Goal: Task Accomplishment & Management: Manage account settings

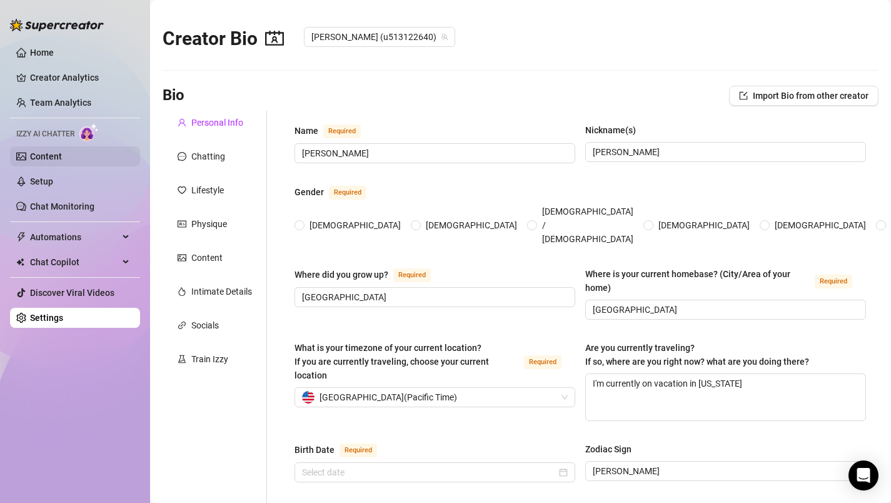
radio input "true"
type input "[DATE]"
click at [202, 156] on div "Chatting" at bounding box center [208, 156] width 34 height 14
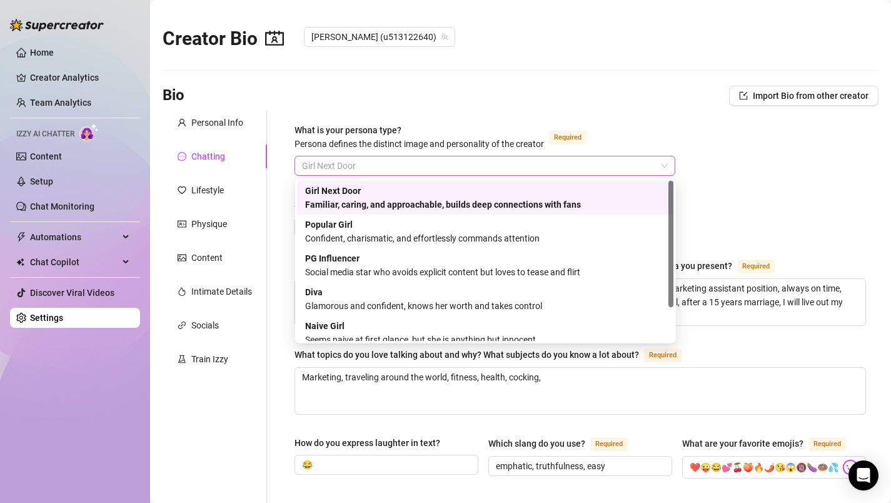
click at [667, 168] on span "Girl Next Door" at bounding box center [485, 165] width 366 height 19
click at [608, 198] on div "Familiar, caring, and approachable, builds deep connections with fans" at bounding box center [485, 205] width 361 height 14
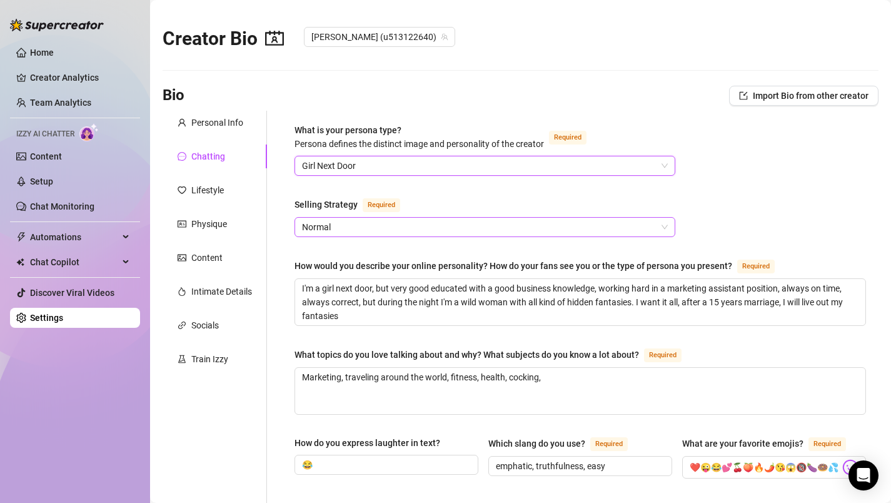
click at [668, 227] on div "Normal" at bounding box center [484, 227] width 381 height 20
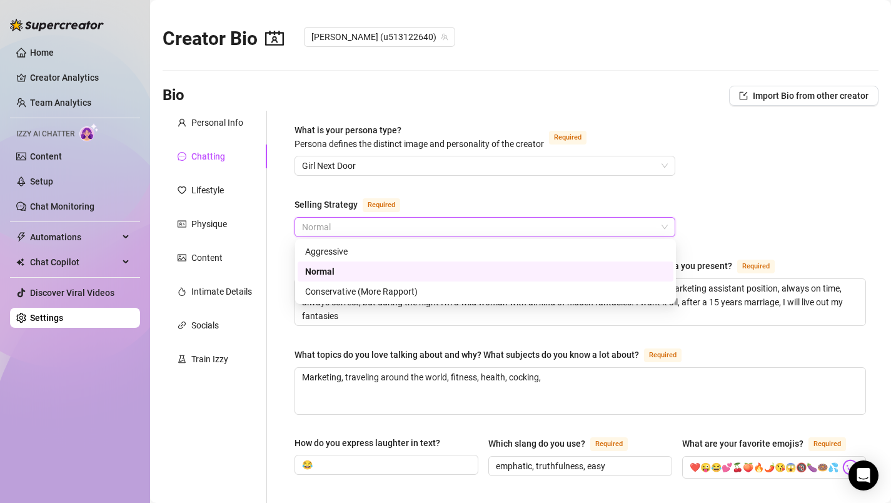
click at [505, 268] on div "Normal" at bounding box center [485, 271] width 361 height 14
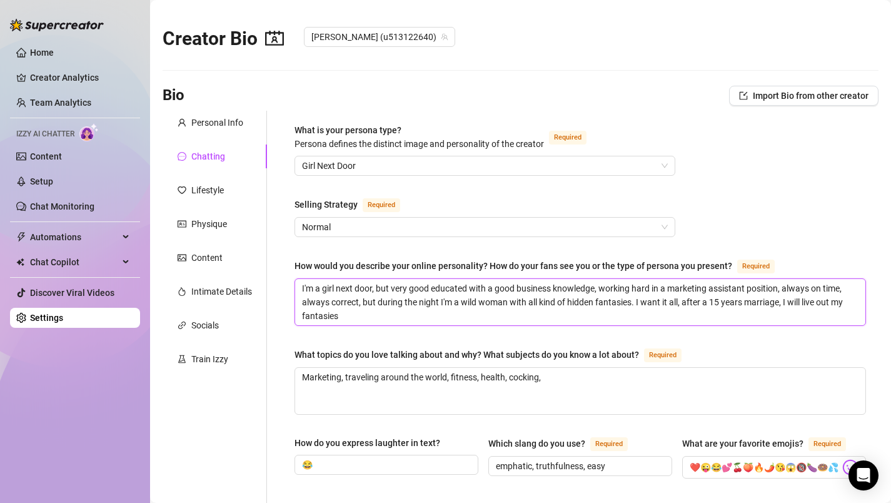
click at [681, 304] on textarea "I'm a girl next door, but very good educated with a good business knowledge, wo…" at bounding box center [580, 302] width 570 height 46
type textarea "I'm a girl next door, but very good educated with a good business knowledge, wo…"
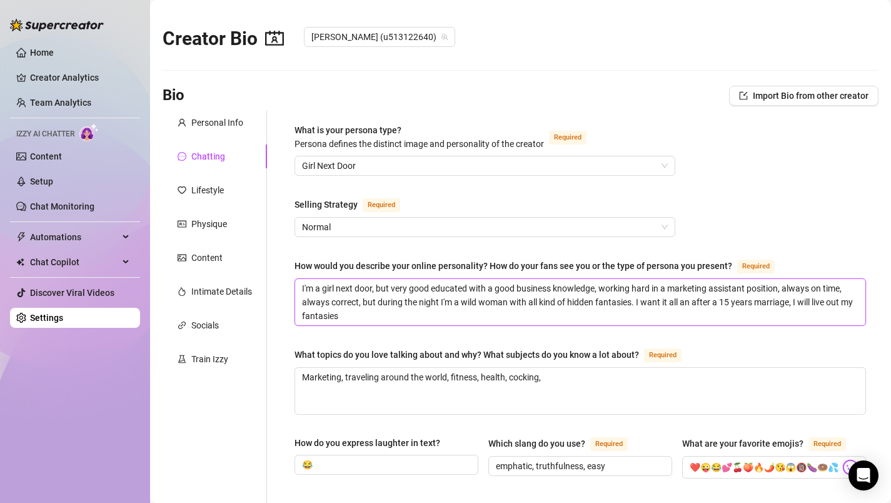
type textarea "I'm a girl next door, but very good educated with a good business knowledge, wo…"
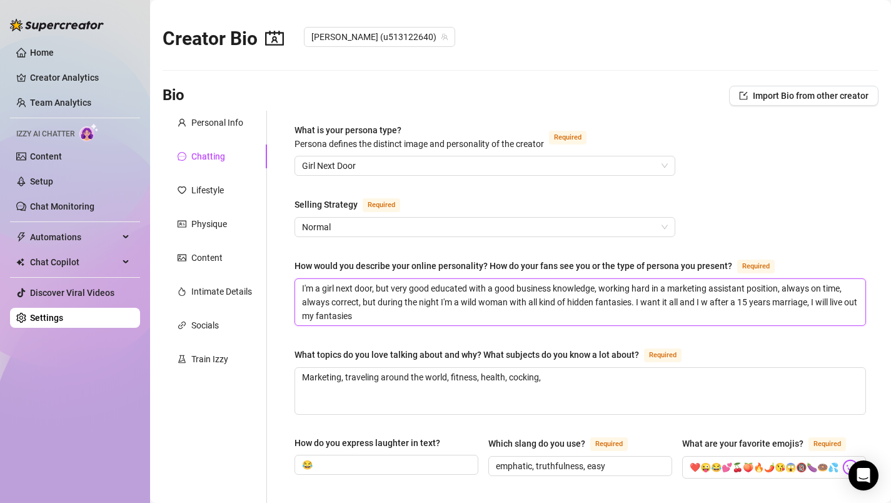
type textarea "I'm a girl next door, but very good educated with a good business knowledge, wo…"
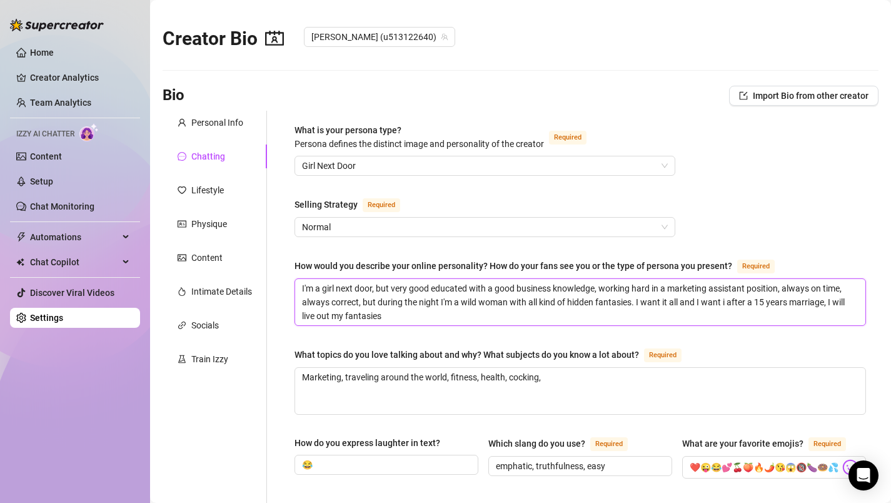
type textarea "I'm a girl next door, but very good educated with a good business knowledge, wo…"
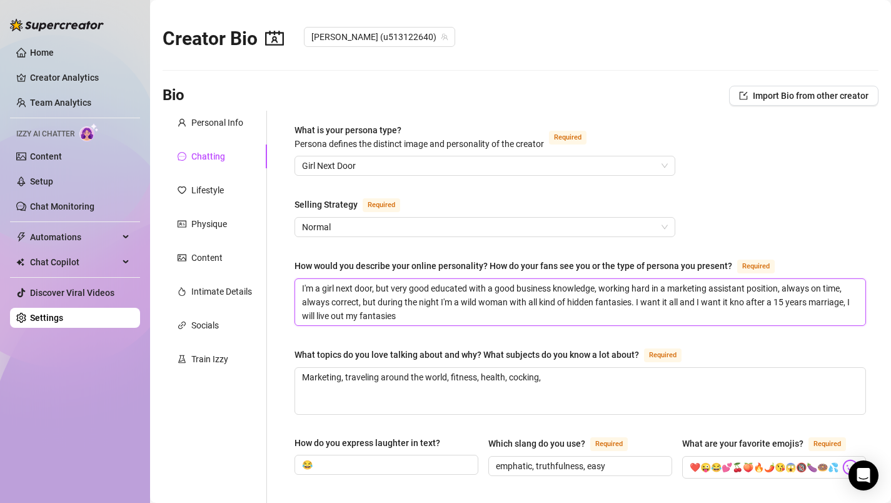
type textarea "I'm a girl next door, but very good educated with a good business knowledge, wo…"
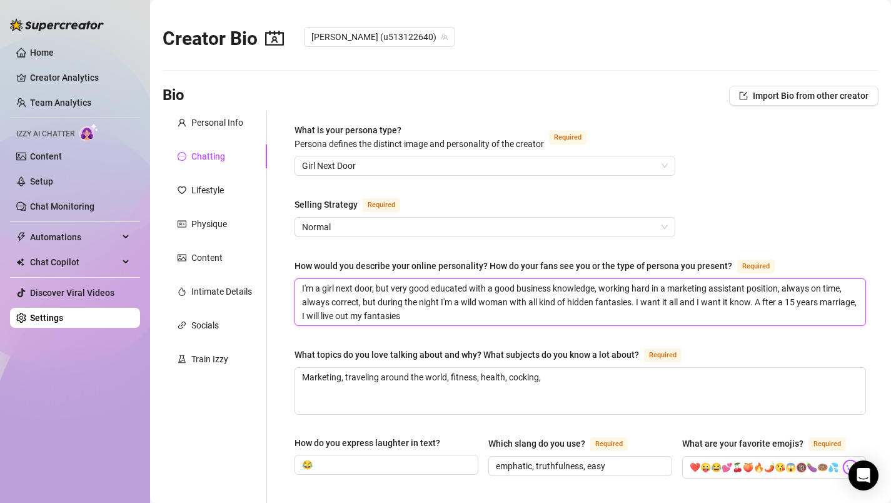
type textarea "I'm a girl next door, but very good educated with a good business knowledge, wo…"
click at [442, 318] on textarea "I'm a girl next door, but very good educated with a good business knowledge, wo…" at bounding box center [580, 302] width 570 height 46
type textarea "I'm a girl next door, but very good educated with a good business knowledge, wo…"
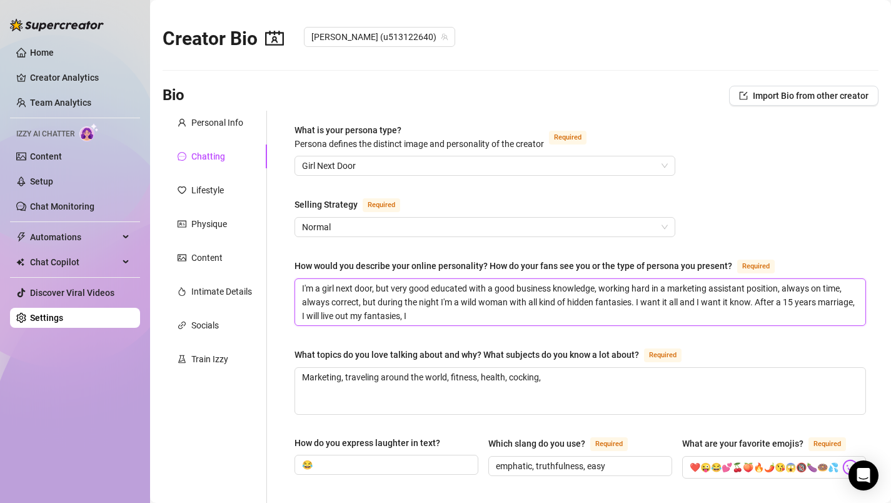
type textarea "I'm a girl next door, but very good educated with a good business knowledge, wo…"
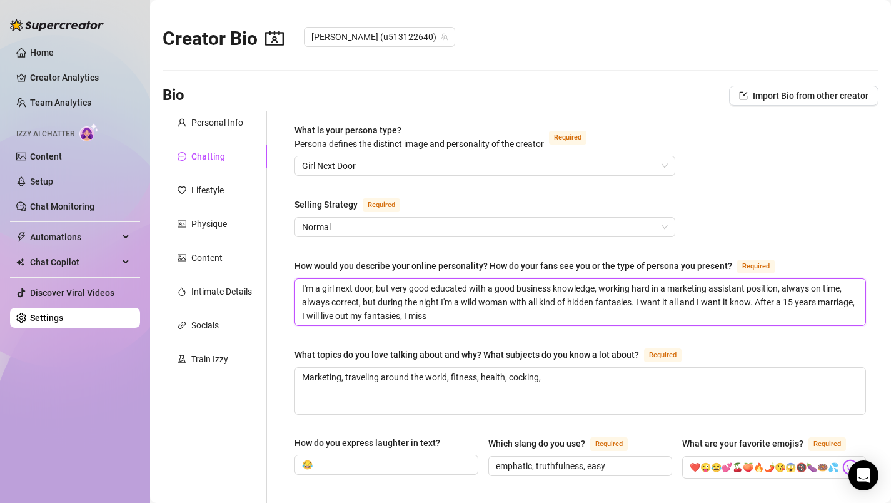
type textarea "I'm a girl next door, but very good educated with a good business knowledge, wo…"
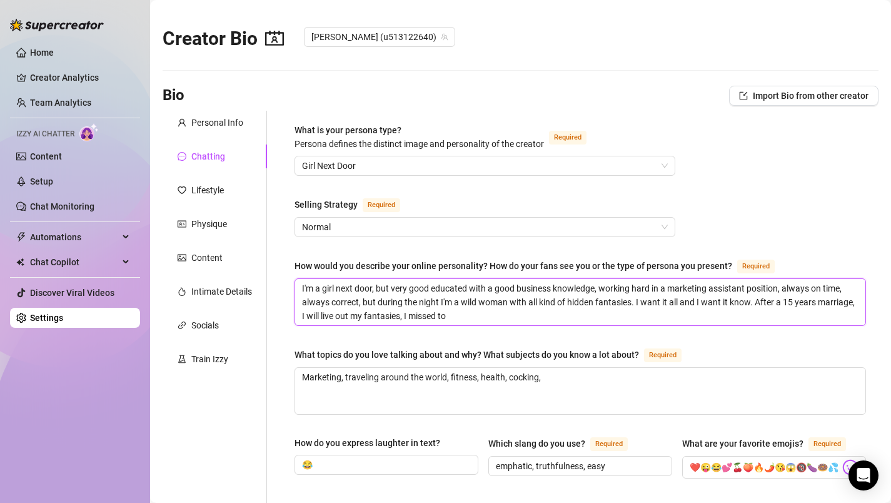
type textarea "I'm a girl next door, but very good educated with a good business knowledge, wo…"
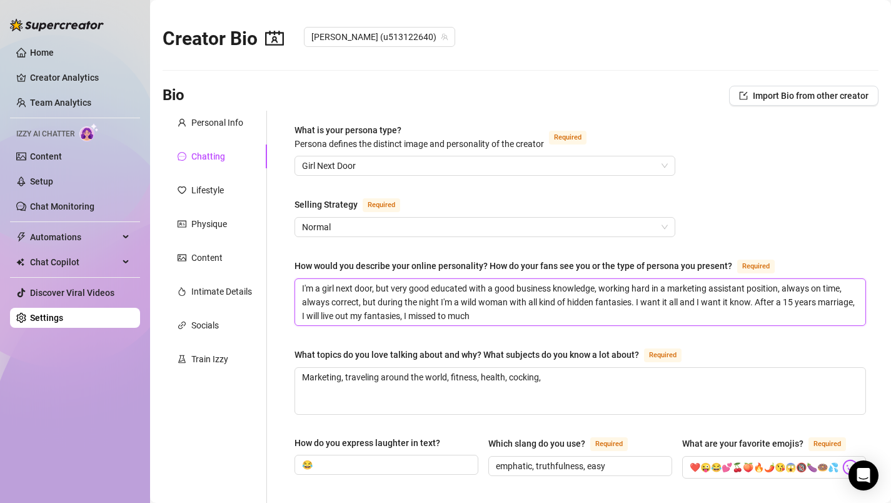
type textarea "I'm a girl next door, but very good educated with a good business knowledge, wo…"
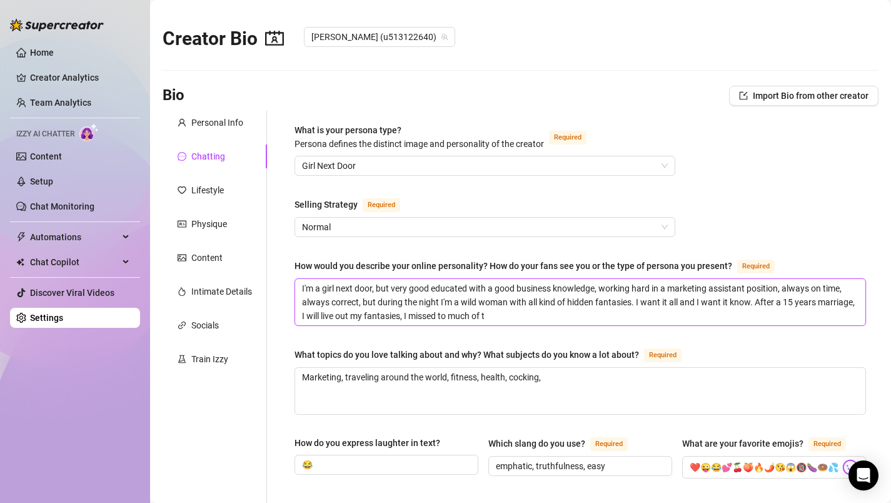
type textarea "I'm a girl next door, but very good educated with a good business knowledge, wo…"
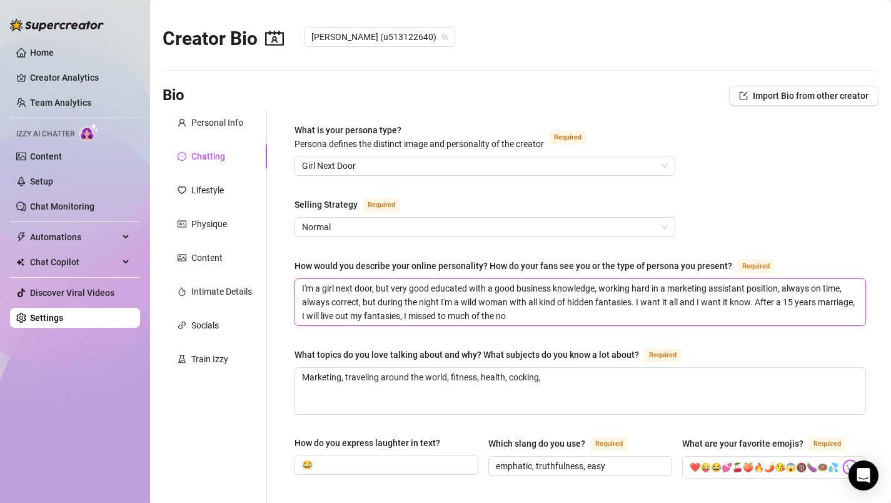
type textarea "I'm a girl next door, but very good educated with a good business knowledge, wo…"
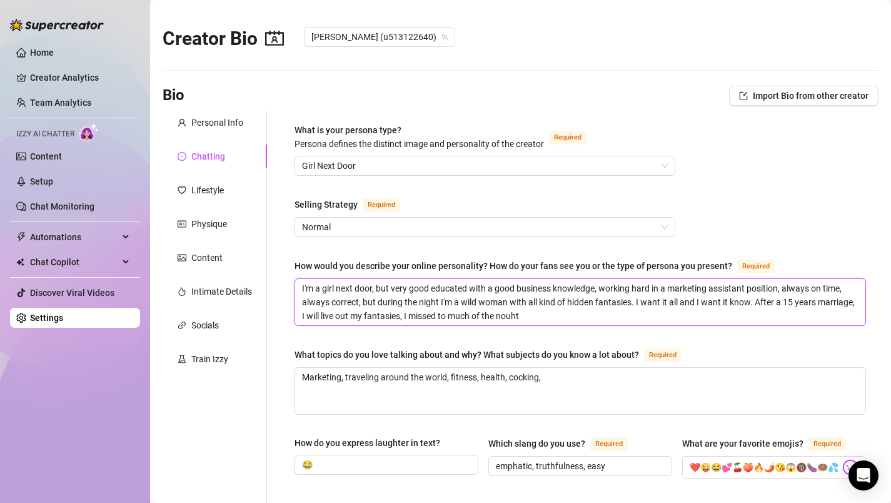
type textarea "I'm a girl next door, but very good educated with a good business knowledge, wo…"
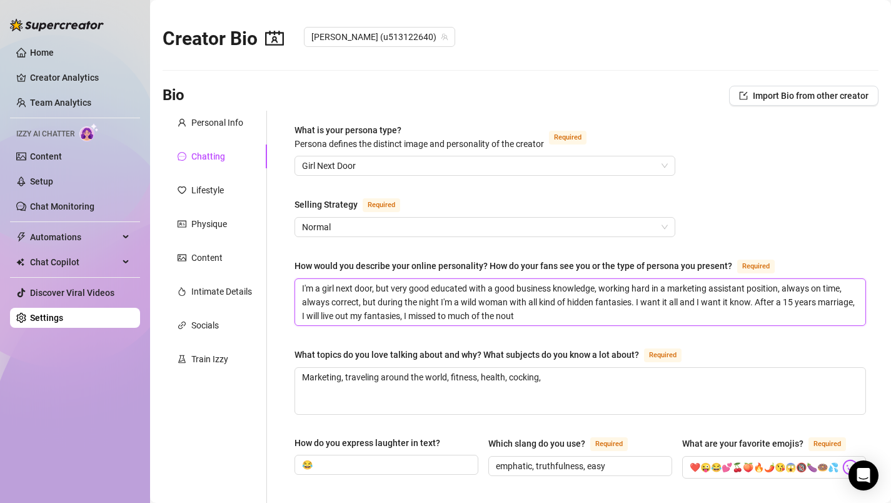
type textarea "I'm a girl next door, but very good educated with a good business knowledge, wo…"
click at [516, 314] on textarea "I'm a girl next door, but very good educated with a good business knowledge, wo…" at bounding box center [580, 302] width 570 height 46
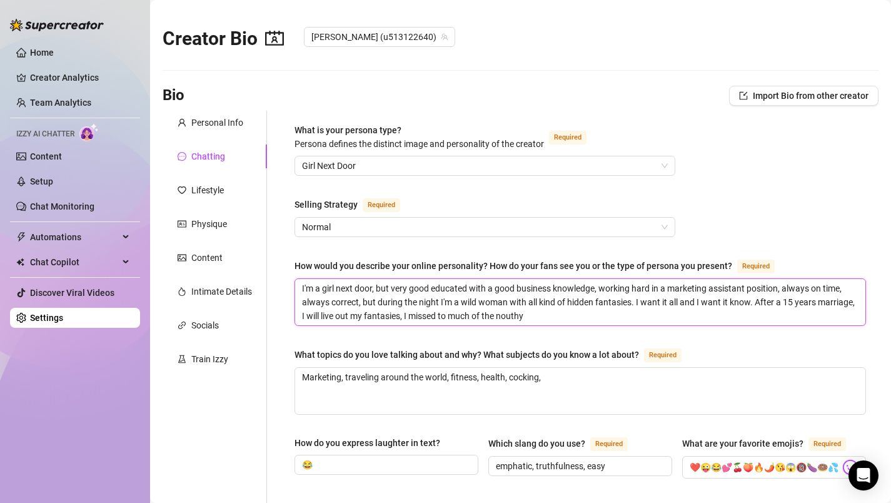
click at [516, 314] on textarea "I'm a girl next door, but very good educated with a good business knowledge, wo…" at bounding box center [580, 302] width 570 height 46
click at [539, 314] on textarea "I'm a girl next door, but very good educated with a good business knowledge, wo…" at bounding box center [580, 302] width 570 height 46
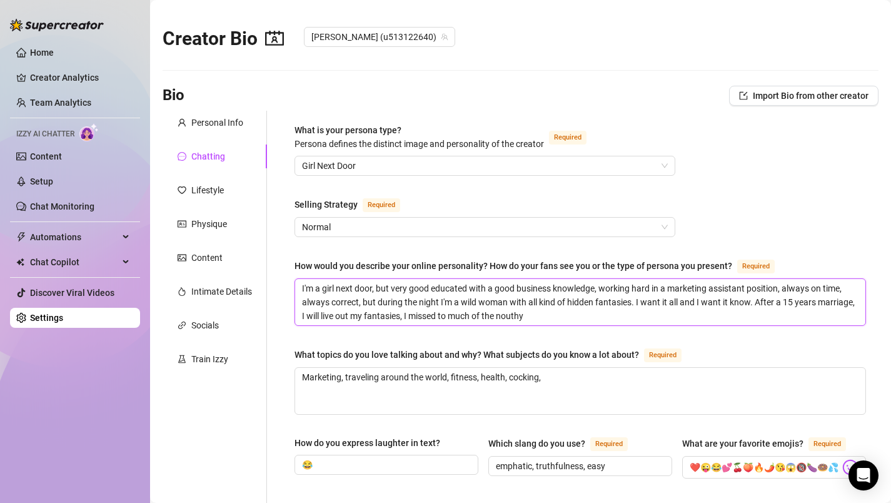
type textarea "I'm a girl next door, but very good educated with a good business knowledge, wo…"
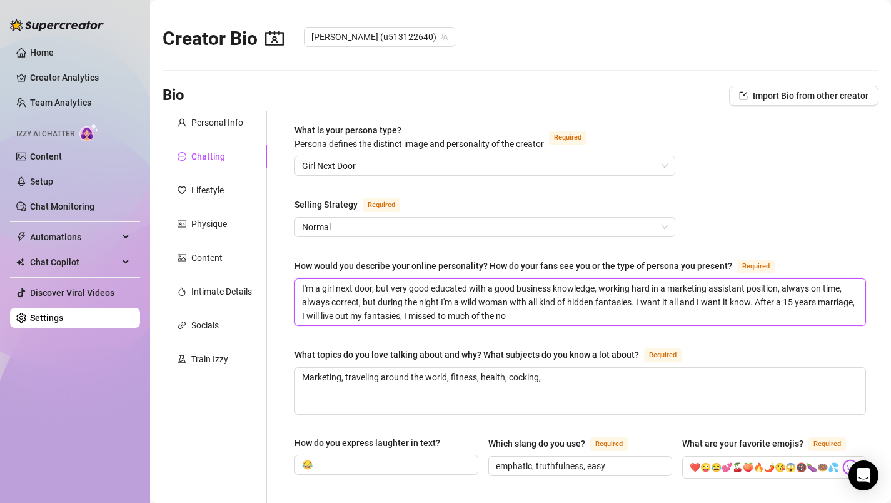
type textarea "I'm a girl next door, but very good educated with a good business knowledge, wo…"
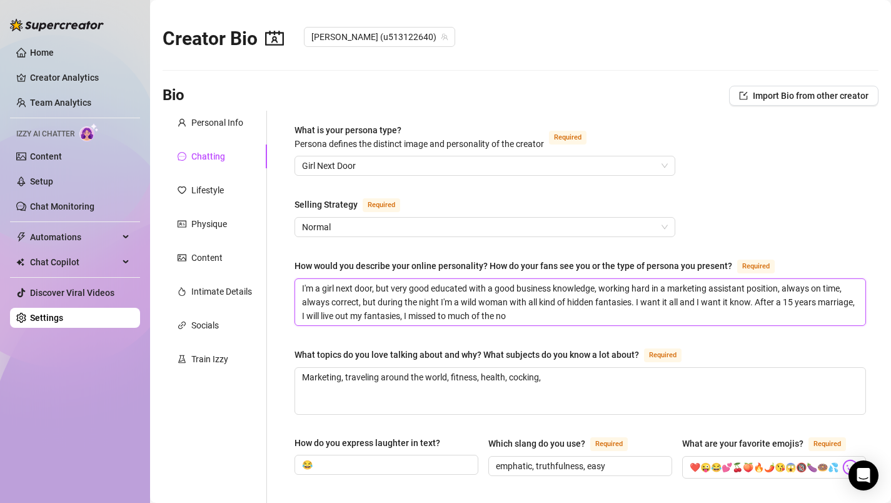
type textarea "I'm a girl next door, but very good educated with a good business knowledge, wo…"
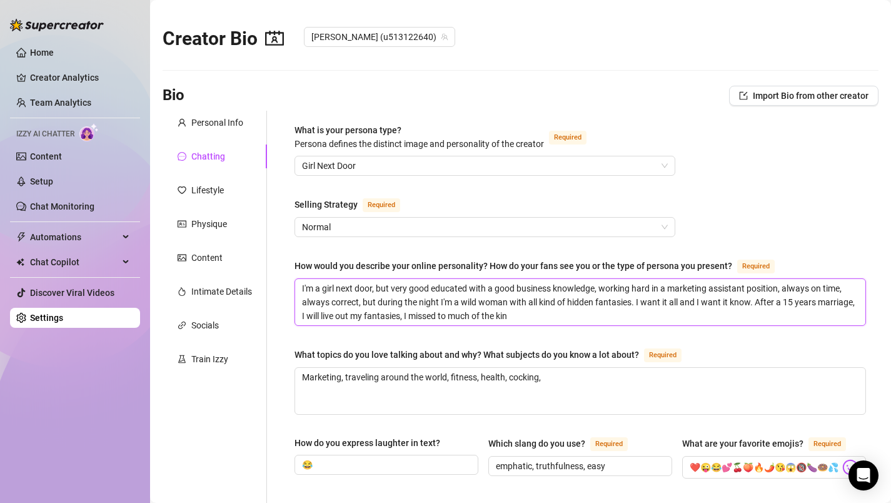
type textarea "I'm a girl next door, but very good educated with a good business knowledge, wo…"
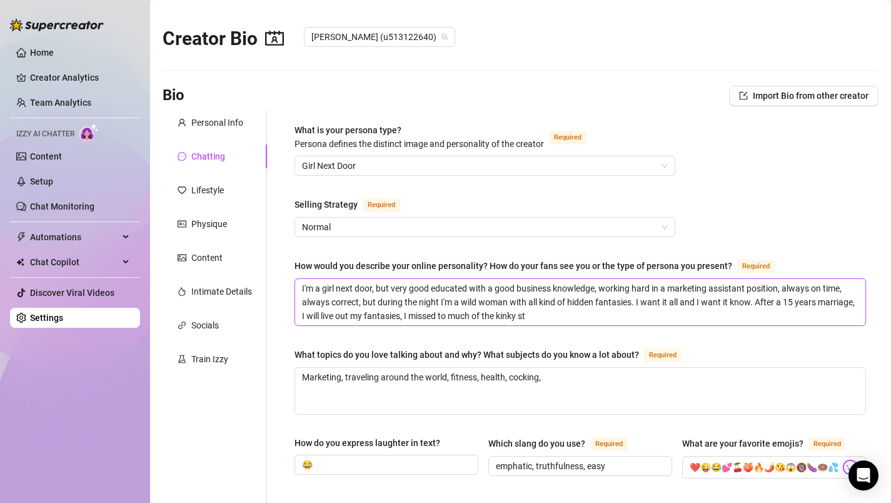
type textarea "I'm a girl next door, but very good educated with a good business knowledge, wo…"
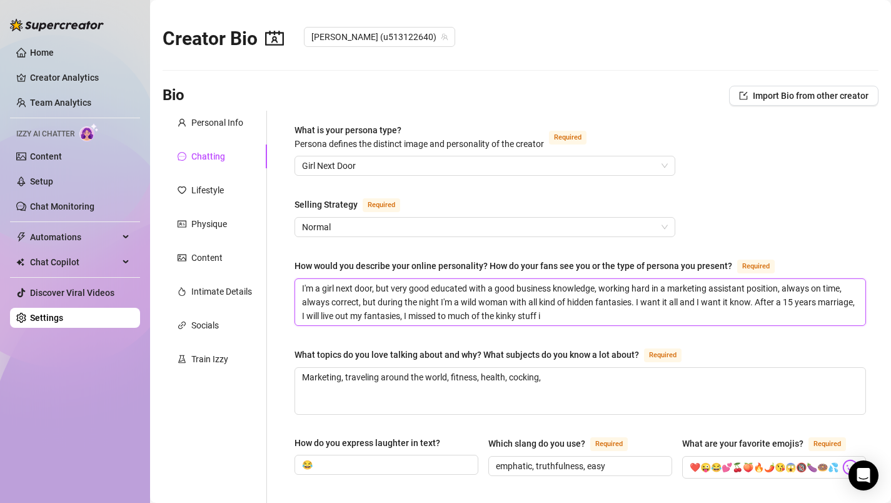
type textarea "I'm a girl next door, but very good educated with a good business knowledge, wo…"
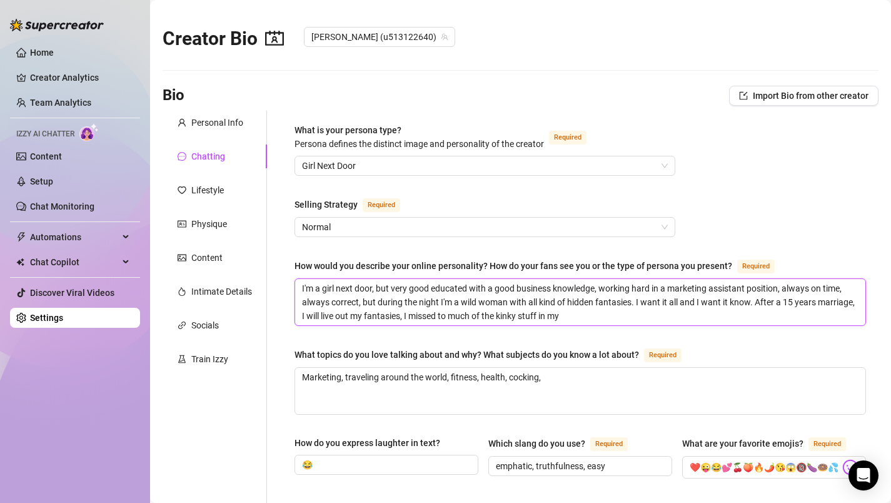
type textarea "I'm a girl next door, but very good educated with a good business knowledge, wo…"
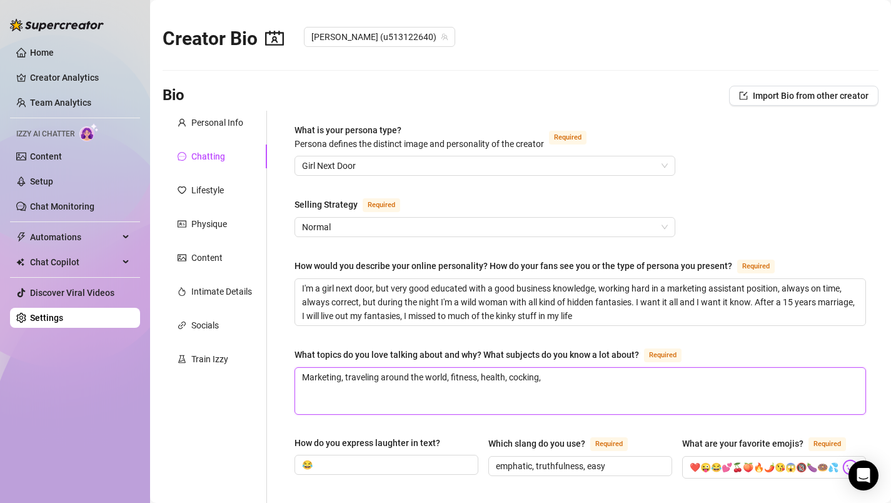
click at [341, 380] on textarea "Marketing, traveling around the world, fitness, health, cocking," at bounding box center [580, 391] width 570 height 46
click at [577, 383] on textarea "Marketing CRM, traveling around the world, fitness, health, cocking," at bounding box center [580, 391] width 570 height 46
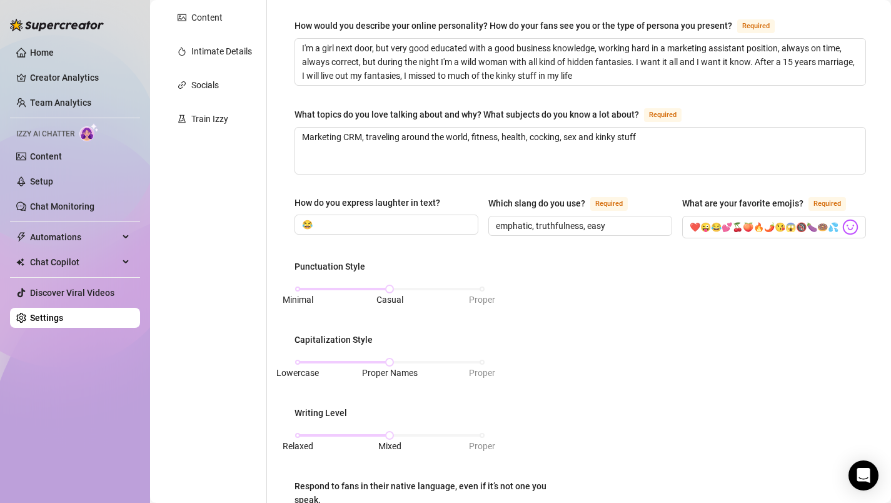
scroll to position [250, 0]
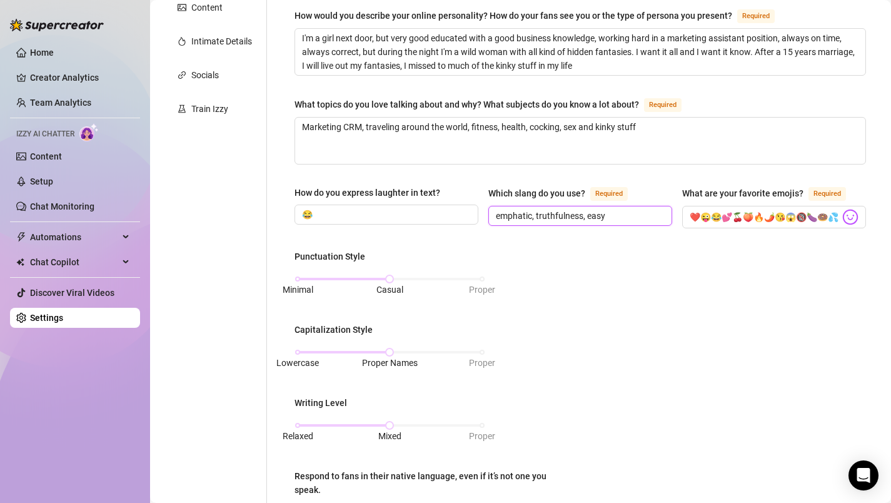
click at [498, 216] on input "emphatic, truthfulness, easy" at bounding box center [579, 216] width 166 height 14
click at [637, 214] on input "friendly, emphatic, truthfulness, easy" at bounding box center [579, 216] width 166 height 14
click at [875, 246] on div "What is your persona type? [PERSON_NAME] defines the distinct image and persona…" at bounding box center [580, 328] width 596 height 935
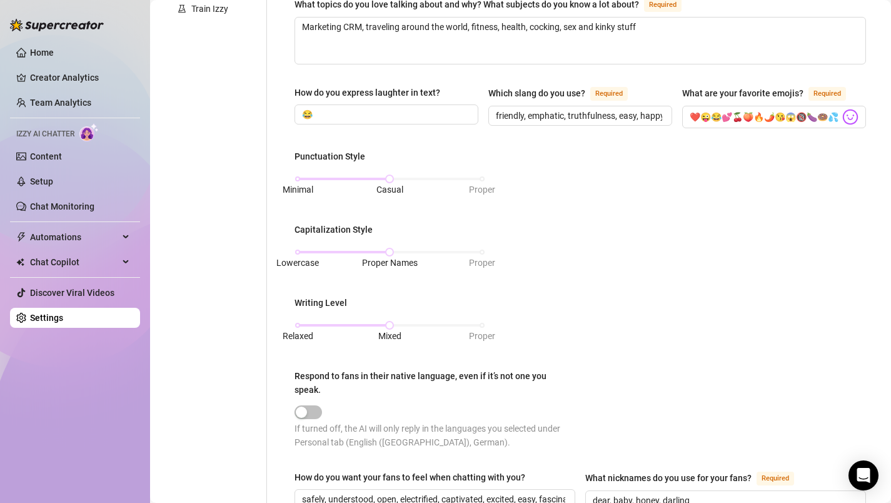
scroll to position [375, 0]
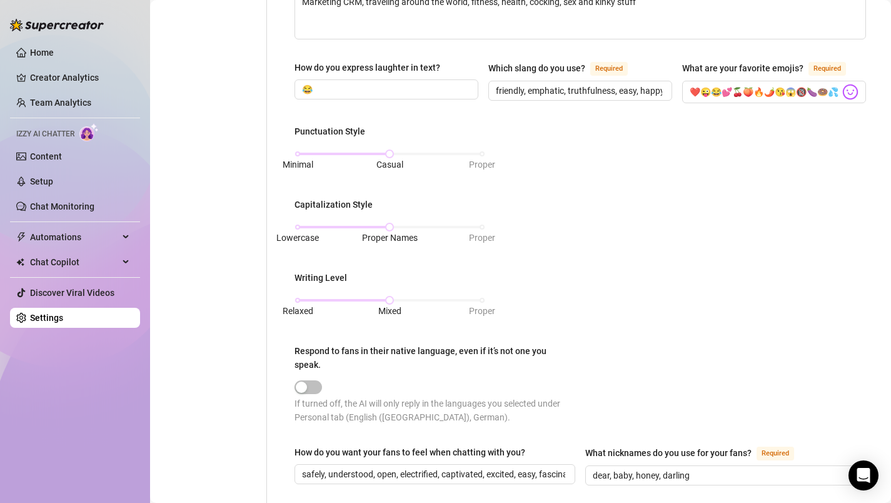
drag, startPoint x: 852, startPoint y: 279, endPoint x: 853, endPoint y: 303, distance: 24.4
click at [853, 303] on div "Punctuation Style Minimal Casual Proper Capitalization Style Lowercase Proper N…" at bounding box center [579, 279] width 571 height 311
click at [855, 414] on div "Punctuation Style Minimal Casual Proper Capitalization Style Lowercase Proper N…" at bounding box center [579, 279] width 571 height 311
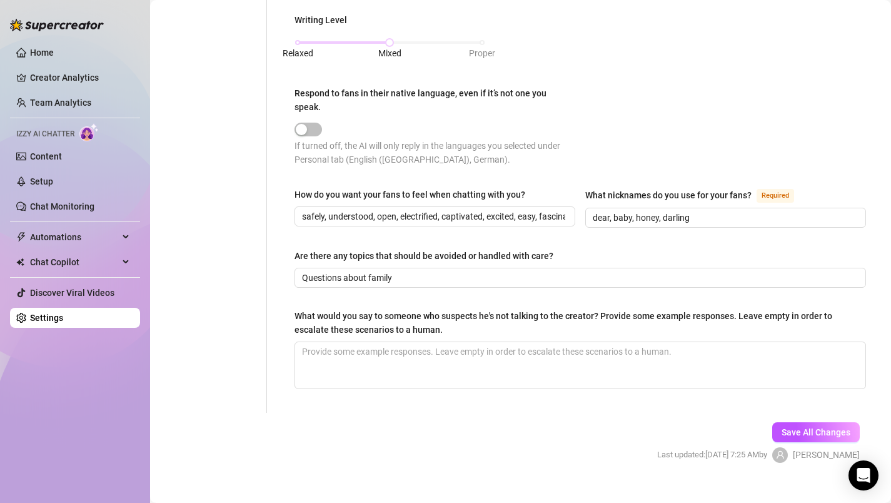
scroll to position [635, 0]
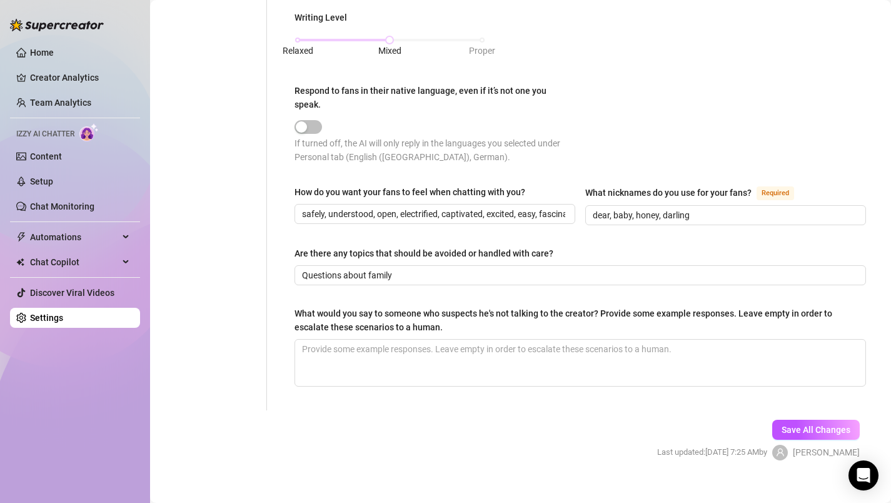
click at [855, 419] on button "Save All Changes" at bounding box center [816, 429] width 88 height 20
click at [838, 117] on div "Punctuation Style Minimal Casual Proper Capitalization Style Lowercase Proper N…" at bounding box center [579, 19] width 571 height 311
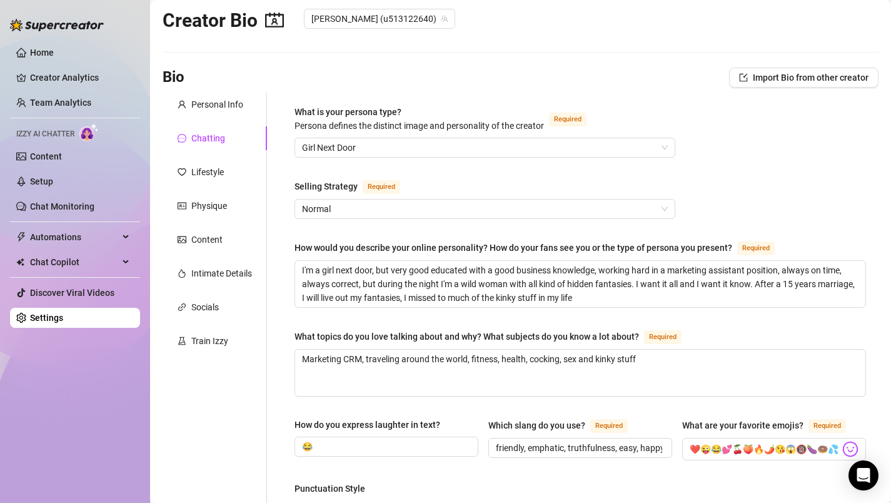
scroll to position [0, 0]
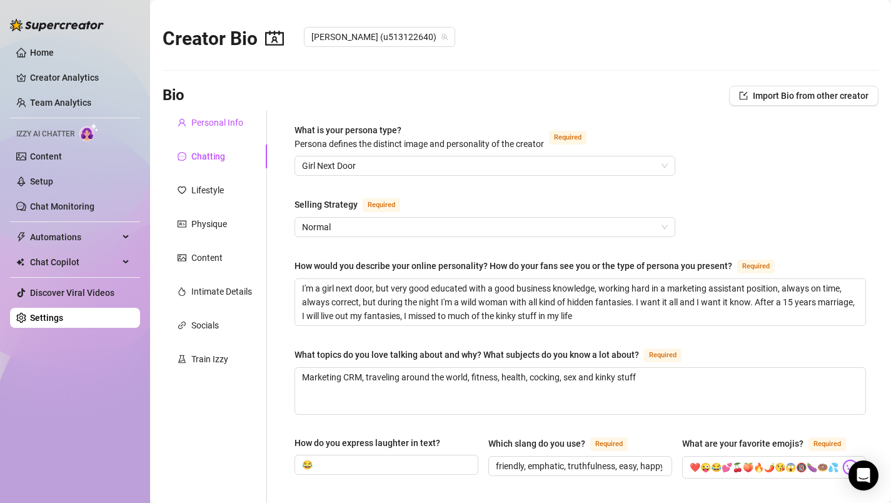
click at [233, 121] on div "Personal Info" at bounding box center [217, 123] width 52 height 14
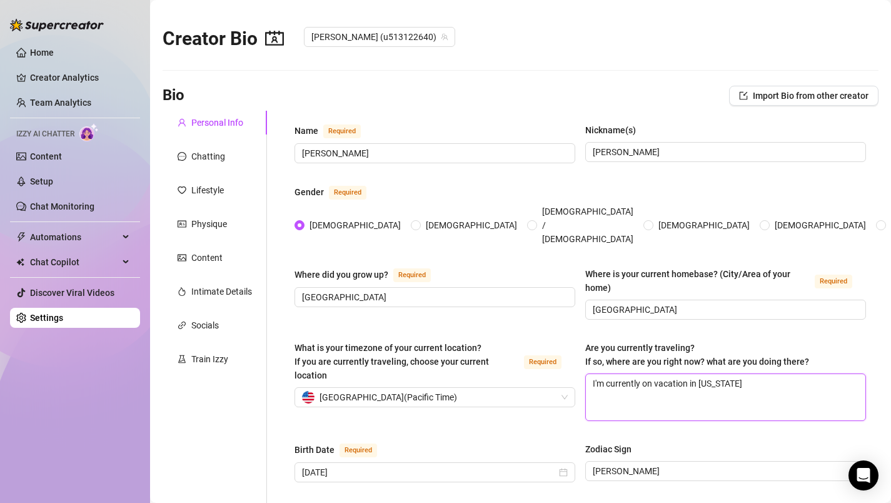
drag, startPoint x: 776, startPoint y: 366, endPoint x: 590, endPoint y: 366, distance: 185.7
click at [590, 374] on textarea "I'm currently on vacation in [US_STATE]" at bounding box center [725, 397] width 279 height 46
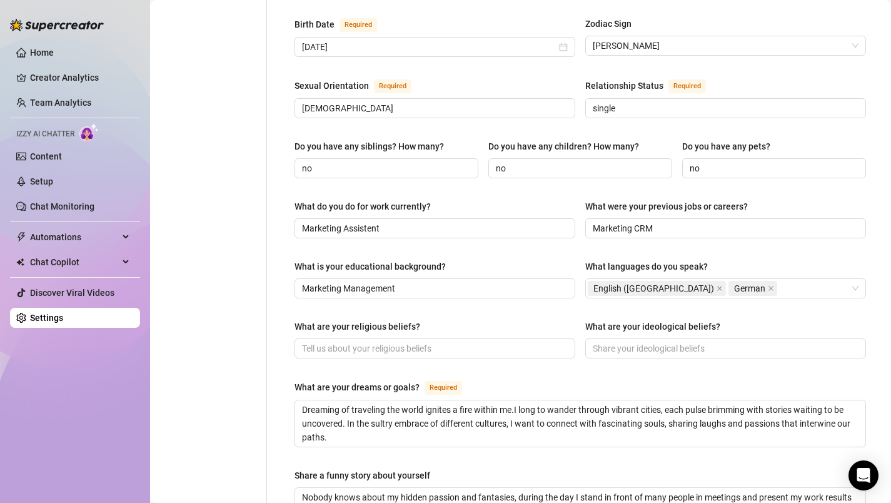
scroll to position [450, 0]
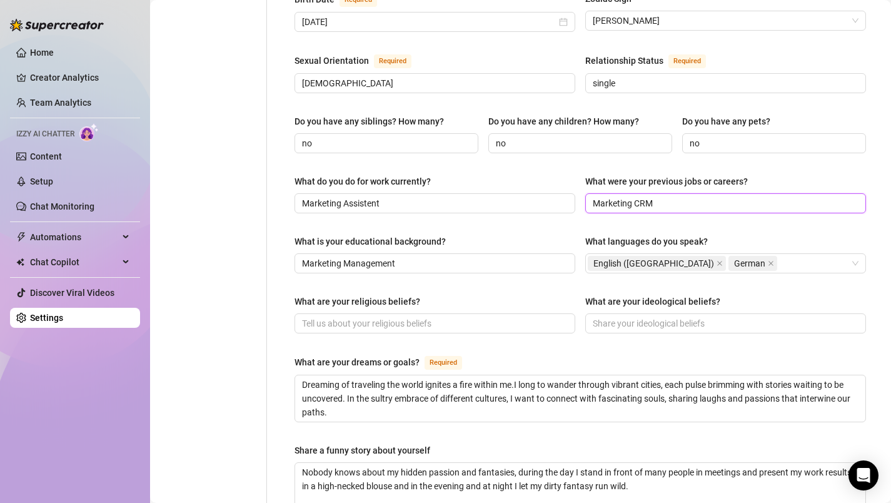
click at [689, 196] on input "Marketing CRM" at bounding box center [724, 203] width 263 height 14
click at [881, 329] on main "Creator Bio [PERSON_NAME] (u513122640) Bio Import Bio from other creator Person…" at bounding box center [520, 184] width 741 height 1268
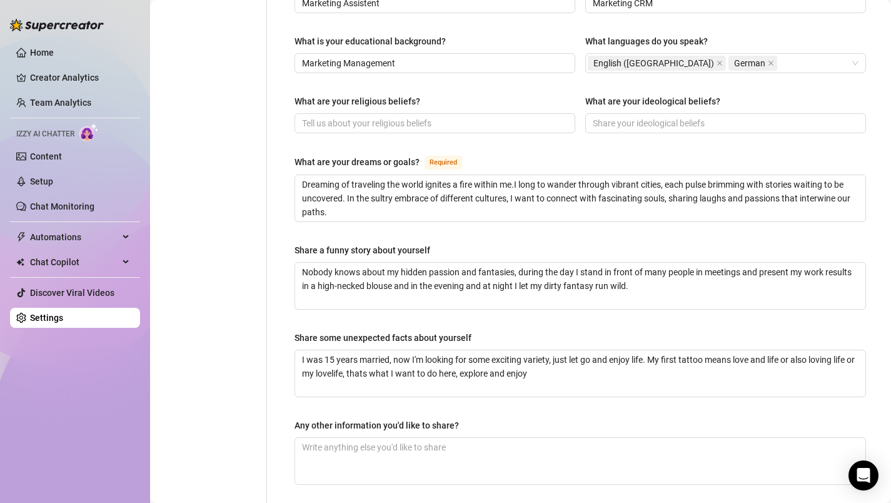
scroll to position [675, 0]
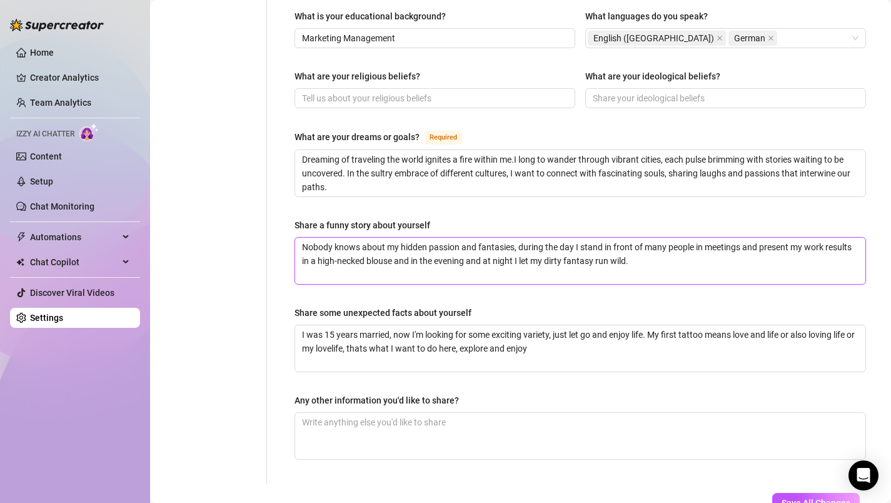
click at [647, 244] on textarea "Nobody knows about my hidden passion and fantasies, during the day I stand in f…" at bounding box center [580, 261] width 570 height 46
click at [678, 238] on textarea "Nobody knows about my hidden passion and fantasies, during the day I stand in f…" at bounding box center [580, 261] width 570 height 46
drag, startPoint x: 633, startPoint y: 237, endPoint x: 644, endPoint y: 253, distance: 18.9
click at [644, 253] on textarea "Nobody knows about my hidden passion and fantasies, during the day I stand in f…" at bounding box center [580, 261] width 570 height 46
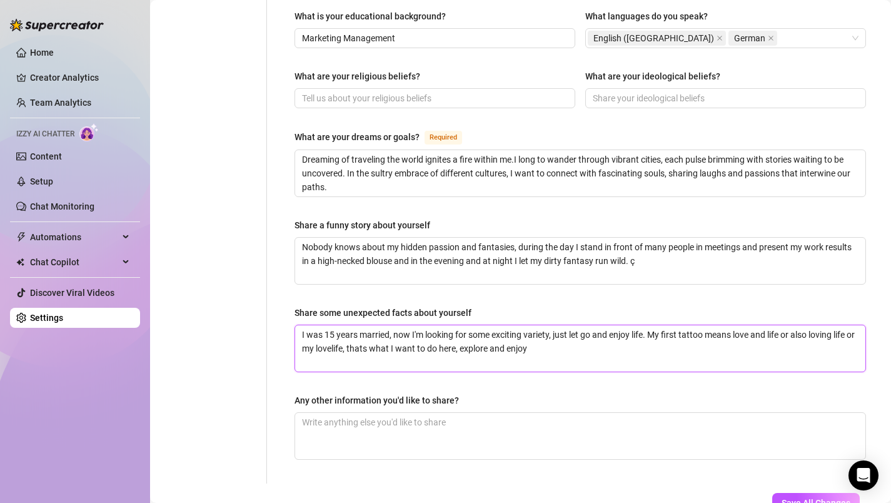
click at [563, 325] on textarea "I was 15 years married, now I'm looking for some exciting variety, just let go …" at bounding box center [580, 348] width 570 height 46
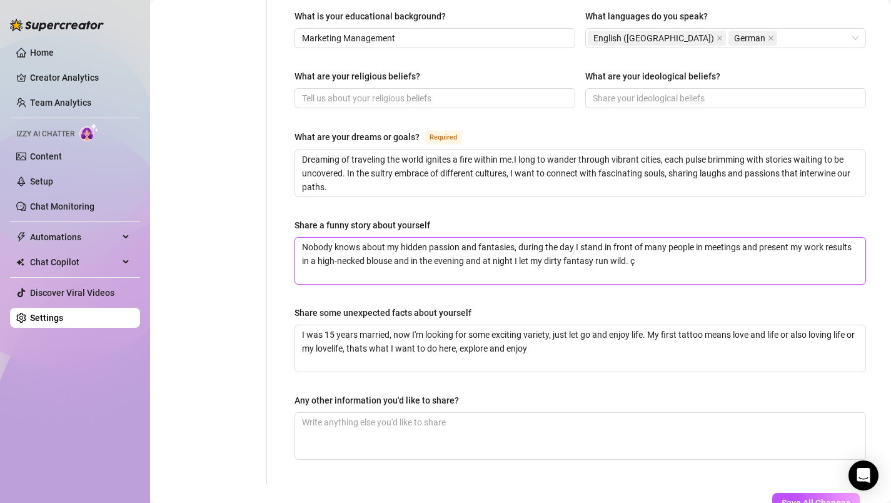
click at [661, 238] on textarea "Nobody knows about my hidden passion and fantasies, during the day I stand in f…" at bounding box center [580, 261] width 570 height 46
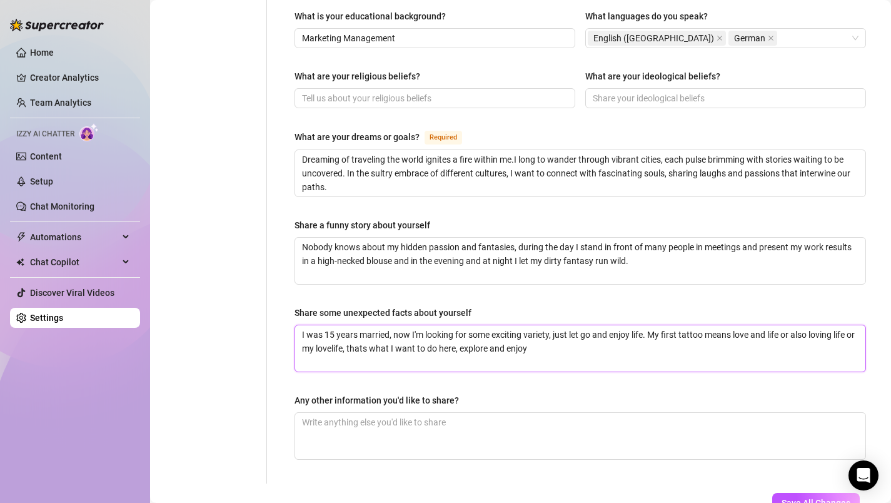
click at [342, 328] on textarea "I was 15 years married, now I'm looking for some exciting variety, just let go …" at bounding box center [580, 348] width 570 height 46
click at [683, 325] on textarea "I was 15 years married, now I'm looking for some exciting variety, just let go …" at bounding box center [580, 348] width 570 height 46
click at [684, 325] on textarea "I was 15 years married, now I'm looking for some exciting variety, just let go …" at bounding box center [580, 348] width 570 height 46
click at [386, 326] on textarea "I was 15 years married, now I'm looking for some exciting variety, just let go …" at bounding box center [580, 348] width 570 height 46
click at [627, 330] on textarea "I was 15 years married, now I'm looking for some exciting variety, just let go …" at bounding box center [580, 348] width 570 height 46
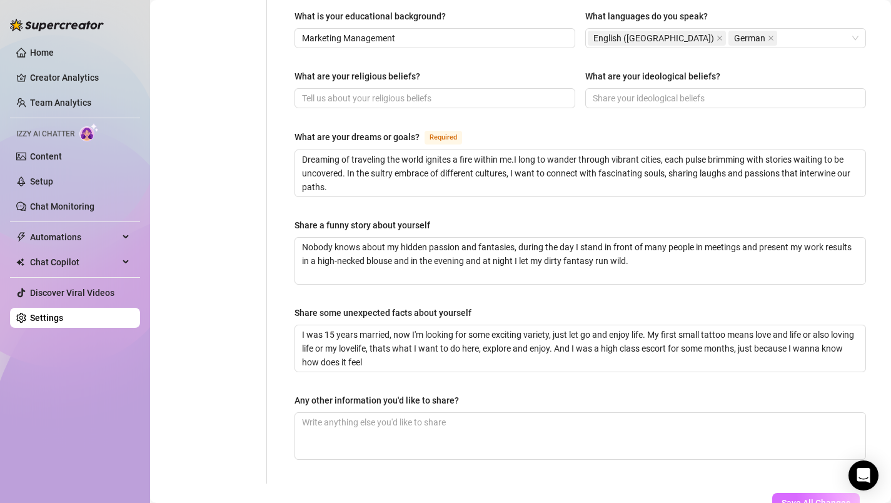
click at [808, 493] on button "Save All Changes" at bounding box center [816, 503] width 88 height 20
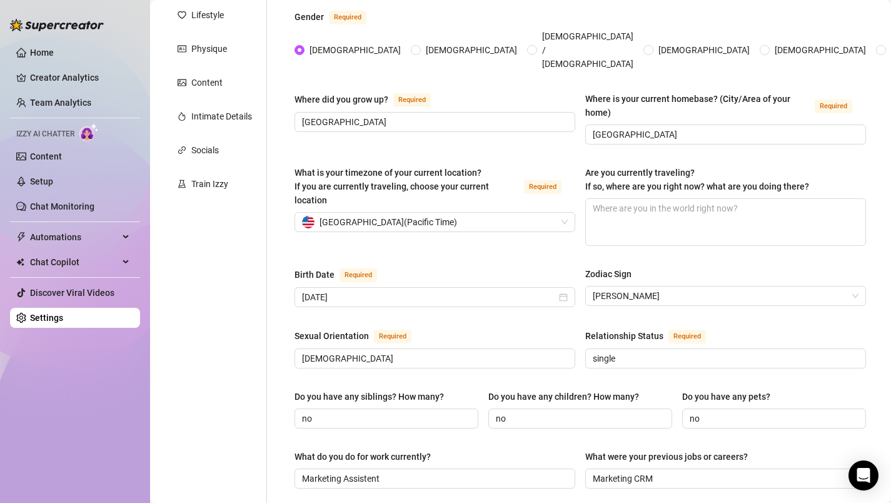
scroll to position [175, 0]
click at [883, 124] on main "Creator Bio [PERSON_NAME] (u513122640) Bio Import Bio from other creator Person…" at bounding box center [520, 459] width 741 height 1268
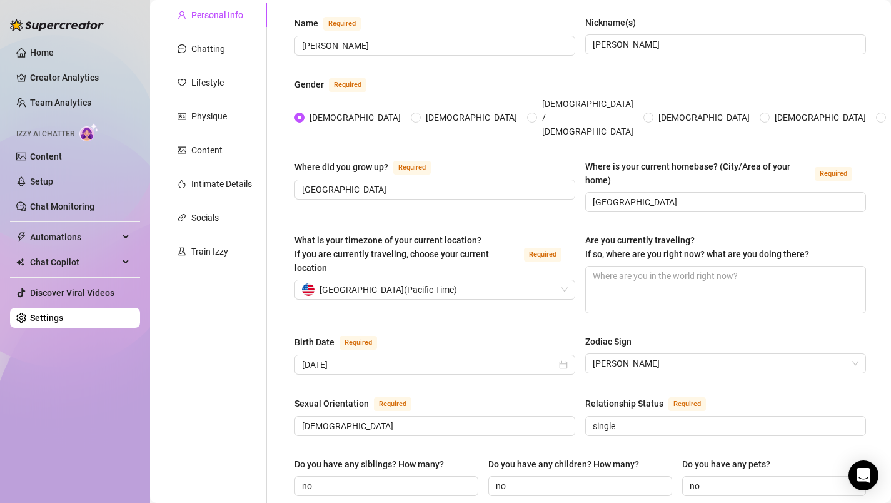
scroll to position [75, 0]
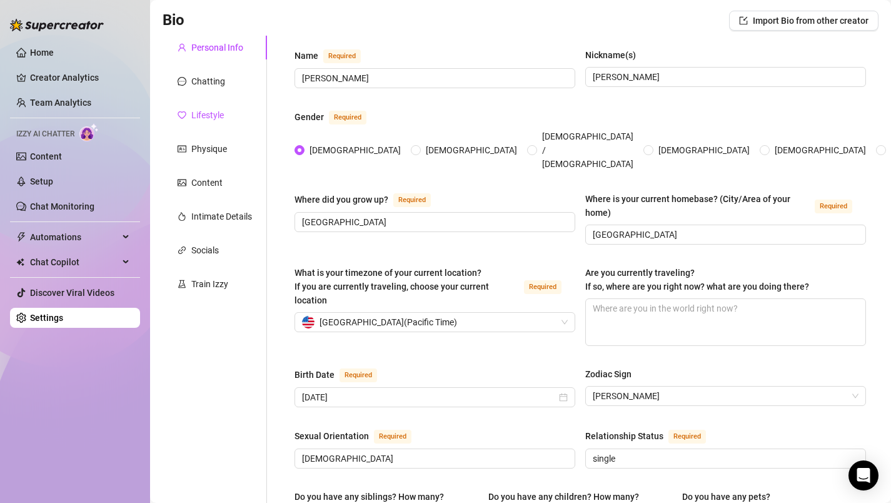
click at [210, 114] on div "Lifestyle" at bounding box center [207, 115] width 33 height 14
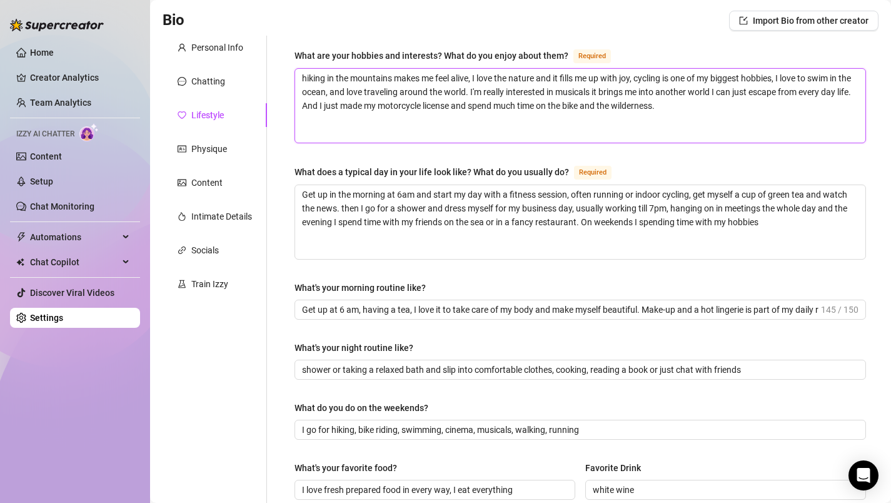
click at [704, 109] on textarea "hiking in the mountains makes me feel alive, I love the nature and it fills me …" at bounding box center [580, 106] width 570 height 74
click at [695, 108] on textarea "hiking in the mountains makes me feel alive, I love the nature and it fills me …" at bounding box center [580, 106] width 570 height 74
click at [406, 116] on textarea "hiking in the mountains makes me feel alive, I love the nature and it fills me …" at bounding box center [580, 106] width 570 height 74
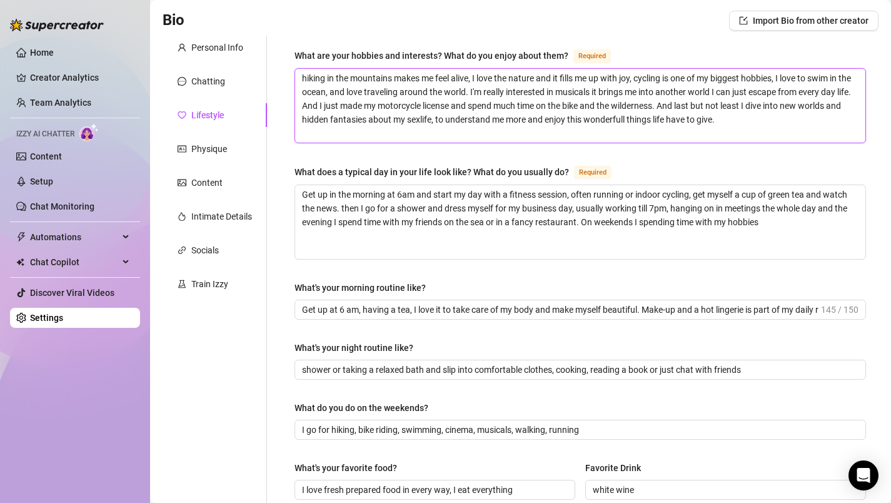
click at [642, 124] on textarea "hiking in the mountains makes me feel alive, I love the nature and it fills me …" at bounding box center [580, 106] width 570 height 74
click at [778, 115] on textarea "hiking in the mountains makes me feel alive, I love the nature and it fills me …" at bounding box center [580, 106] width 570 height 74
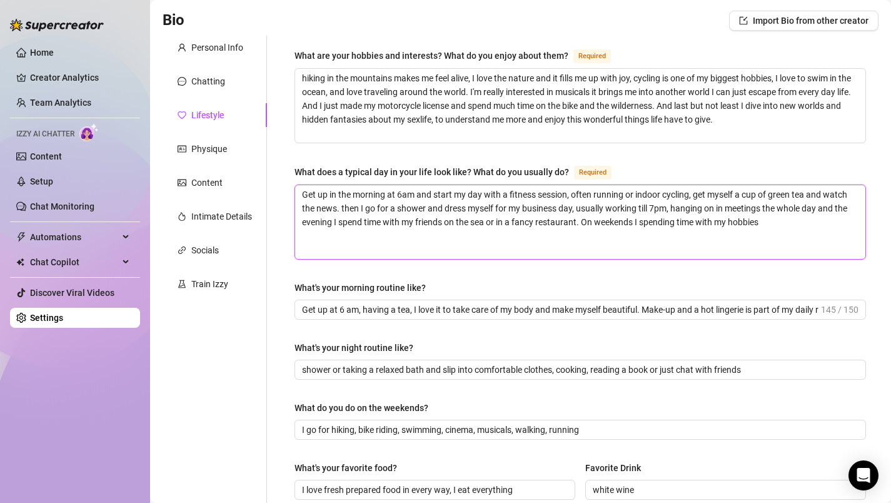
click at [598, 196] on textarea "Get up in the morning at 6am and start my day with a fitness session, often run…" at bounding box center [580, 222] width 570 height 74
click at [668, 232] on textarea "Get up in the morning at 6am and start my day with a fitness session, often go …" at bounding box center [580, 222] width 570 height 74
click at [652, 197] on textarea "Get up in the morning at 6am and start my day with a fitness session, often go …" at bounding box center [580, 222] width 570 height 74
click at [497, 212] on textarea "Get up in the morning at 6am and start my day with a fitness session, often go …" at bounding box center [580, 222] width 570 height 74
click at [524, 209] on textarea "Get up in the morning at 6am and start my day with a fitness session, often go …" at bounding box center [580, 222] width 570 height 74
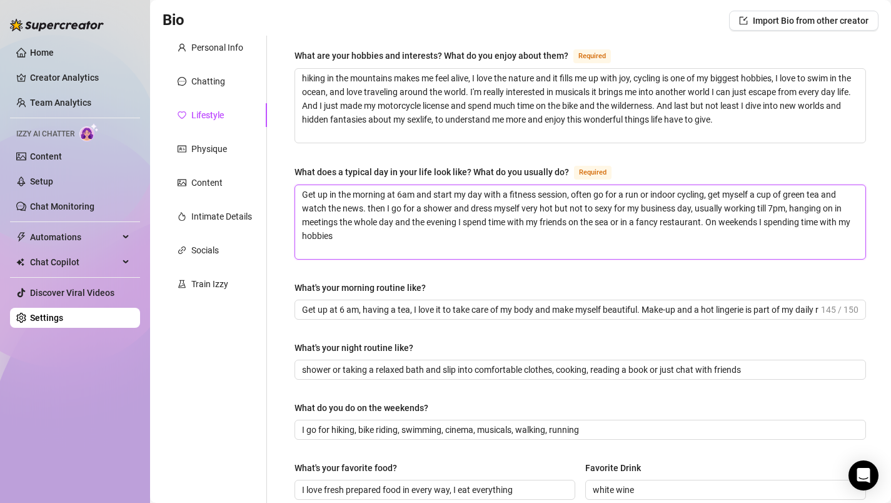
drag, startPoint x: 399, startPoint y: 226, endPoint x: 439, endPoint y: 234, distance: 40.8
click at [439, 234] on textarea "Get up in the morning at 6am and start my day with a fitness session, often go …" at bounding box center [580, 222] width 570 height 74
click at [439, 250] on textarea "Get up in the morning at 6am and start my day with a fitness session, often go …" at bounding box center [580, 222] width 570 height 74
click at [664, 224] on textarea "Get up in the morning at 6am and start my day with a fitness session, often go …" at bounding box center [580, 222] width 570 height 74
click at [368, 243] on textarea "Get up in the morning at 6am and start my day with a fitness session, often go …" at bounding box center [580, 222] width 570 height 74
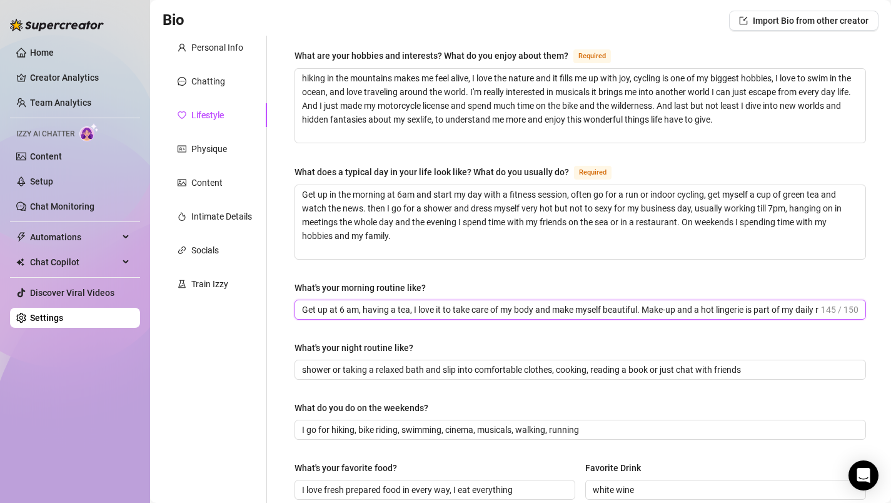
click at [742, 312] on input "Get up at 6 am, having a tea, I love it to take care of my body and make myself…" at bounding box center [560, 310] width 516 height 14
click at [881, 328] on main "Creator Bio [PERSON_NAME] (u513122640) Bio Import Bio from other creator Person…" at bounding box center [520, 456] width 741 height 1063
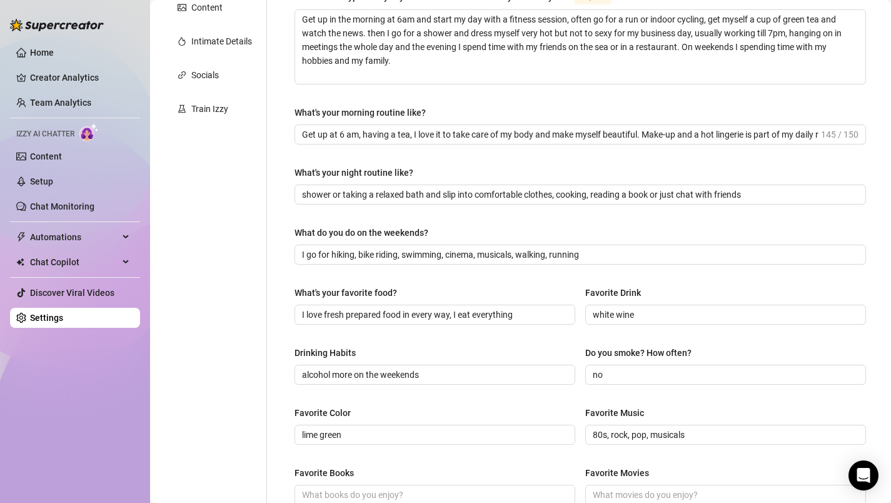
scroll to position [275, 0]
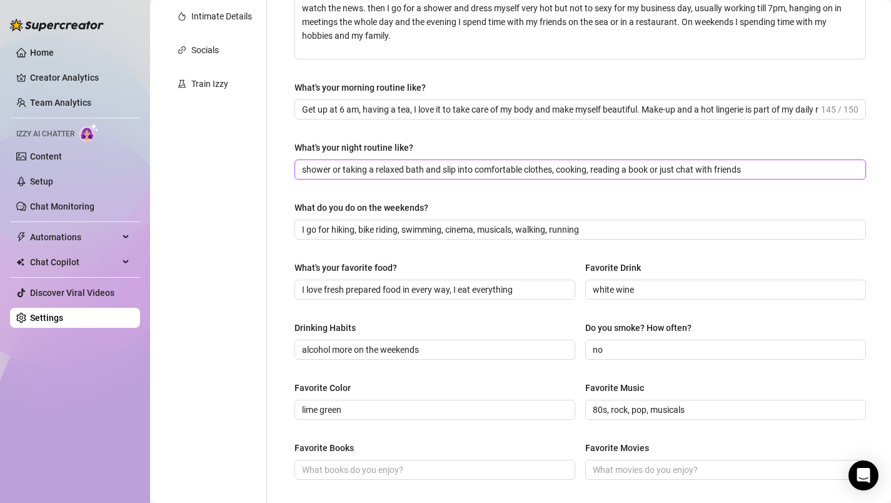
click at [772, 167] on input "shower or taking a relaxed bath and slip into comfortable clothes, cooking, rea…" at bounding box center [579, 170] width 554 height 14
click at [874, 237] on div "What are your hobbies and interests? What do you enjoy about them? Required hik…" at bounding box center [580, 257] width 596 height 843
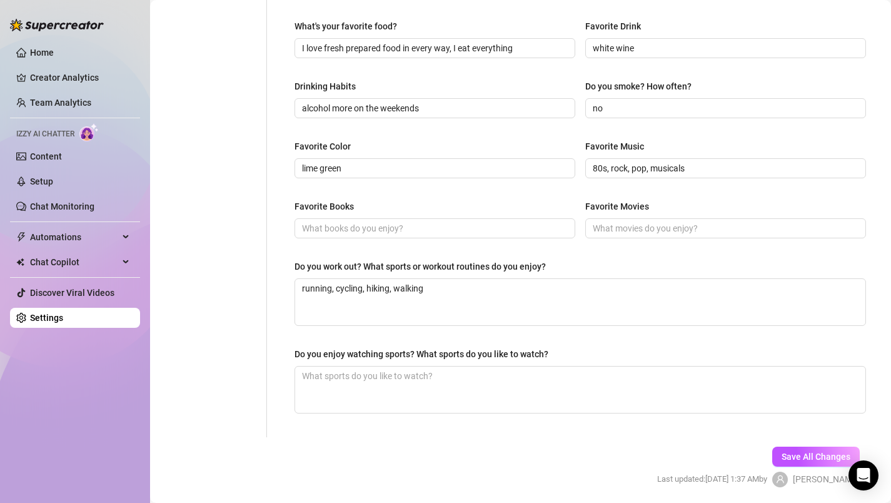
scroll to position [525, 0]
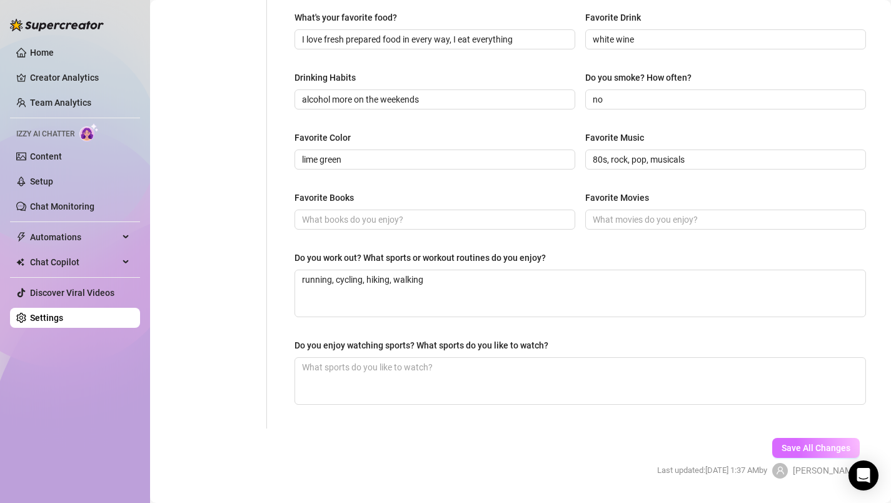
click at [805, 443] on span "Save All Changes" at bounding box center [815, 448] width 69 height 10
click at [871, 227] on div "What are your hobbies and interests? What do you enjoy about them? Required hik…" at bounding box center [580, 7] width 596 height 843
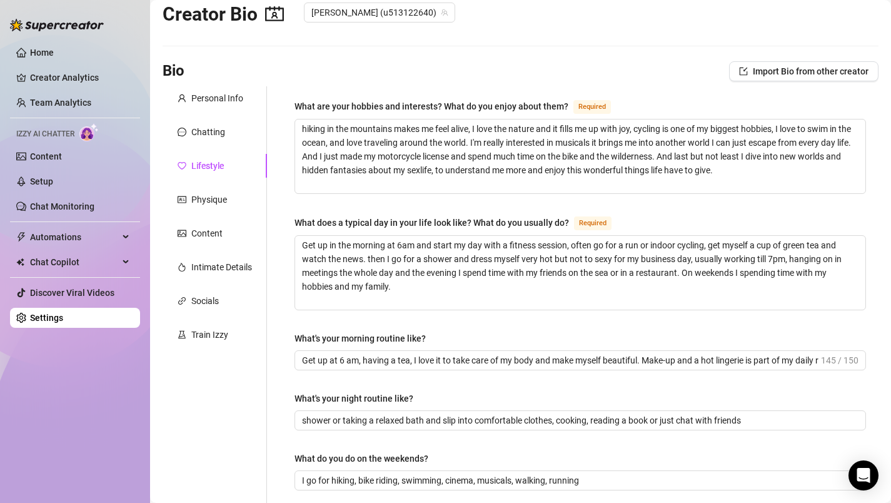
scroll to position [0, 0]
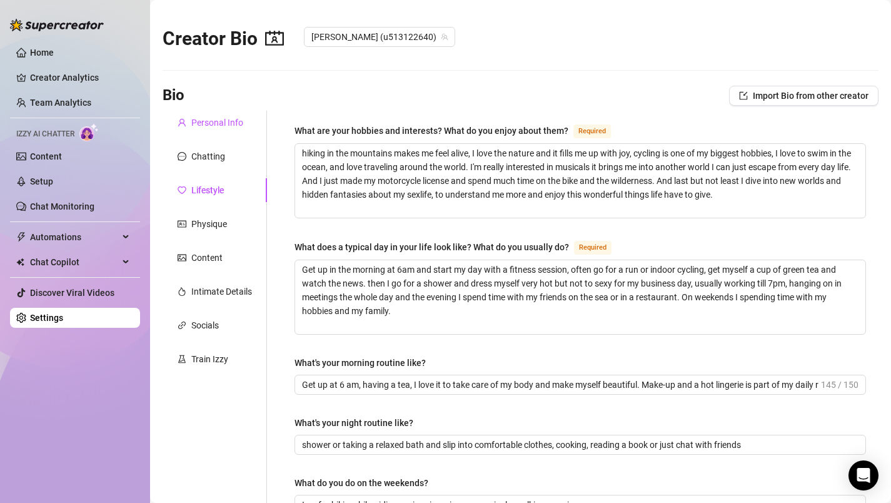
click at [219, 123] on div "Personal Info" at bounding box center [217, 123] width 52 height 14
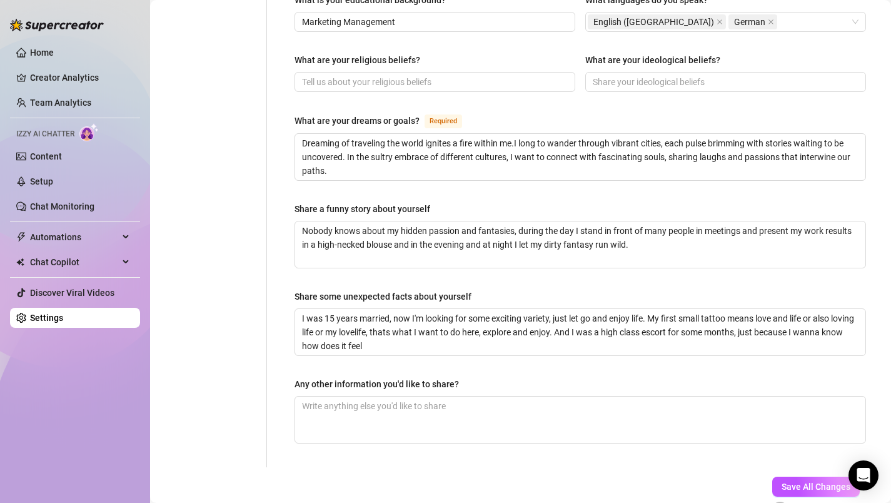
scroll to position [700, 0]
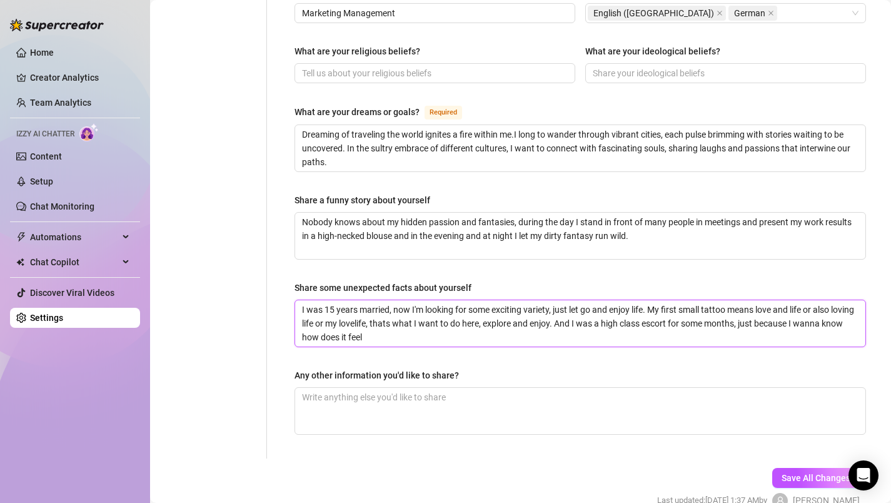
drag, startPoint x: 671, startPoint y: 301, endPoint x: 695, endPoint y: 299, distance: 23.8
click at [695, 300] on textarea "I was 15 years married, now I'm looking for some exciting variety, just let go …" at bounding box center [580, 323] width 570 height 46
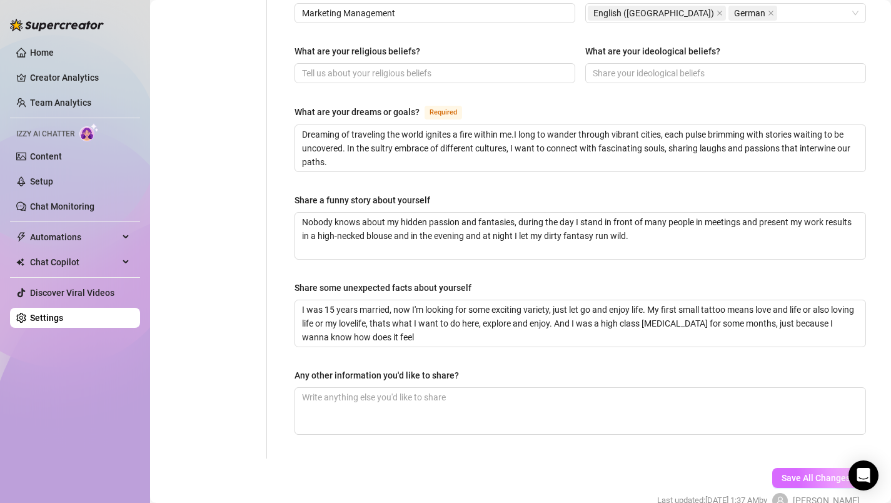
click at [810, 468] on button "Save All Changes" at bounding box center [816, 478] width 88 height 20
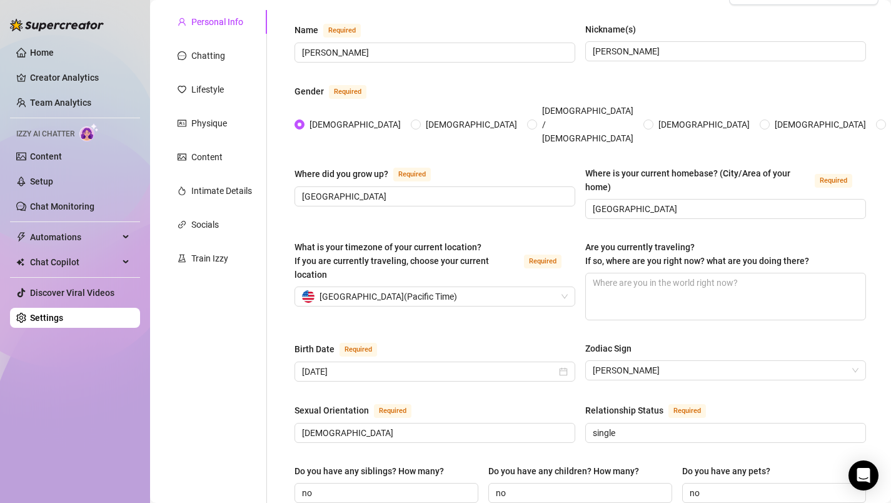
scroll to position [100, 0]
click at [194, 56] on div "Chatting" at bounding box center [208, 56] width 34 height 14
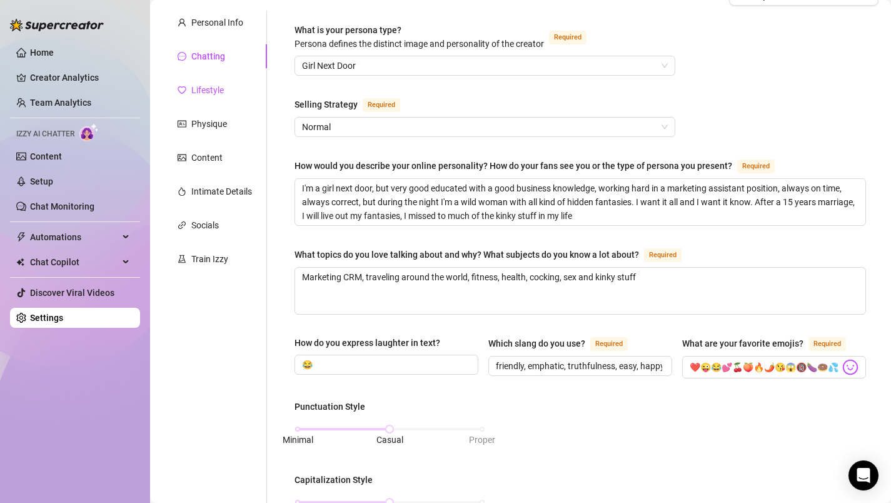
click at [206, 90] on div "Lifestyle" at bounding box center [207, 90] width 33 height 14
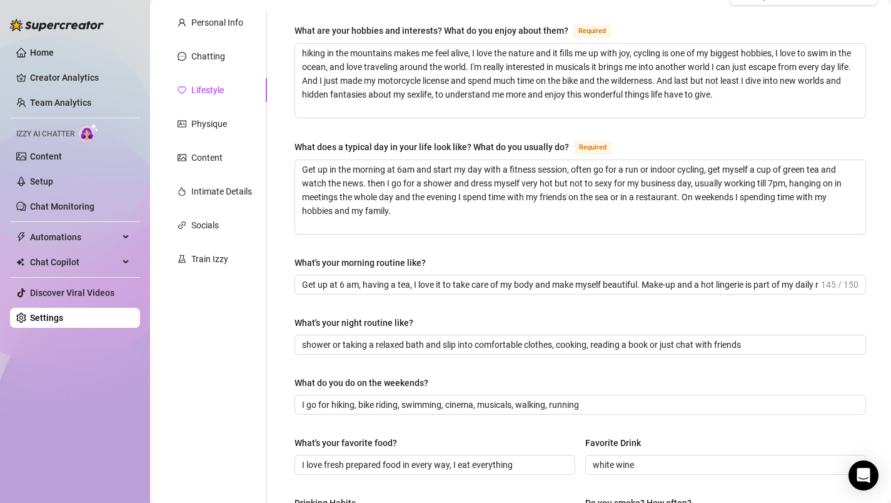
click at [875, 242] on div "What are your hobbies and interests? What do you enjoy about them? Required hik…" at bounding box center [580, 432] width 596 height 843
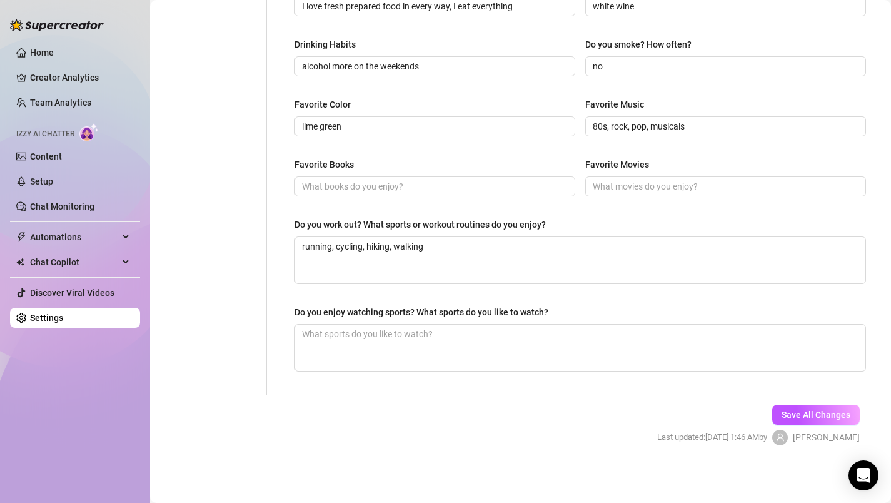
scroll to position [559, 0]
click at [796, 409] on span "Save All Changes" at bounding box center [815, 414] width 69 height 10
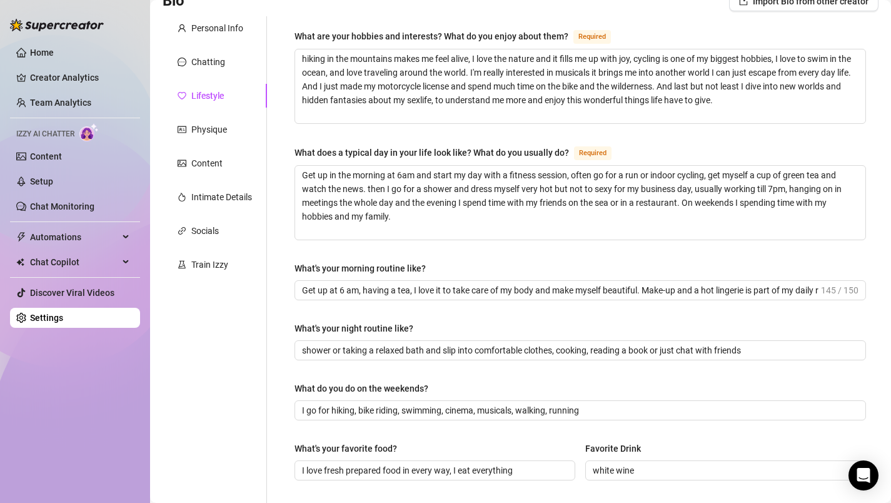
scroll to position [84, 0]
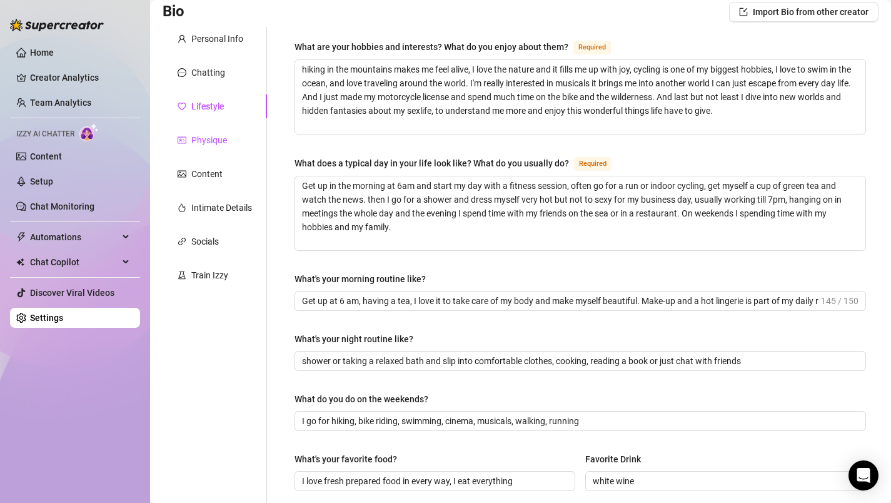
click at [208, 139] on div "Physique" at bounding box center [209, 140] width 36 height 14
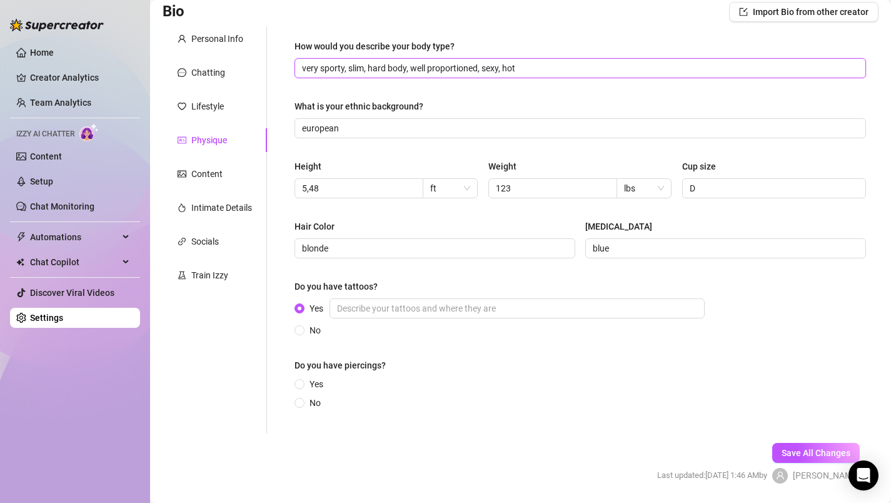
click at [536, 69] on input "very sporty, slim, hard body, well proportioned, sexy, hot" at bounding box center [579, 68] width 554 height 14
click at [589, 63] on input "very sporty, slim, hard body, well proportioned, sexy, hot, long legs, beauty b…" at bounding box center [579, 68] width 554 height 14
click at [695, 66] on input "very sporty, slim, hard body, well proportioned, sexy, hot, long legs, beauty b…" at bounding box center [579, 68] width 554 height 14
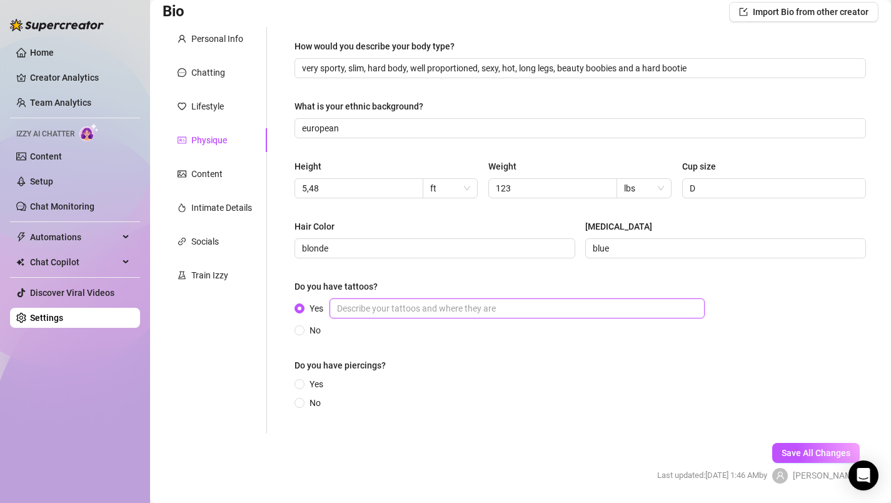
click at [365, 306] on input "Yes" at bounding box center [516, 308] width 375 height 20
click at [353, 312] on input "smal one on the right inside of the under arm" at bounding box center [516, 308] width 375 height 20
click at [462, 357] on div "How would you describe your body type? very sporty, slim, hard body, well propo…" at bounding box center [579, 229] width 571 height 381
click at [303, 403] on span at bounding box center [299, 403] width 10 height 10
click at [303, 403] on input "No" at bounding box center [300, 403] width 5 height 8
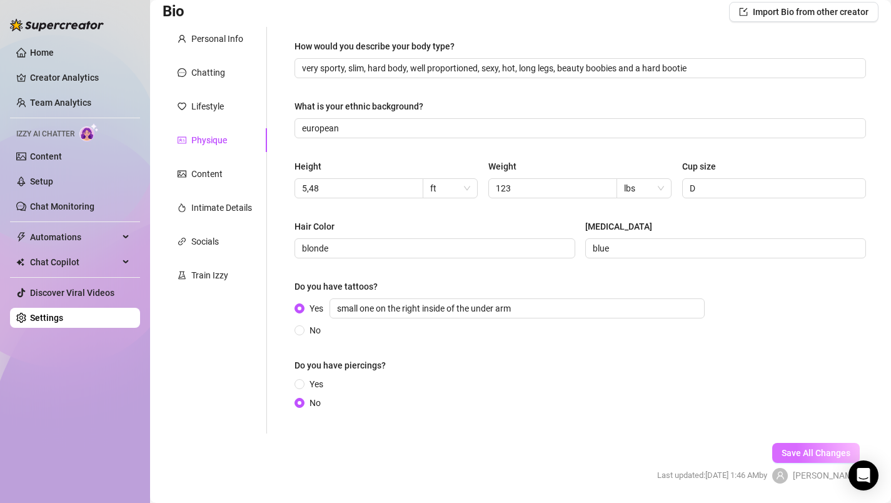
click at [790, 454] on span "Save All Changes" at bounding box center [815, 453] width 69 height 10
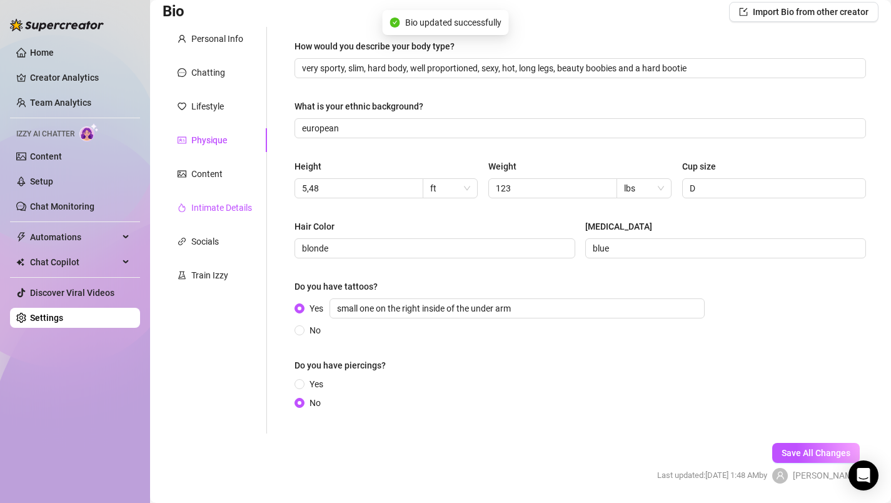
click at [232, 208] on div "Intimate Details" at bounding box center [221, 208] width 61 height 14
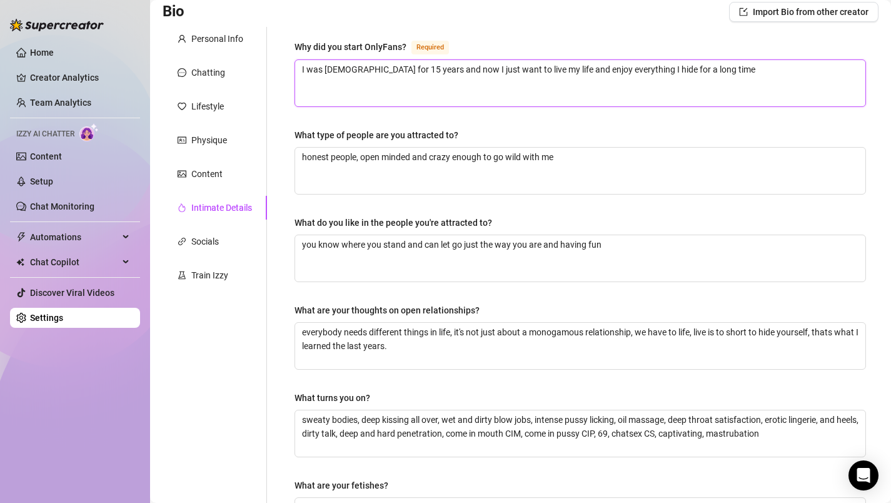
click at [715, 69] on textarea "I was [DEMOGRAPHIC_DATA] for 15 years and now I just want to live my life and e…" at bounding box center [580, 83] width 570 height 46
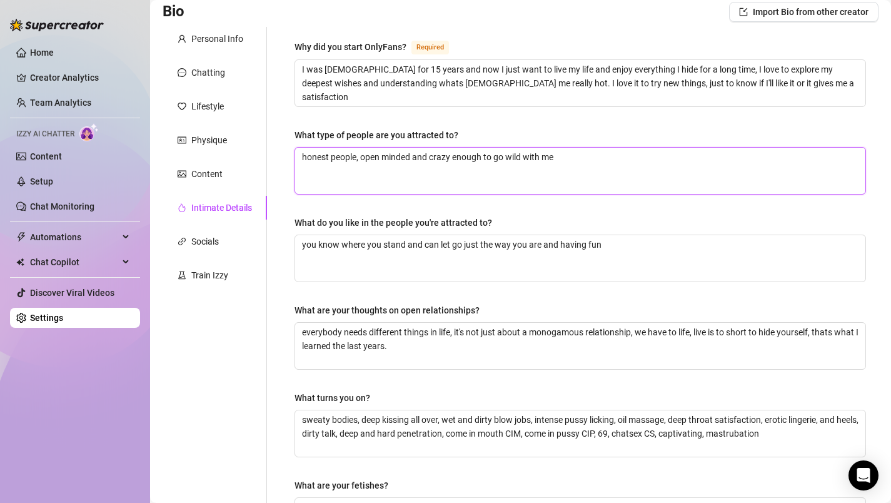
click at [413, 163] on textarea "honest people, open minded and crazy enough to go wild with me" at bounding box center [580, 171] width 570 height 46
click at [412, 161] on textarea "honest people, open minded and crazy enough to go wild with me" at bounding box center [580, 171] width 570 height 46
click at [562, 159] on textarea "honest people, open minded and crazy enough to go wild with me" at bounding box center [580, 171] width 570 height 46
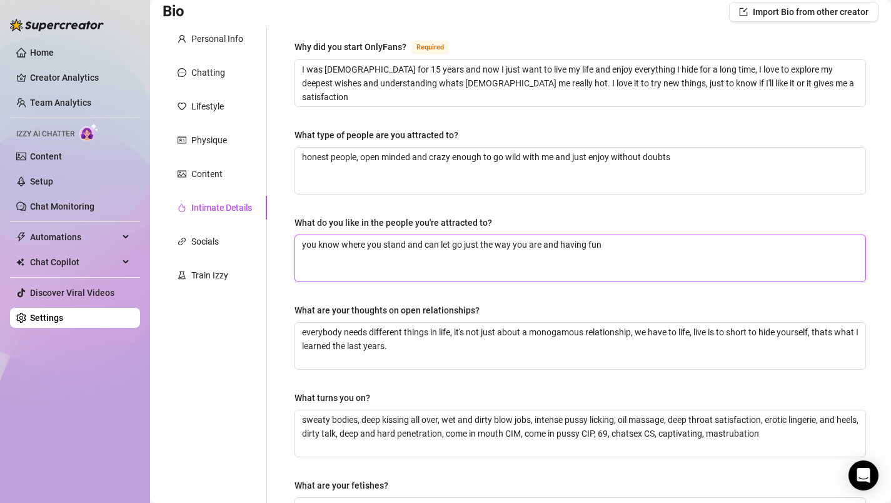
click at [611, 252] on textarea "you know where you stand and can let go just the way you are and having fun" at bounding box center [580, 258] width 570 height 46
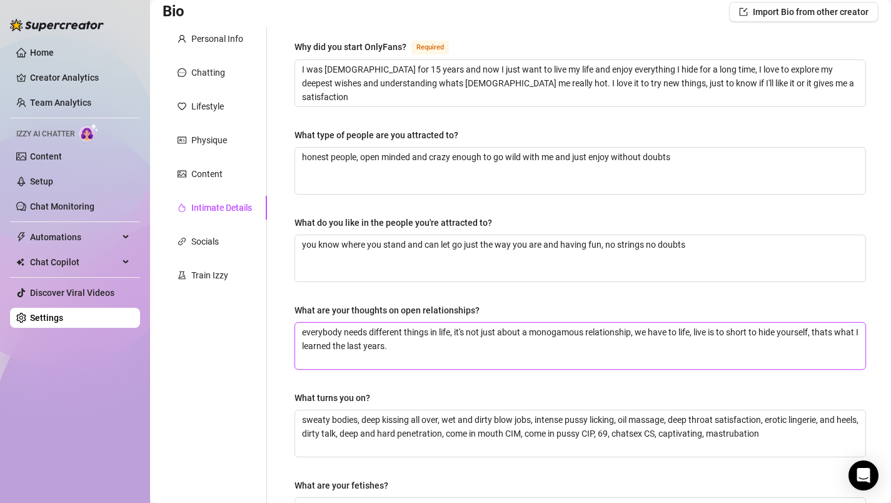
click at [611, 348] on textarea "everybody needs different things in life, it's not just about a monogamous rela…" at bounding box center [580, 346] width 570 height 46
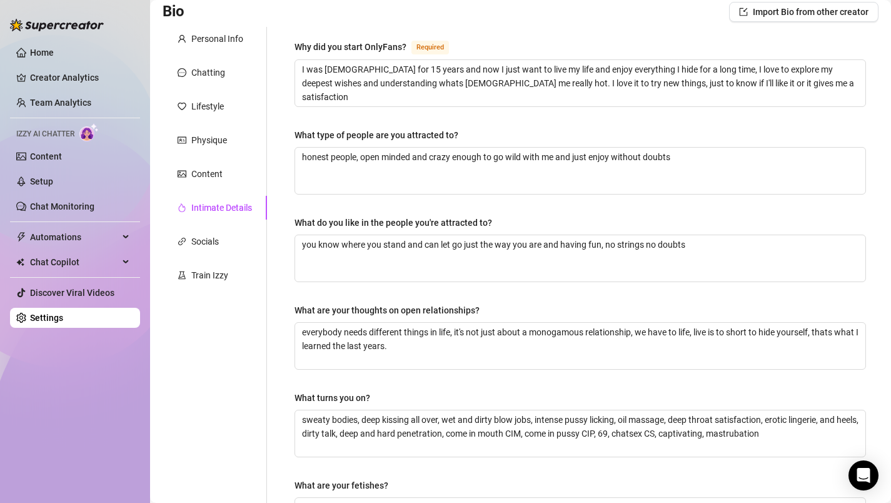
click at [875, 276] on div "Why did you start OnlyFans? Required I was [DEMOGRAPHIC_DATA] for 15 years and …" at bounding box center [580, 341] width 596 height 629
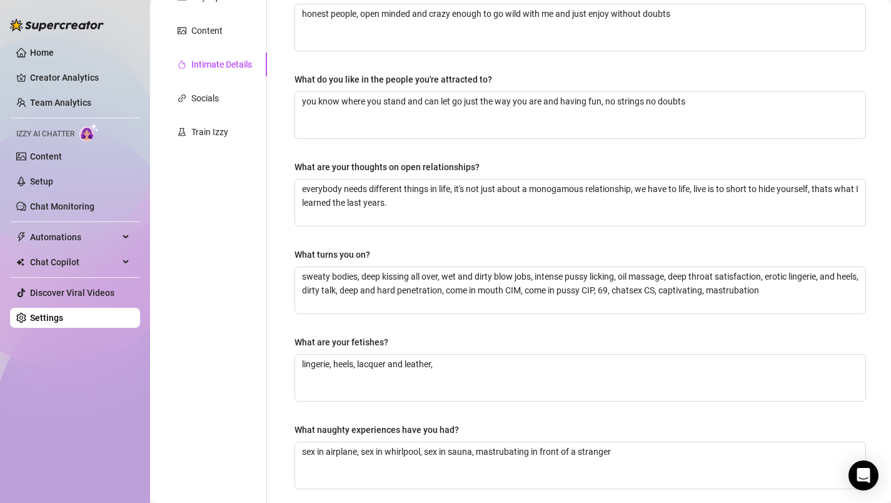
scroll to position [234, 0]
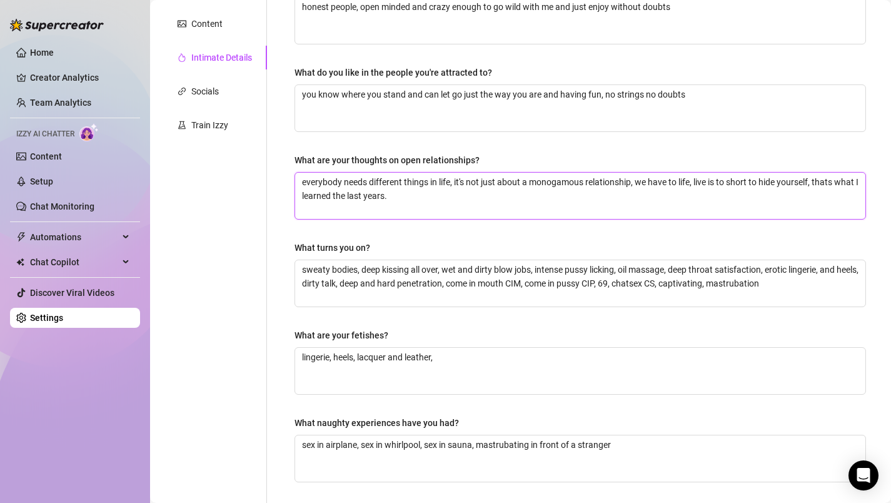
click at [439, 199] on textarea "everybody needs different things in life, it's not just about a monogamous rela…" at bounding box center [580, 196] width 570 height 46
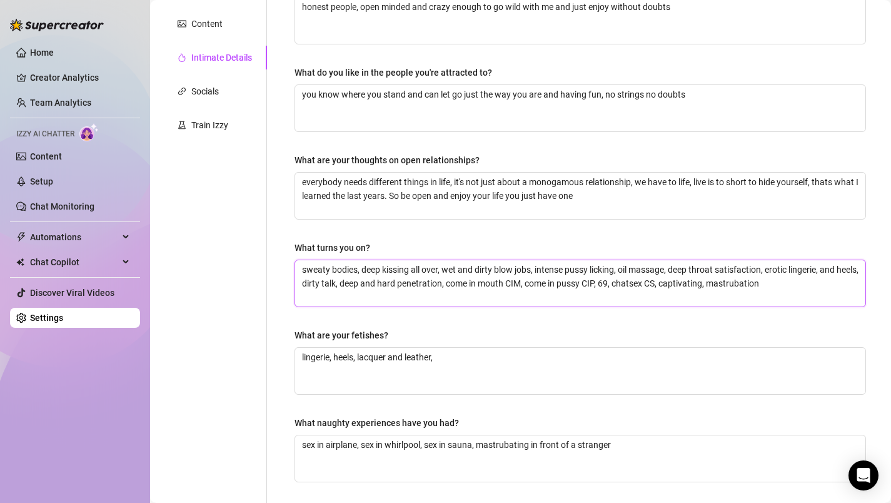
click at [414, 269] on textarea "sweaty bodies, deep kissing all over, wet and dirty blow jobs, intense pussy li…" at bounding box center [580, 283] width 570 height 46
click at [511, 270] on textarea "sweaty bodies, deep kissing and touching all over, wet and dirty blow jobs, int…" at bounding box center [580, 283] width 570 height 46
click at [408, 288] on textarea "sweaty bodies, deep kissing and touching all over, wet, intensive and dirty blo…" at bounding box center [580, 283] width 570 height 46
click at [877, 308] on div "Why did you start OnlyFans? Required I was [DEMOGRAPHIC_DATA] for 15 years and …" at bounding box center [580, 191] width 596 height 629
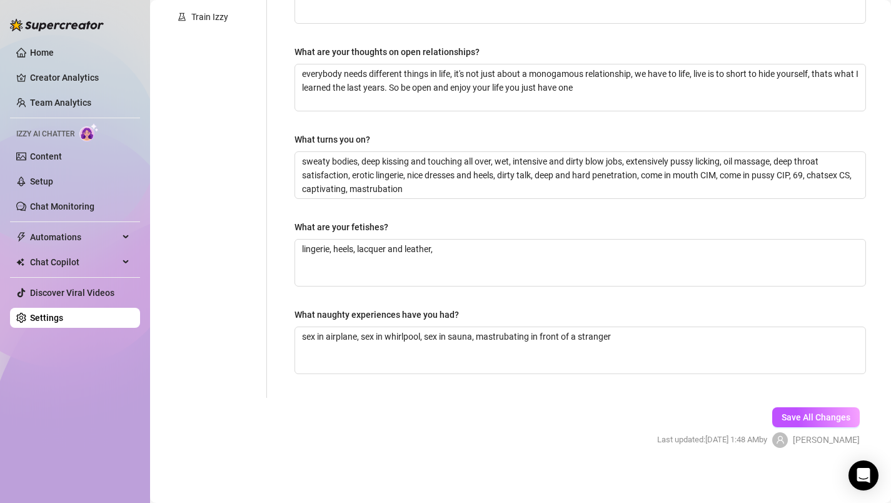
scroll to position [346, 0]
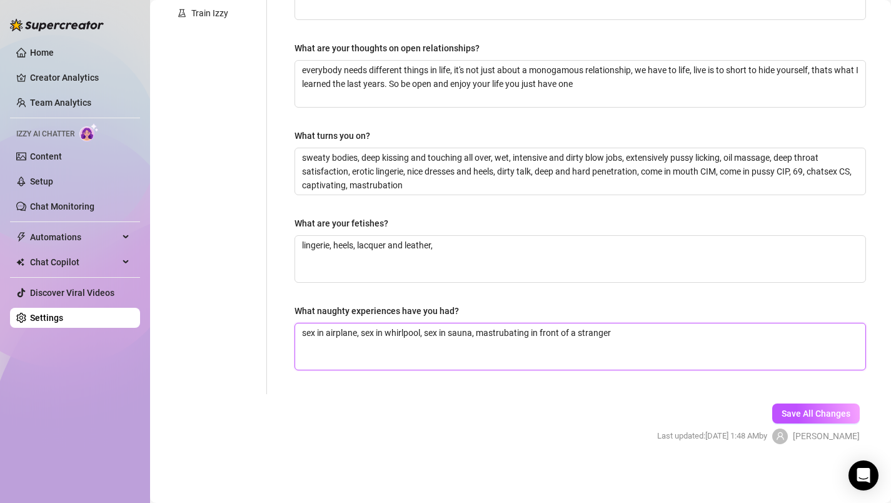
click at [630, 332] on textarea "sex in airplane, sex in whirlpool, sex in sauna, mastrubating in front of a str…" at bounding box center [580, 346] width 570 height 46
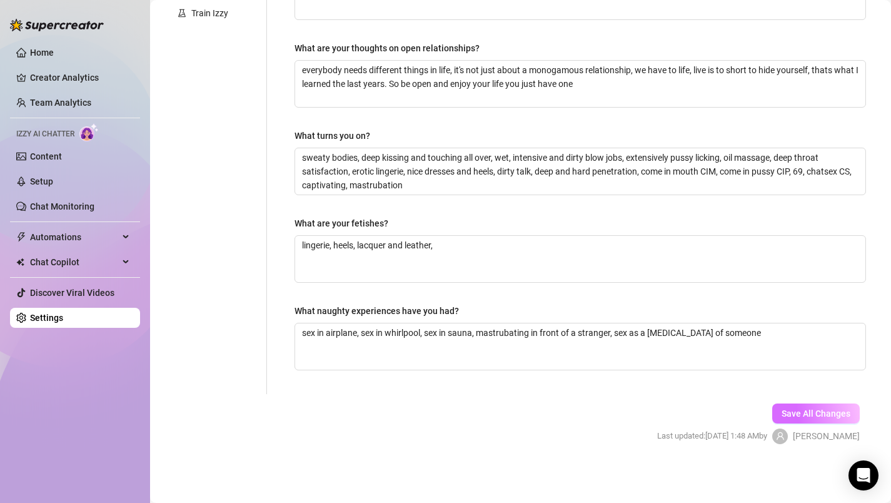
click at [820, 408] on span "Save All Changes" at bounding box center [815, 413] width 69 height 10
click at [881, 117] on main "Creator Bio [PERSON_NAME] (u513122640) Bio Import Bio from other creator Person…" at bounding box center [520, 78] width 741 height 849
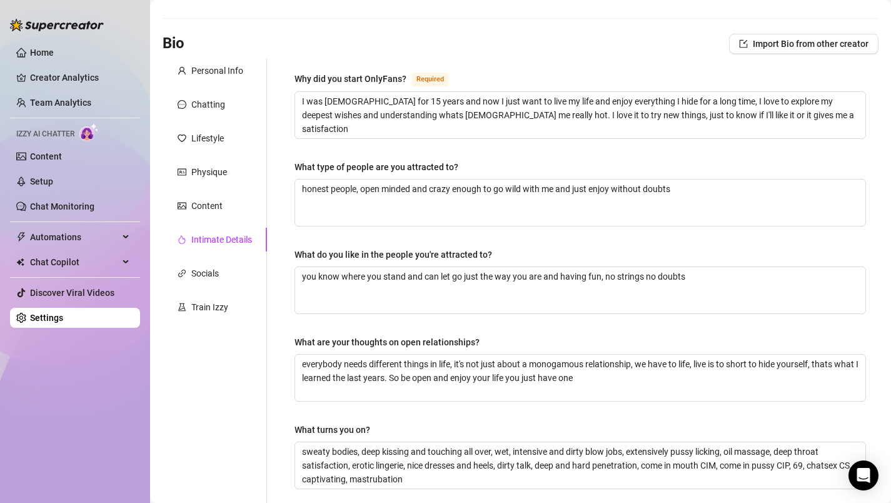
scroll to position [46, 0]
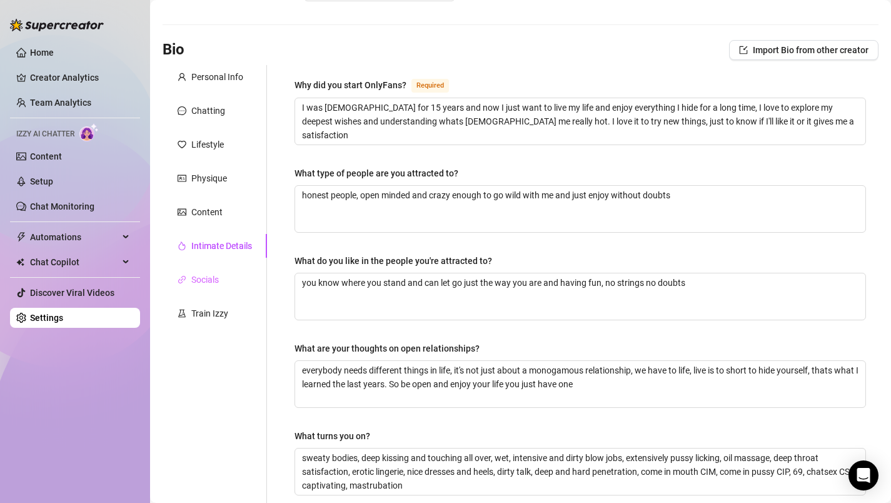
click at [198, 271] on div "Socials" at bounding box center [215, 280] width 104 height 24
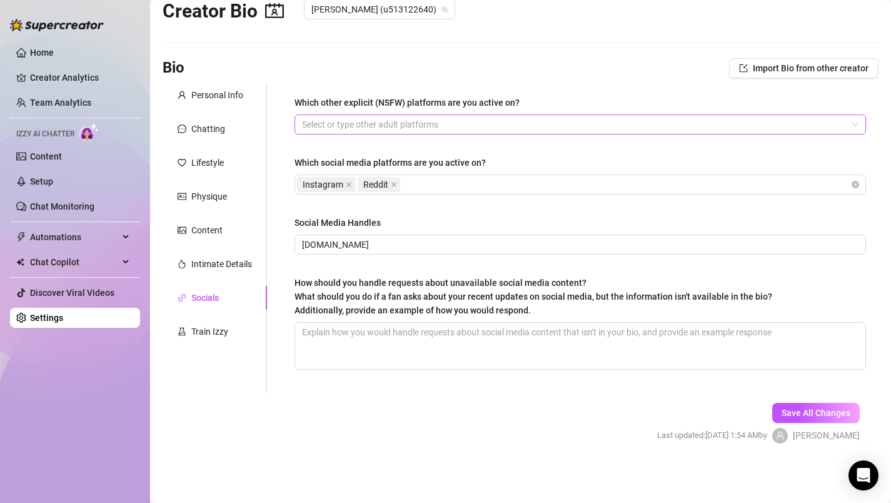
click at [451, 126] on div at bounding box center [573, 125] width 553 height 18
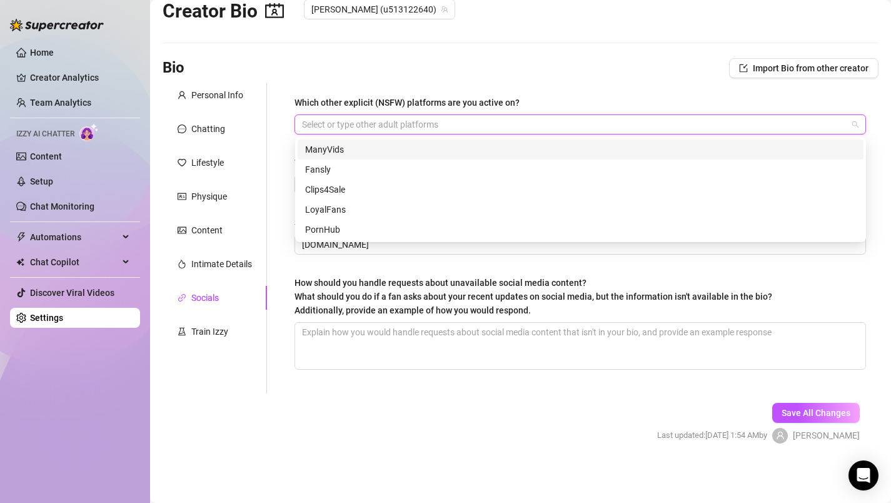
click at [434, 123] on div at bounding box center [573, 125] width 553 height 18
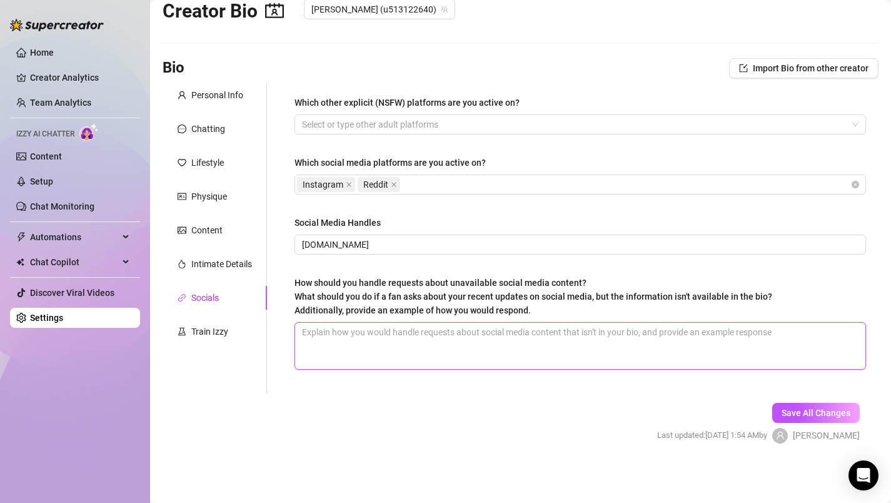
click at [354, 348] on textarea "How should you handle requests about unavailable social media content? What sho…" at bounding box center [580, 346] width 570 height 46
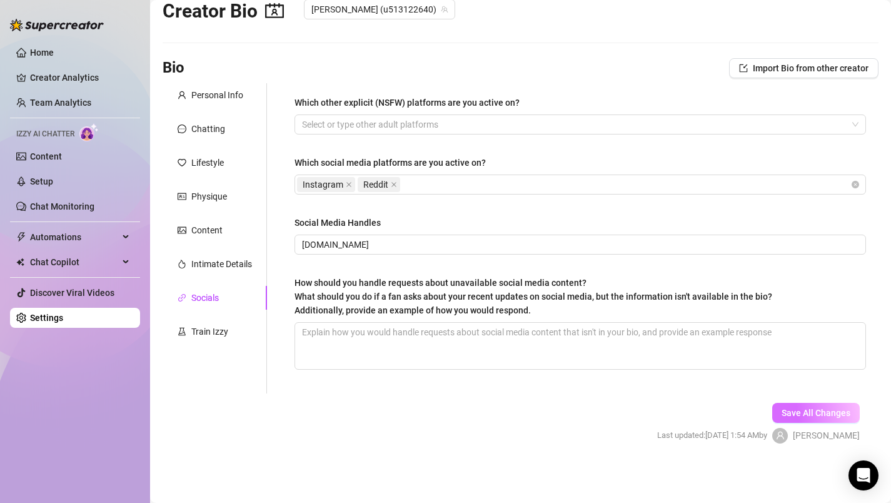
click at [805, 410] on span "Save All Changes" at bounding box center [815, 413] width 69 height 10
click at [210, 333] on div "Train Izzy" at bounding box center [209, 331] width 37 height 14
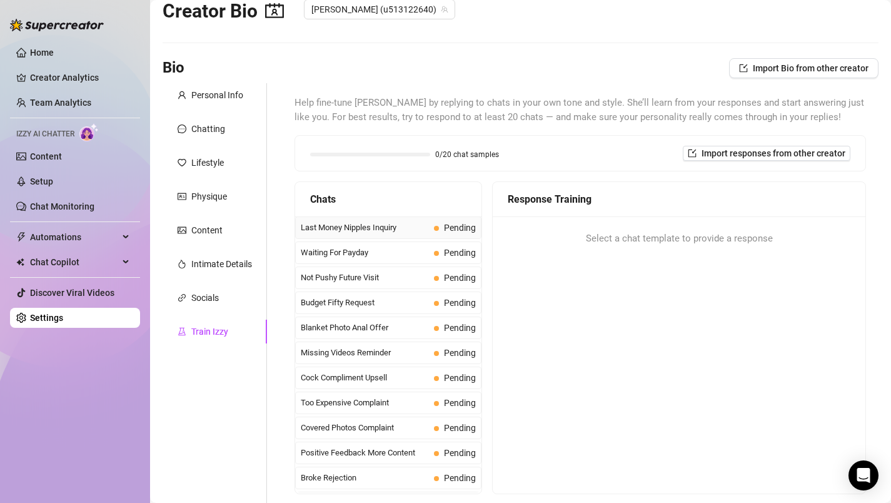
click at [379, 228] on span "Last Money Nipples Inquiry" at bounding box center [365, 227] width 128 height 13
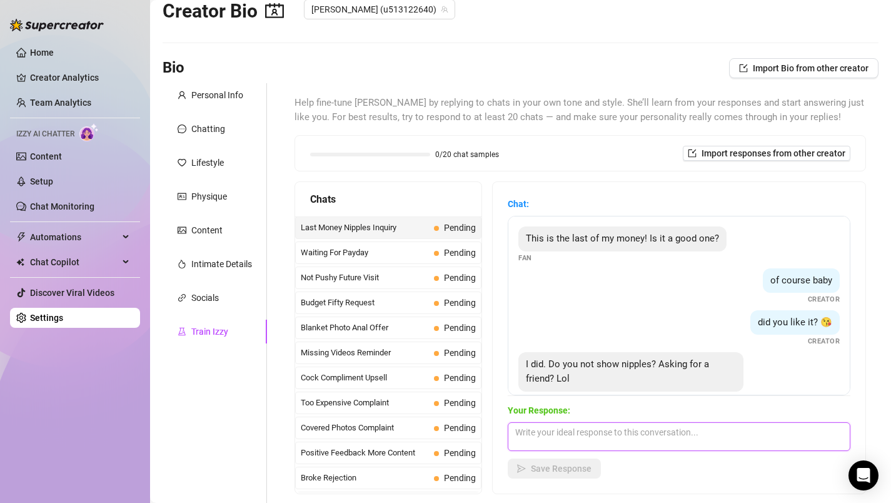
click at [575, 431] on textarea at bounding box center [679, 436] width 343 height 29
click at [550, 437] on textarea "Sure I do, let your friend know" at bounding box center [679, 436] width 343 height 29
click at [553, 428] on textarea "Sure I do,😜 let your friend know" at bounding box center [679, 436] width 343 height 29
click at [675, 436] on textarea "Sure I do, 😜 let your friend know" at bounding box center [679, 436] width 343 height 29
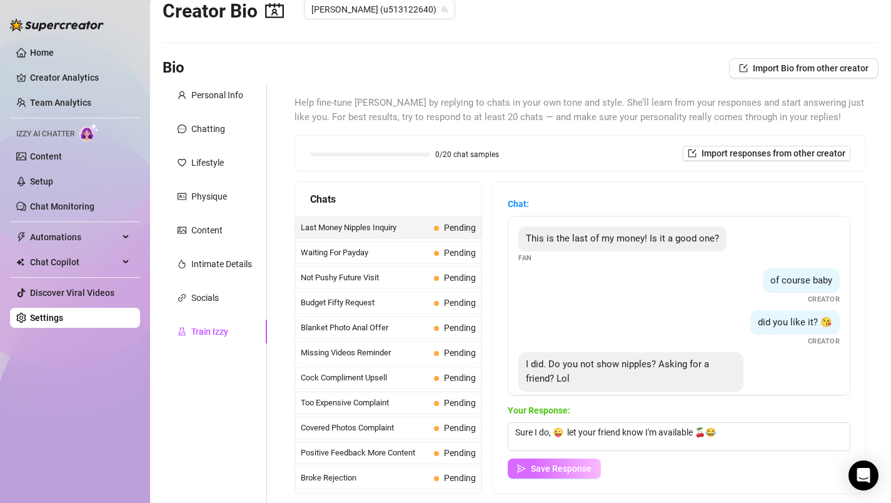
click at [573, 474] on button "Save Response" at bounding box center [554, 468] width 93 height 20
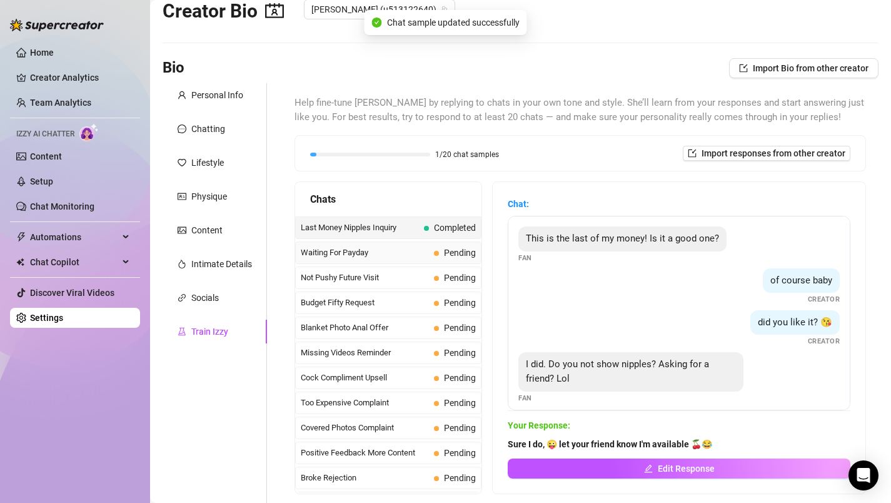
click at [389, 254] on span "Waiting For Payday" at bounding box center [365, 252] width 128 height 13
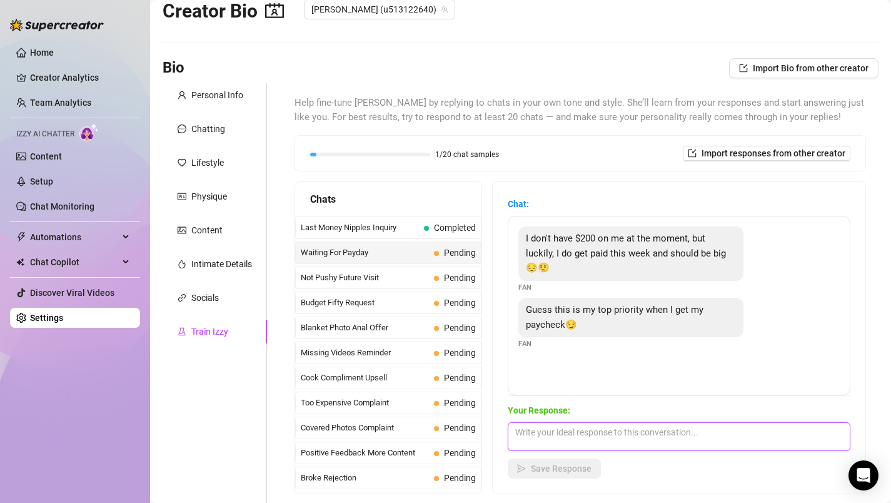
click at [533, 431] on textarea at bounding box center [679, 436] width 343 height 29
click at [585, 434] on textarea "I hope so darling, and btw I like it when it is BIG 🍆" at bounding box center [679, 436] width 343 height 29
click at [791, 431] on textarea "I hope so darling, you won't regret it, and btw I like it when it is BIG 🍆" at bounding box center [679, 436] width 343 height 29
click at [558, 471] on span "Save Response" at bounding box center [561, 468] width 61 height 10
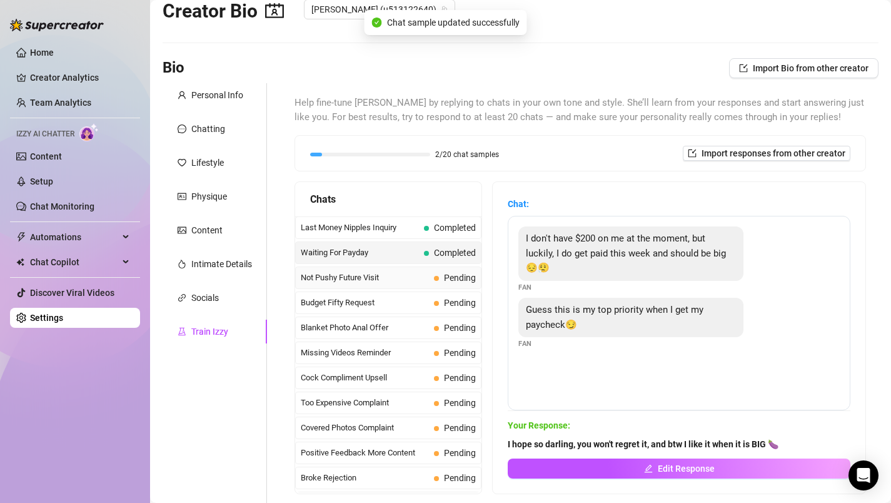
click at [386, 279] on span "Not Pushy Future Visit" at bounding box center [365, 277] width 128 height 13
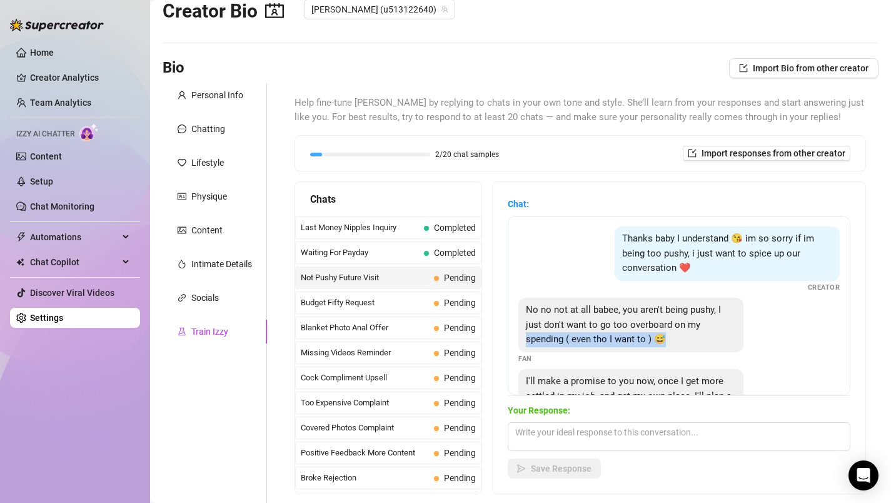
drag, startPoint x: 816, startPoint y: 328, endPoint x: 816, endPoint y: 345, distance: 16.9
click at [816, 345] on div "No no not at all babee, you aren't being pushy, I just don't want to go too ove…" at bounding box center [678, 331] width 321 height 66
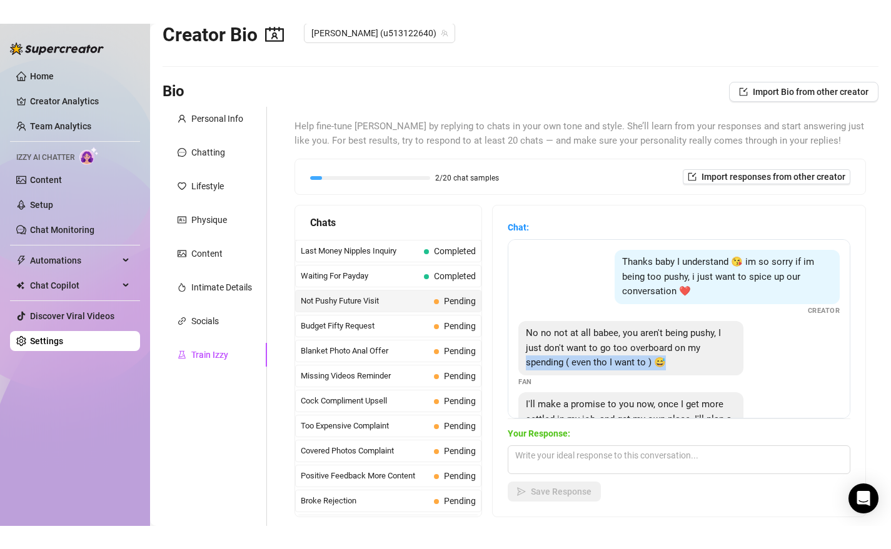
scroll to position [53, 0]
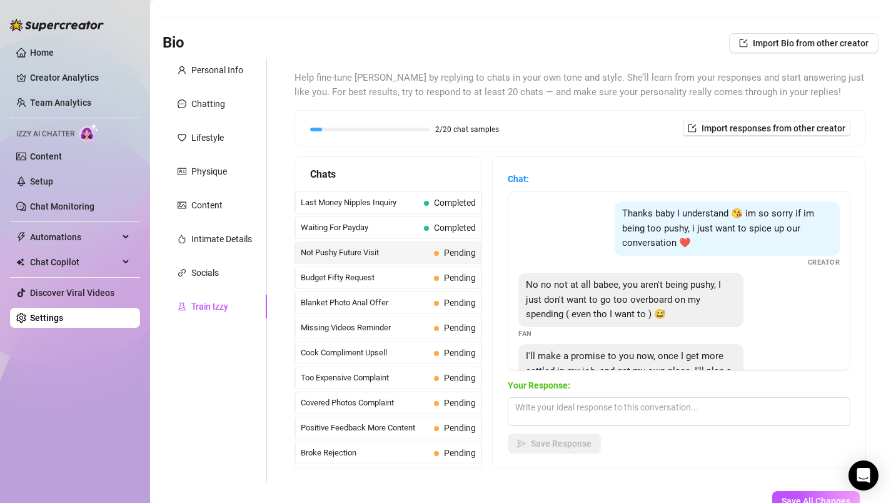
click at [643, 354] on span "I'll make a promise to you now, once I get more settled in my job, and get my o…" at bounding box center [629, 370] width 206 height 41
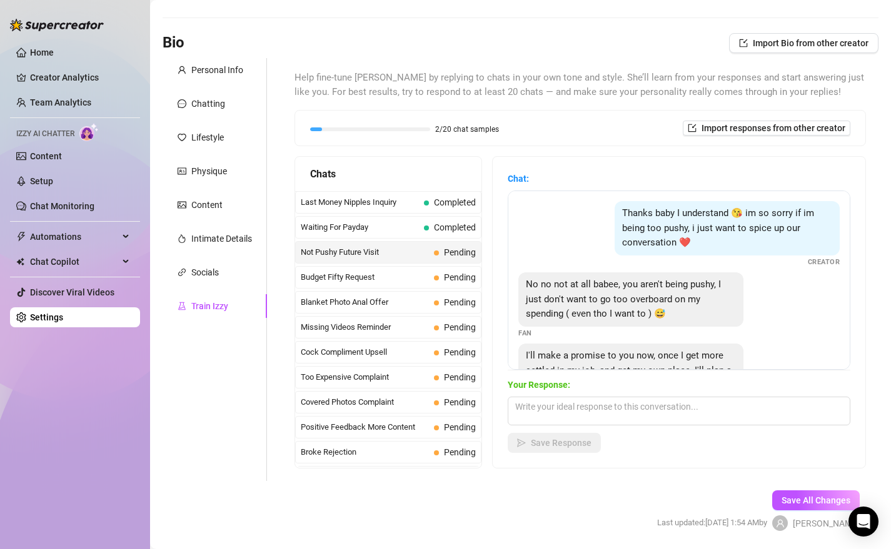
click at [850, 239] on div "Chat: Thanks baby I understand 😘 im so sorry if im being too pushy, i just want…" at bounding box center [679, 312] width 373 height 311
click at [856, 239] on div "Chat: Thanks baby I understand 😘 im so sorry if im being too pushy, i just want…" at bounding box center [679, 312] width 373 height 311
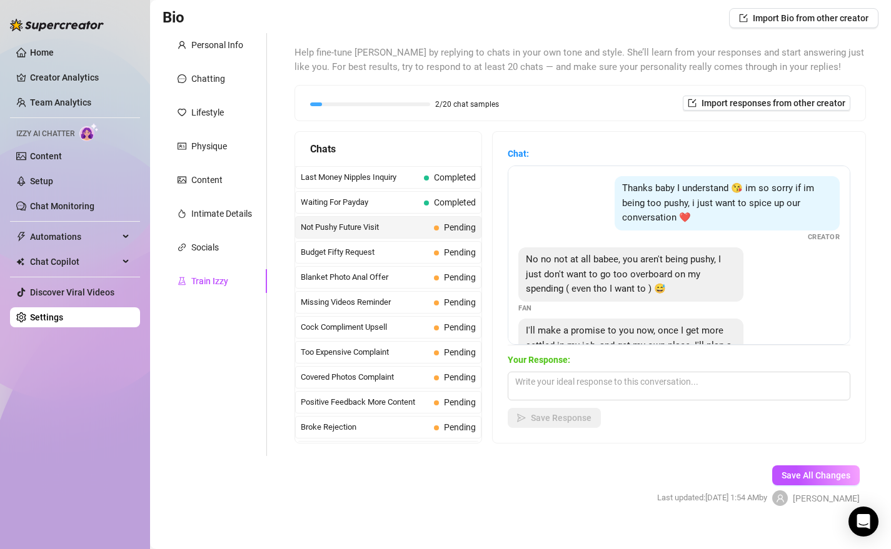
scroll to position [94, 0]
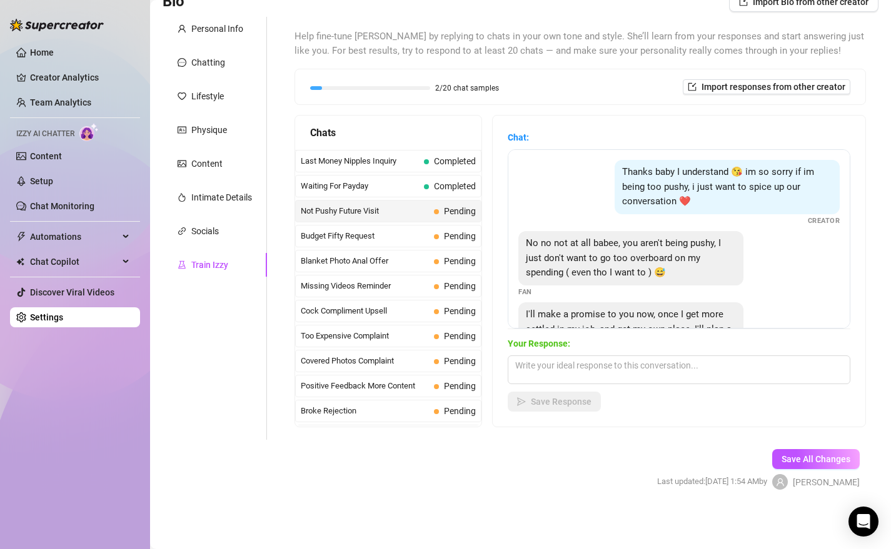
click at [716, 314] on span "I'll make a promise to you now, once I get more settled in my job, and get my o…" at bounding box center [629, 329] width 206 height 41
click at [779, 288] on div "No no not at all babee, you aren't being pushy, I just don't want to go too ove…" at bounding box center [678, 264] width 321 height 66
drag, startPoint x: 779, startPoint y: 288, endPoint x: 779, endPoint y: 263, distance: 24.4
click at [779, 263] on div "No no not at all babee, you aren't being pushy, I just don't want to go too ove…" at bounding box center [678, 264] width 321 height 66
click at [574, 368] on textarea at bounding box center [679, 370] width 343 height 29
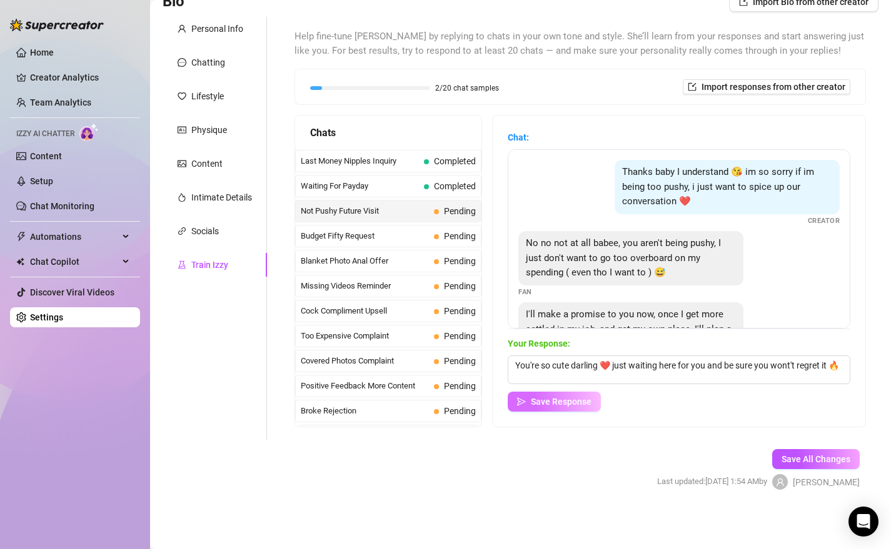
click at [581, 404] on span "Save Response" at bounding box center [561, 402] width 61 height 10
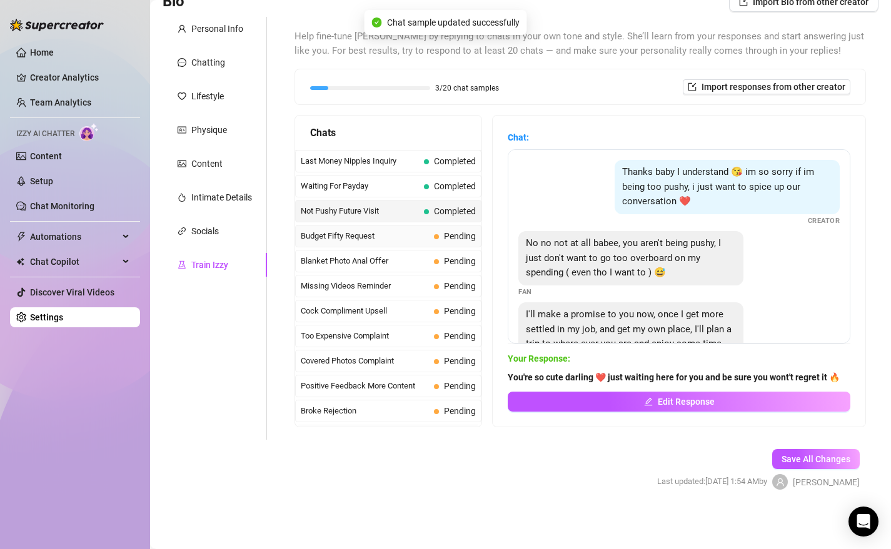
click at [389, 238] on span "Budget Fifty Request" at bounding box center [365, 236] width 128 height 13
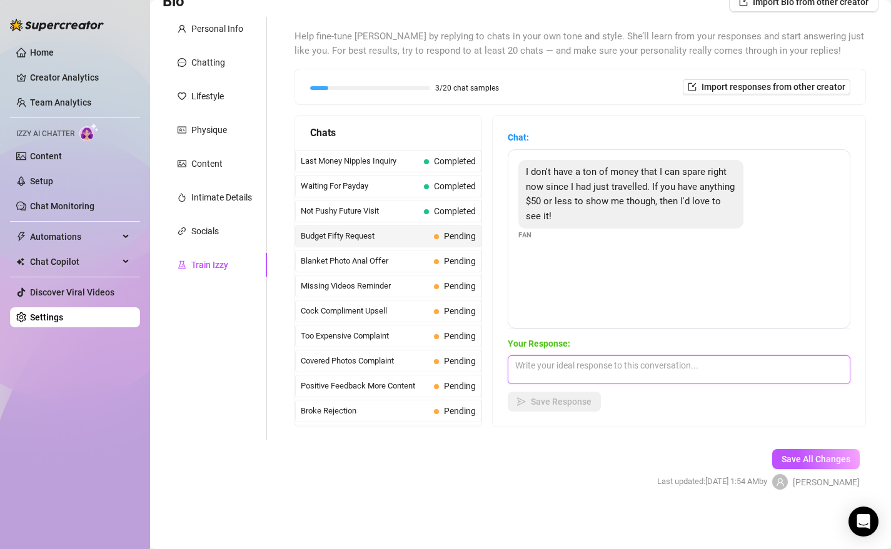
click at [548, 365] on textarea at bounding box center [679, 370] width 343 height 29
click at [567, 369] on textarea "Sure darling and be sure y" at bounding box center [679, 370] width 343 height 29
drag, startPoint x: 578, startPoint y: 365, endPoint x: 644, endPoint y: 366, distance: 66.3
click at [644, 366] on textarea "Sure darling 🔥 and be sure y" at bounding box center [679, 370] width 343 height 29
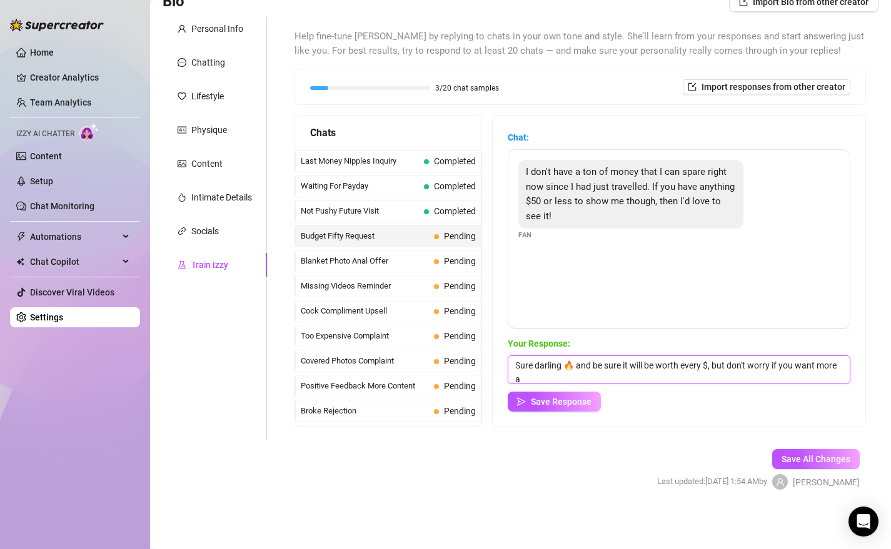
scroll to position [1, 0]
click at [533, 369] on textarea "Sure darling 🔥 and be sure it will be worth every $, but don't worry if you wan…" at bounding box center [679, 370] width 343 height 29
click at [604, 379] on textarea "Gladly darling 🔥 and be sure it will be worth every $, but don't worry if you w…" at bounding box center [679, 370] width 343 height 29
click at [591, 380] on textarea "Gladly darling 🔥 and be sure it will be worth every $, but don't worry if you w…" at bounding box center [679, 370] width 343 height 29
click at [571, 402] on span "Save Response" at bounding box center [561, 402] width 61 height 10
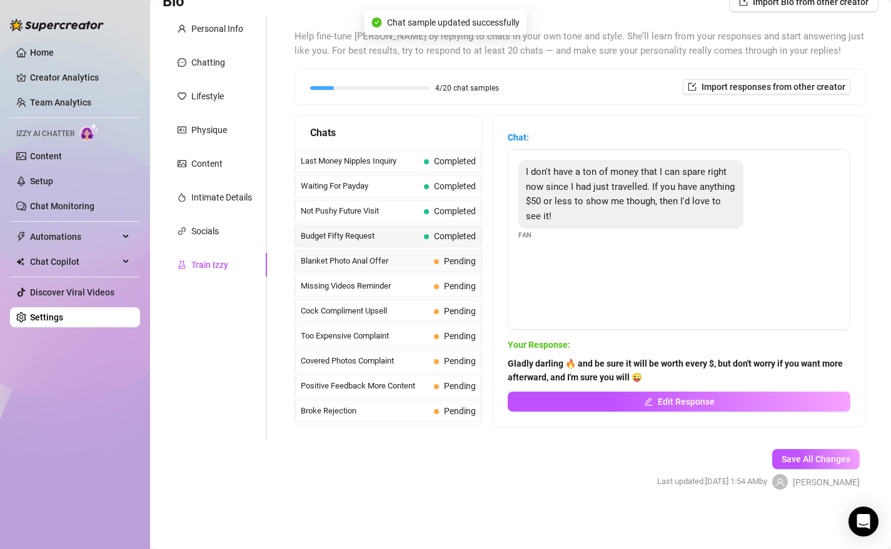
click at [364, 261] on span "Blanket Photo Anal Offer" at bounding box center [365, 261] width 128 height 13
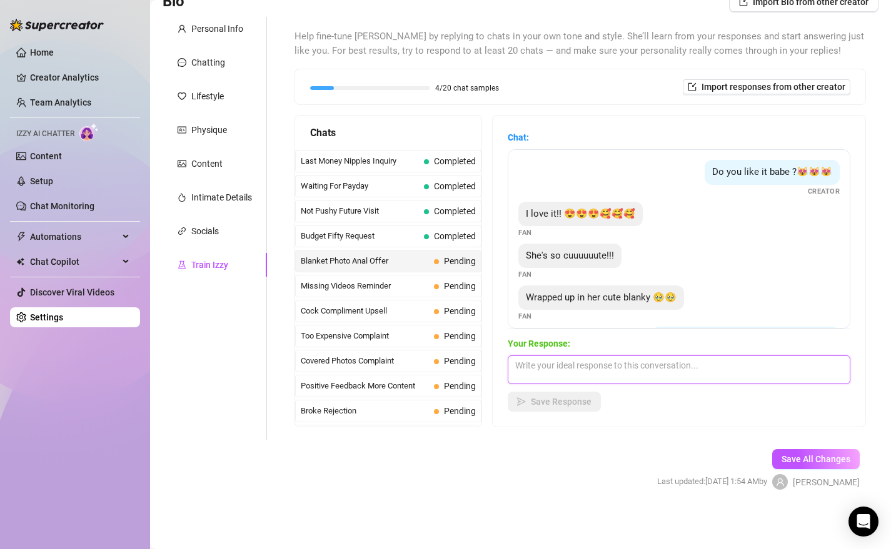
click at [551, 364] on textarea at bounding box center [679, 370] width 343 height 29
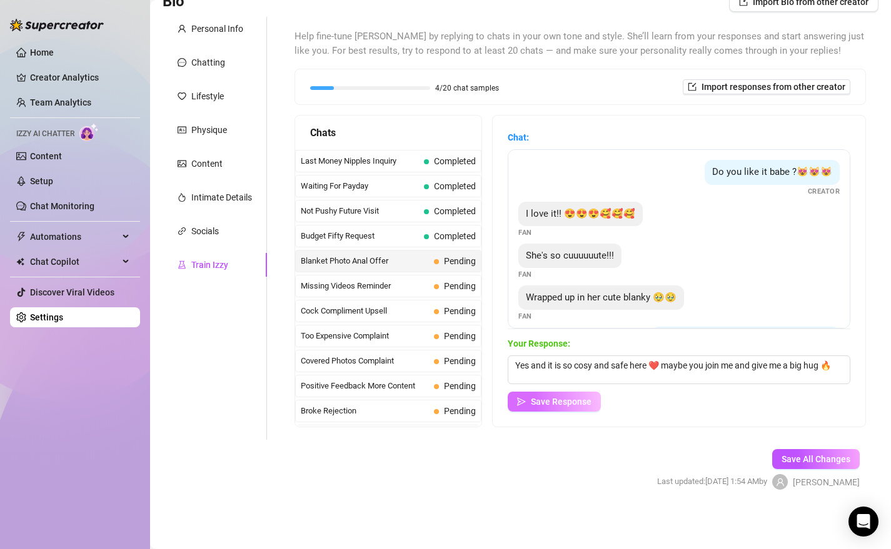
click at [561, 401] on span "Save Response" at bounding box center [561, 402] width 61 height 10
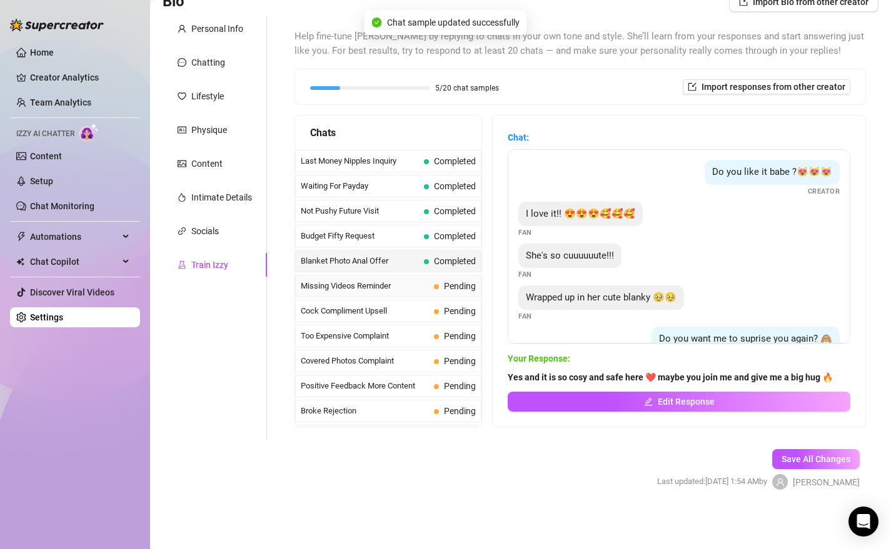
click at [396, 289] on span "Missing Videos Reminder" at bounding box center [365, 286] width 128 height 13
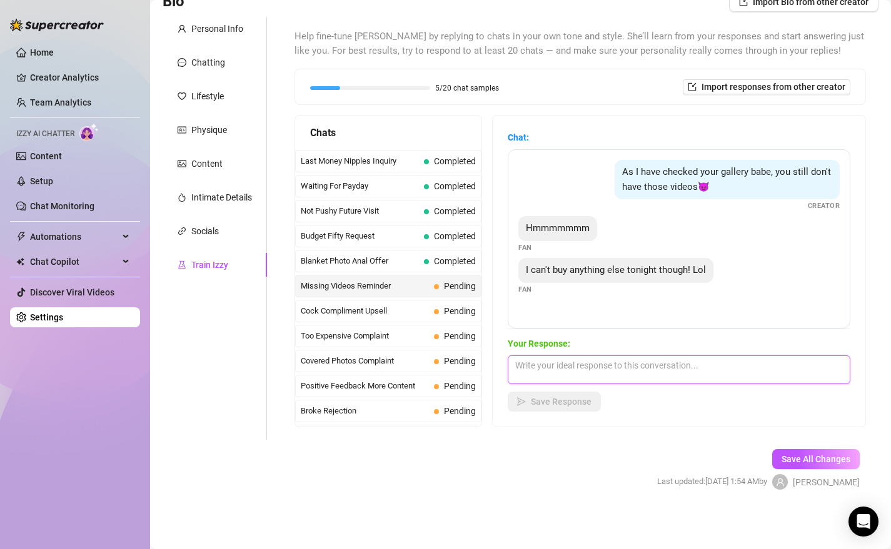
click at [542, 370] on textarea at bounding box center [679, 370] width 343 height 29
click at [631, 371] on textarea "what a pity, then I have to helpmyself alone" at bounding box center [679, 370] width 343 height 29
click at [702, 373] on textarea "what a pity, then I have to helpmyself alone" at bounding box center [679, 370] width 343 height 29
click at [633, 370] on textarea "what a pity, then I have to helpmyself alone" at bounding box center [679, 370] width 343 height 29
click at [563, 369] on textarea "what a pity, then I have to help myself alone" at bounding box center [679, 370] width 343 height 29
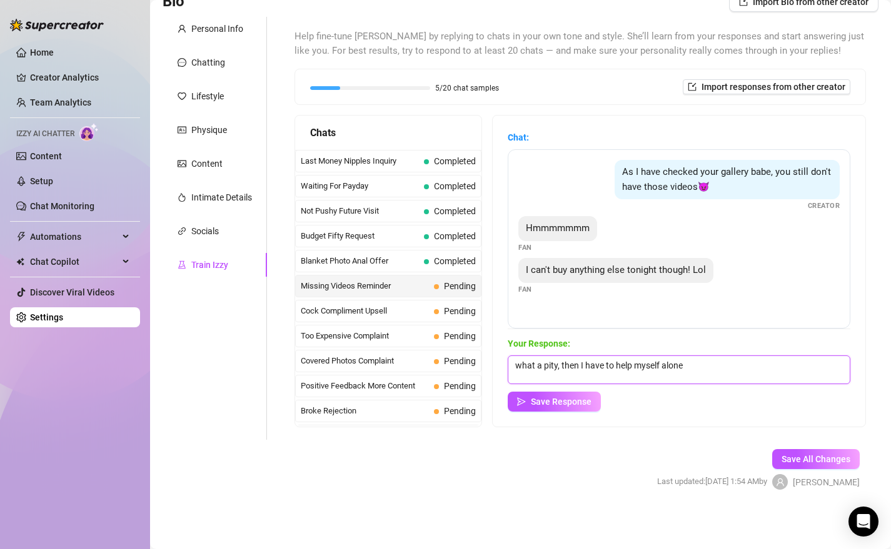
click at [561, 368] on textarea "what a pity, then I have to help myself alone" at bounding box center [679, 370] width 343 height 29
click at [703, 368] on textarea "what a pity, 😢 then I have to help myself alone" at bounding box center [679, 370] width 343 height 29
click at [815, 369] on textarea "what a pity, 😢 then I have to help myself alone, I thought you would help me te…" at bounding box center [679, 370] width 343 height 29
click at [620, 384] on div "Your Response: what a pity, 😢 then I have to help myself alone, I thought you w…" at bounding box center [679, 374] width 343 height 75
click at [620, 378] on textarea "what a pity, 😢 then I have to help myself alone, I thought you would help me to…" at bounding box center [679, 370] width 343 height 29
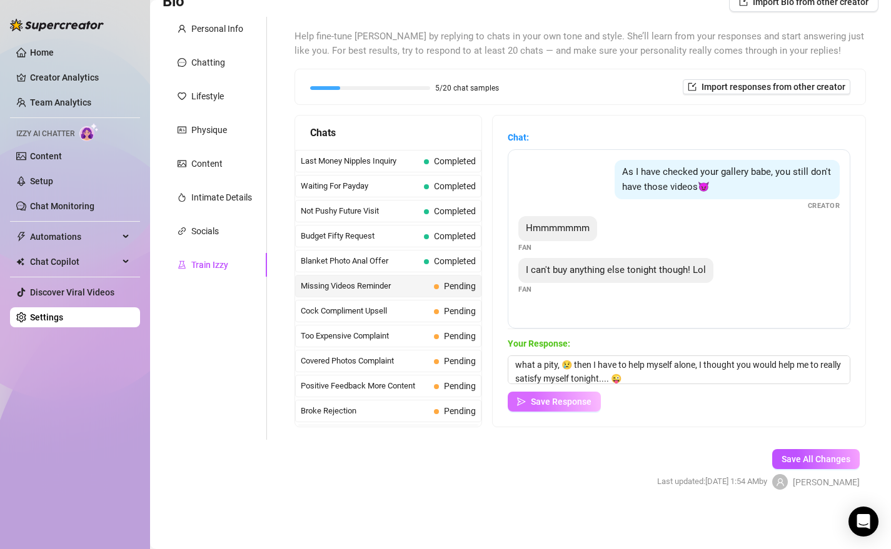
click at [579, 400] on span "Save Response" at bounding box center [561, 402] width 61 height 10
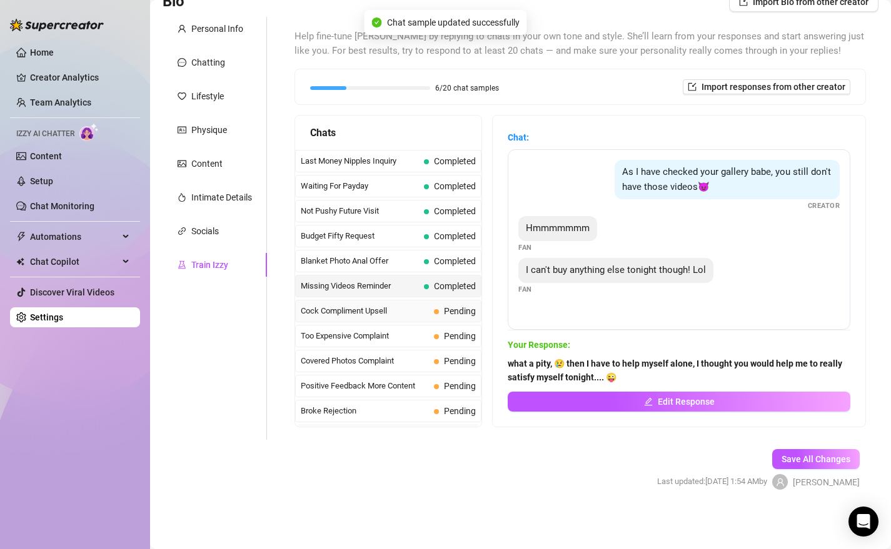
click at [381, 313] on span "Cock Compliment Upsell" at bounding box center [365, 311] width 128 height 13
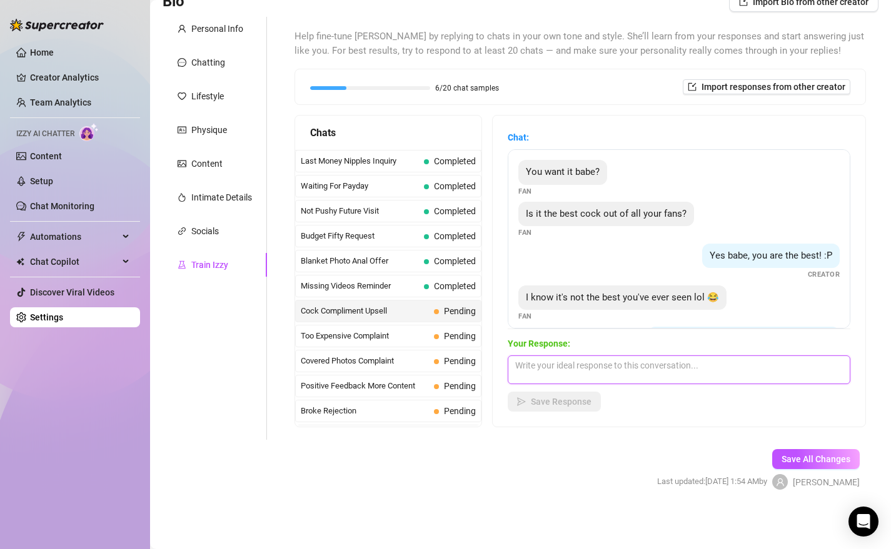
click at [562, 364] on textarea at bounding box center [679, 370] width 343 height 29
click at [533, 367] on textarea "😜 it is not about the" at bounding box center [679, 370] width 343 height 29
click at [616, 367] on textarea "😜 it 's not about the" at bounding box center [679, 370] width 343 height 29
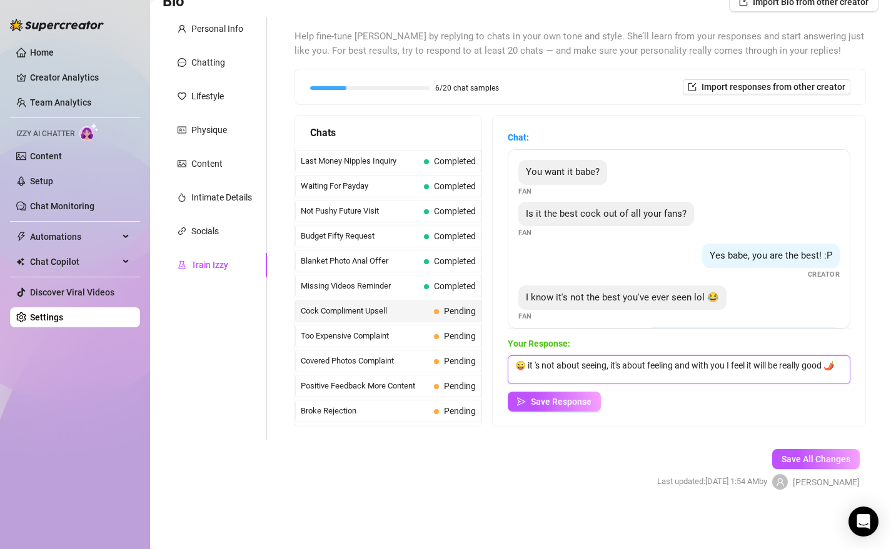
click at [784, 372] on textarea "😜 it 's not about seeing, it's about feeling and with you I feel it will be rea…" at bounding box center [679, 370] width 343 height 29
click at [577, 401] on span "Save Response" at bounding box center [561, 402] width 61 height 10
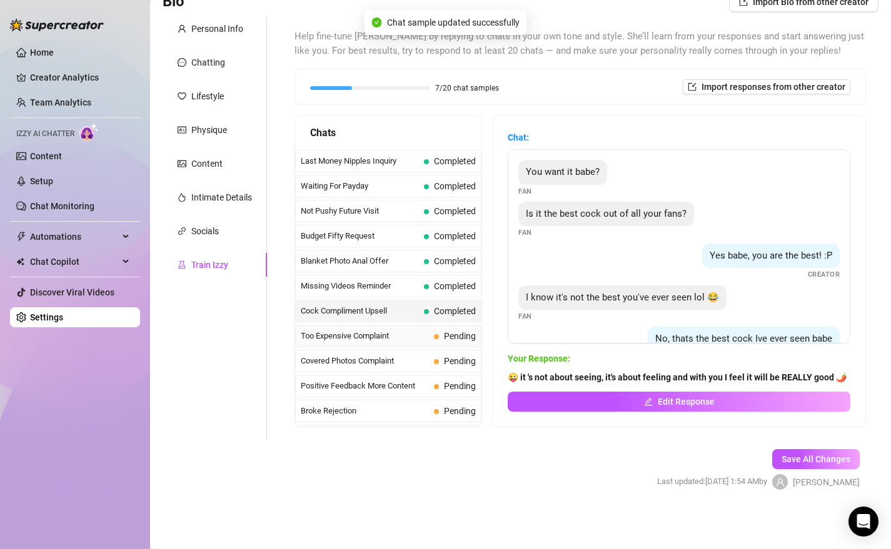
click at [395, 336] on span "Too Expensive Complaint" at bounding box center [365, 336] width 128 height 13
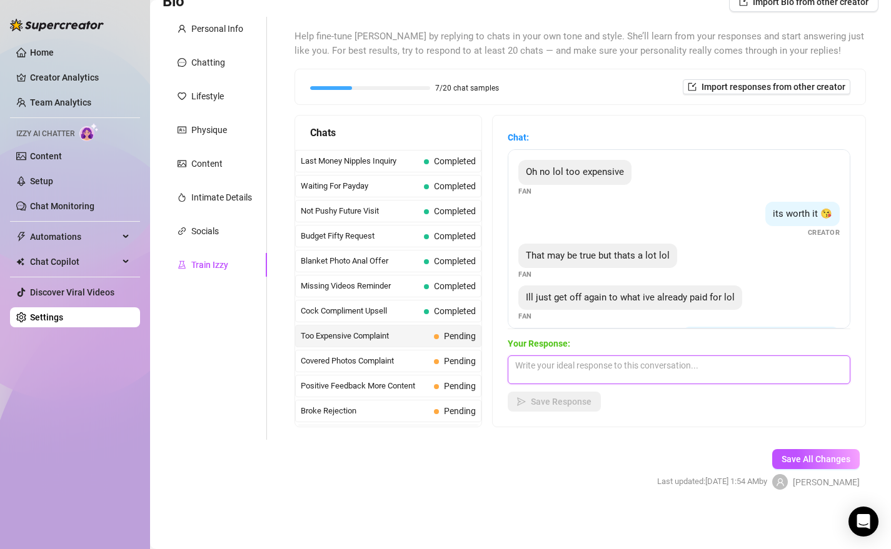
click at [538, 371] on textarea at bounding box center [679, 370] width 343 height 29
click at [653, 370] on textarea "you will miss something really real darling 😜" at bounding box center [679, 370] width 343 height 29
click at [582, 402] on span "Save Response" at bounding box center [561, 402] width 61 height 10
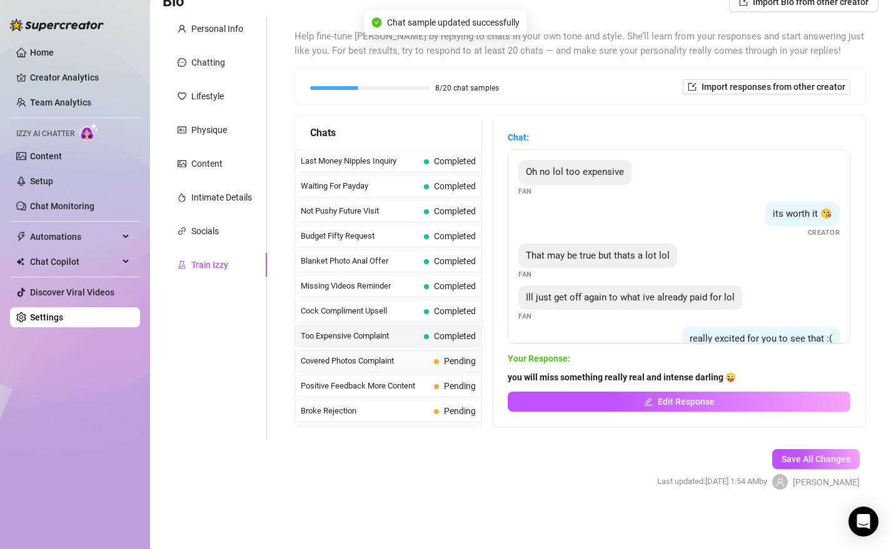
click at [378, 362] on span "Covered Photos Complaint" at bounding box center [365, 361] width 128 height 13
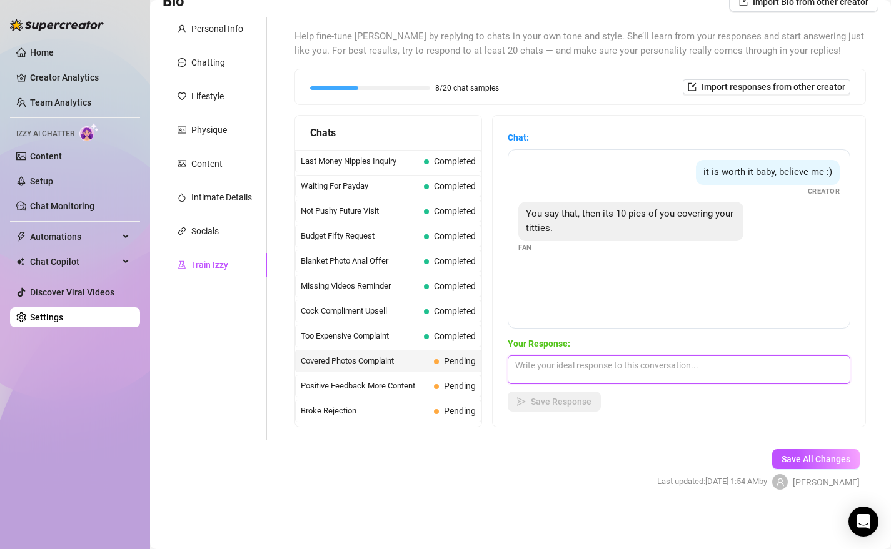
click at [543, 374] on textarea at bounding box center [679, 370] width 343 height 29
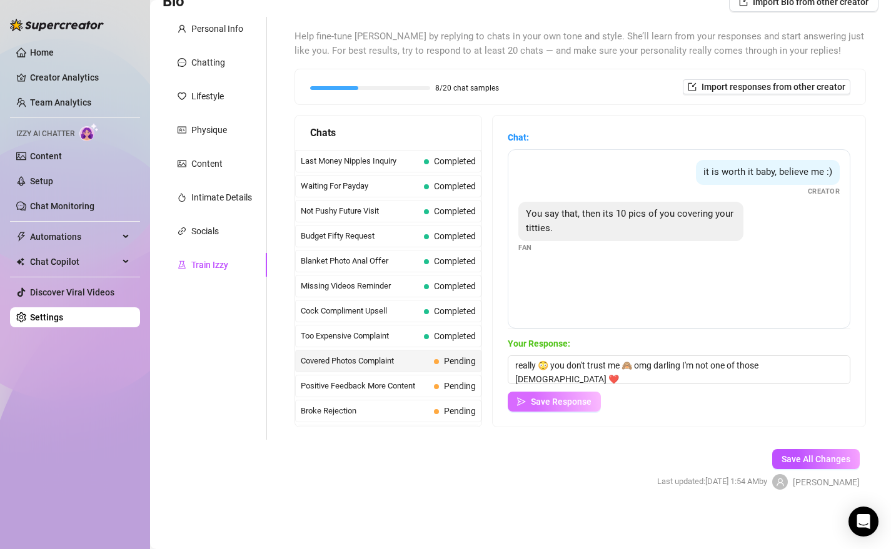
click at [558, 403] on span "Save Response" at bounding box center [561, 402] width 61 height 10
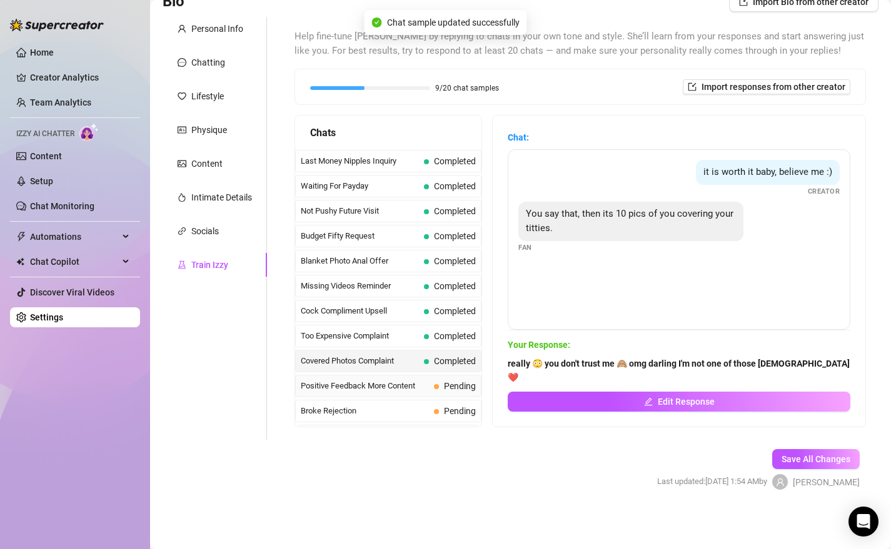
click at [407, 387] on span "Positive Feedback More Content" at bounding box center [365, 386] width 128 height 13
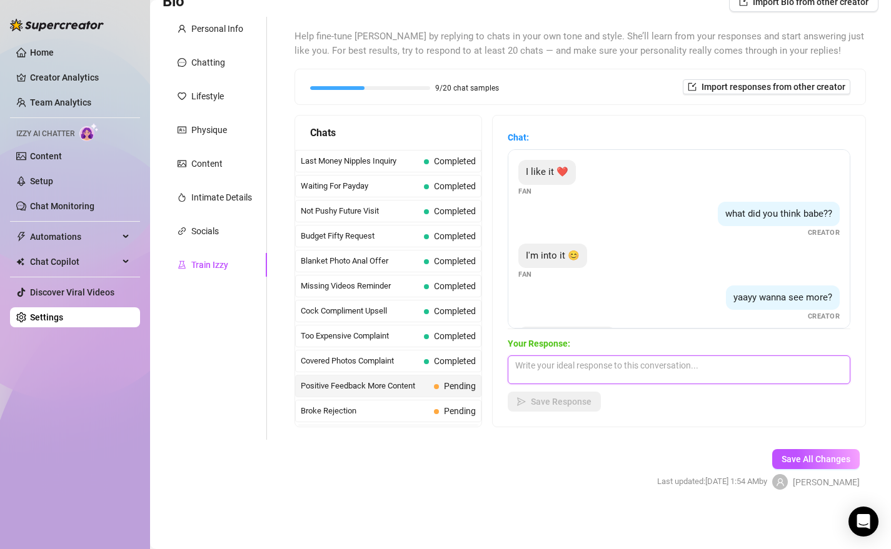
click at [519, 369] on textarea at bounding box center [679, 370] width 343 height 29
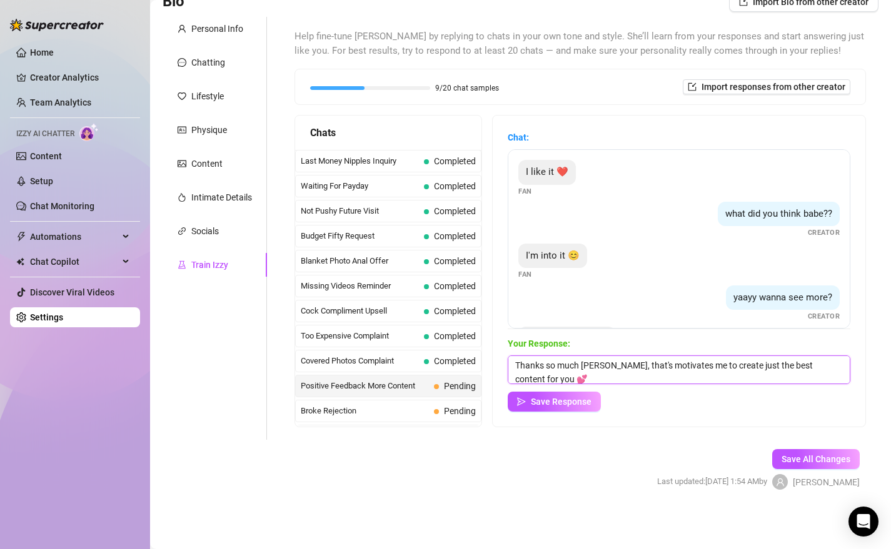
click at [601, 368] on textarea "Thanks so much [PERSON_NAME], that's motivates me to create just the best conte…" at bounding box center [679, 370] width 343 height 29
click at [771, 366] on textarea "Thanks so much babe, that's motivates me to create just the best content for yo…" at bounding box center [679, 370] width 343 height 29
click at [815, 368] on textarea "Thanks so much babe, that's motivates me to create just the best and hottest co…" at bounding box center [679, 370] width 343 height 29
click at [560, 402] on span "Save Response" at bounding box center [561, 402] width 61 height 10
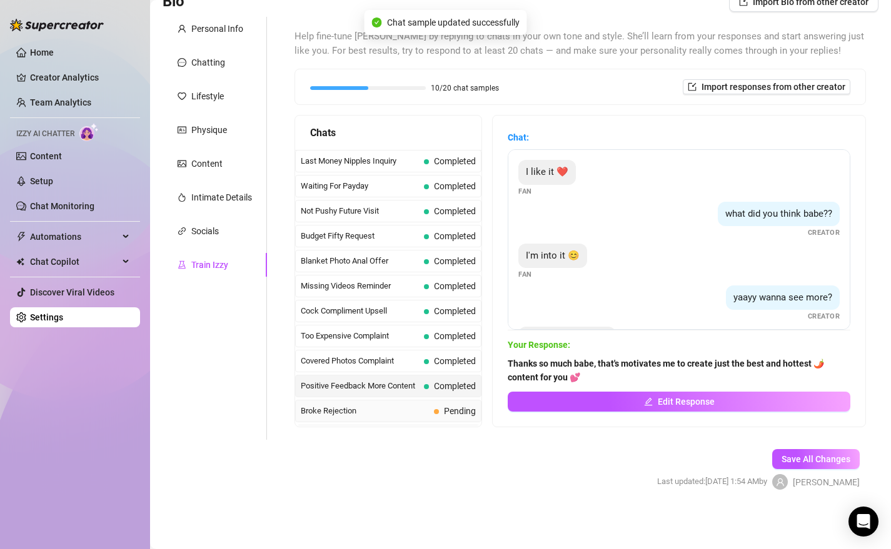
click at [373, 412] on span "Broke Rejection" at bounding box center [365, 411] width 128 height 13
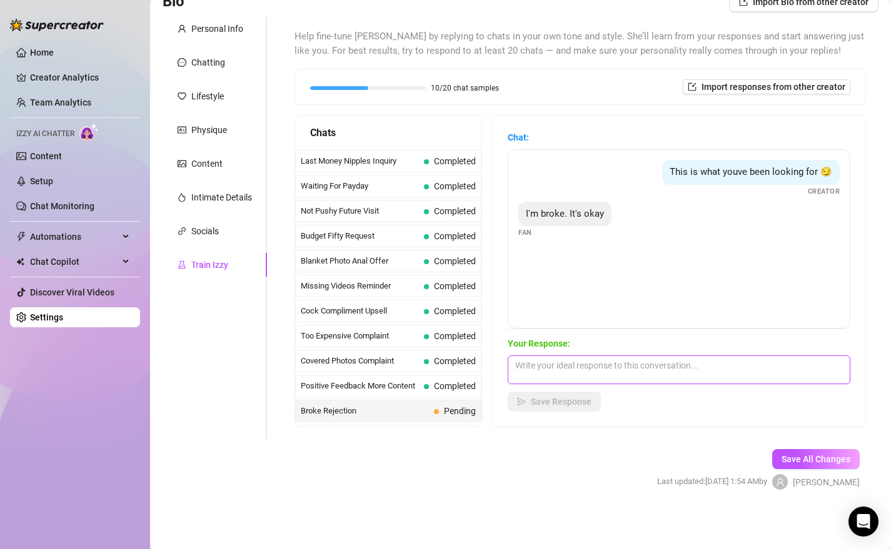
click at [533, 373] on textarea at bounding box center [679, 370] width 343 height 29
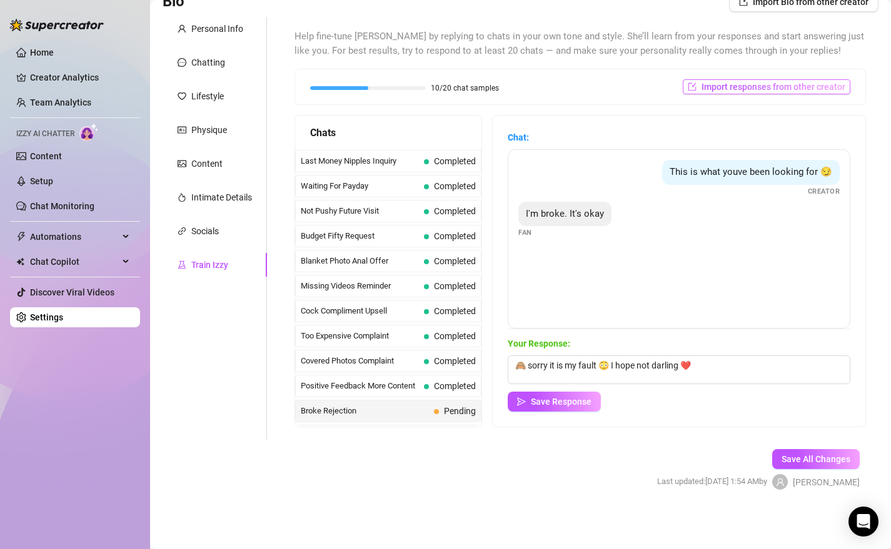
click at [780, 85] on span "Import responses from other creator" at bounding box center [773, 87] width 144 height 10
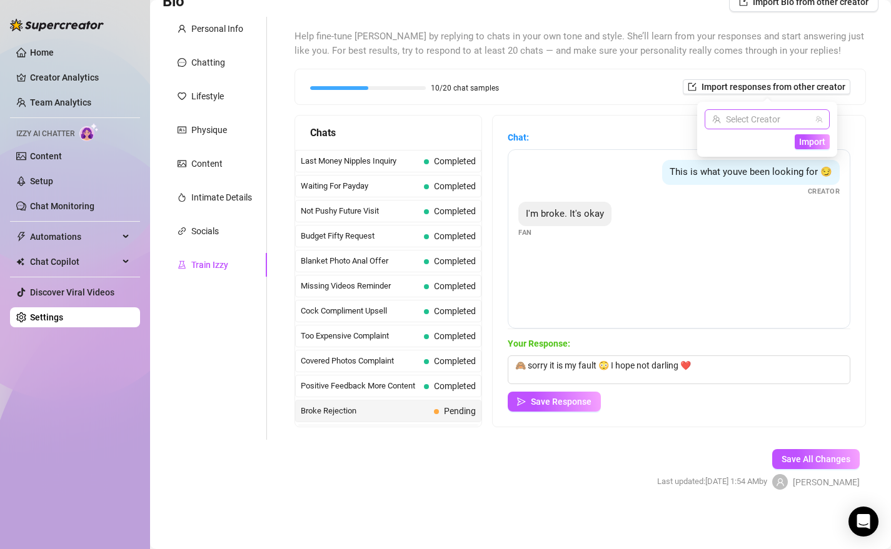
click at [765, 118] on input "search" at bounding box center [761, 119] width 99 height 19
click at [872, 98] on div "Help fine-tune [PERSON_NAME] by replying to chats in your own tone and style. S…" at bounding box center [580, 228] width 596 height 423
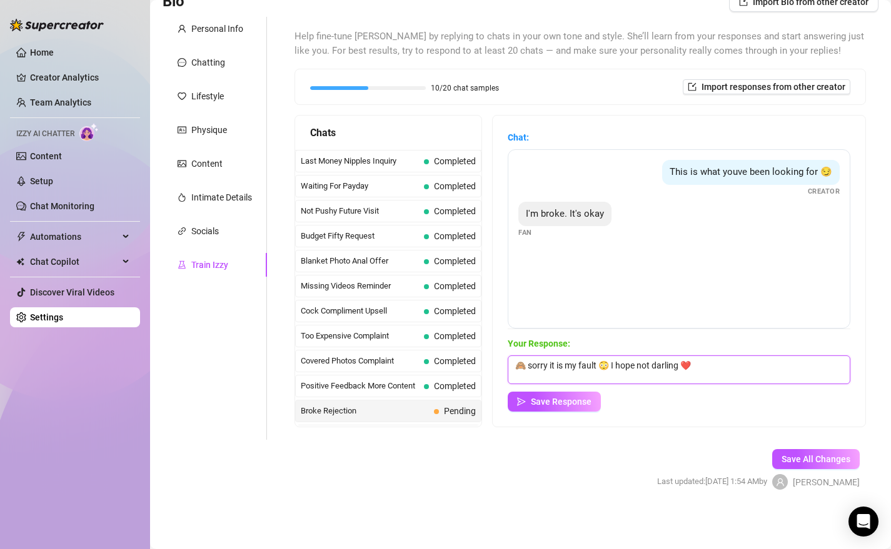
click at [555, 370] on textarea "🙈 sorry it is my fault 😳 I hope not darling ❤️" at bounding box center [679, 370] width 343 height 29
click at [594, 369] on textarea "🙈 sorry it is my fault 😳 I hope not darling ❤️" at bounding box center [679, 370] width 343 height 29
click at [559, 366] on textarea "🙈 sorry it is my fault? 😳 I hope not darling ❤️" at bounding box center [679, 370] width 343 height 29
click at [701, 370] on textarea "🙈 sorry it's my fault? 😳 I hope not darling ❤️" at bounding box center [679, 370] width 343 height 29
click at [558, 401] on span "Save Response" at bounding box center [561, 402] width 61 height 10
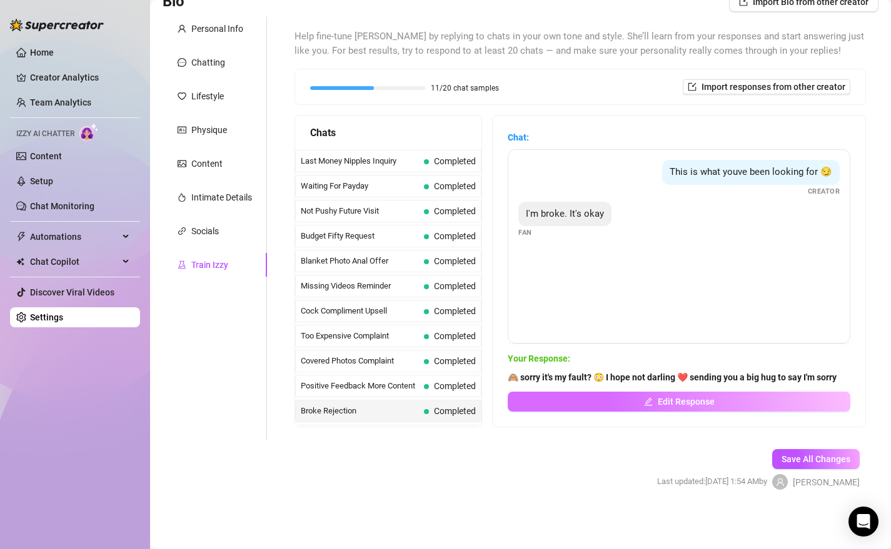
click at [689, 403] on span "Edit Response" at bounding box center [686, 402] width 57 height 10
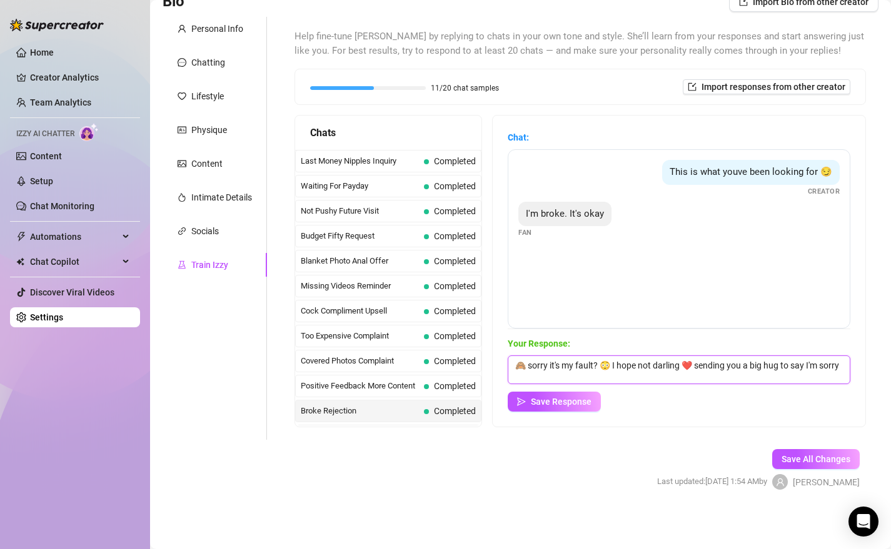
click at [843, 367] on textarea "🙈 sorry it's my fault? 😳 I hope not darling ❤️ sending you a big hug to say I'm…" at bounding box center [679, 370] width 343 height 29
click at [560, 400] on span "Save Response" at bounding box center [561, 402] width 61 height 10
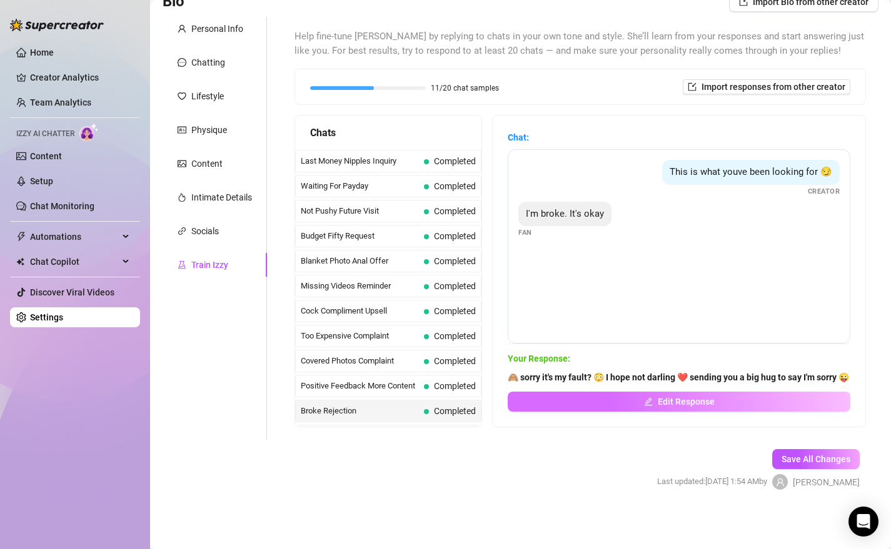
click at [672, 403] on span "Edit Response" at bounding box center [686, 402] width 57 height 10
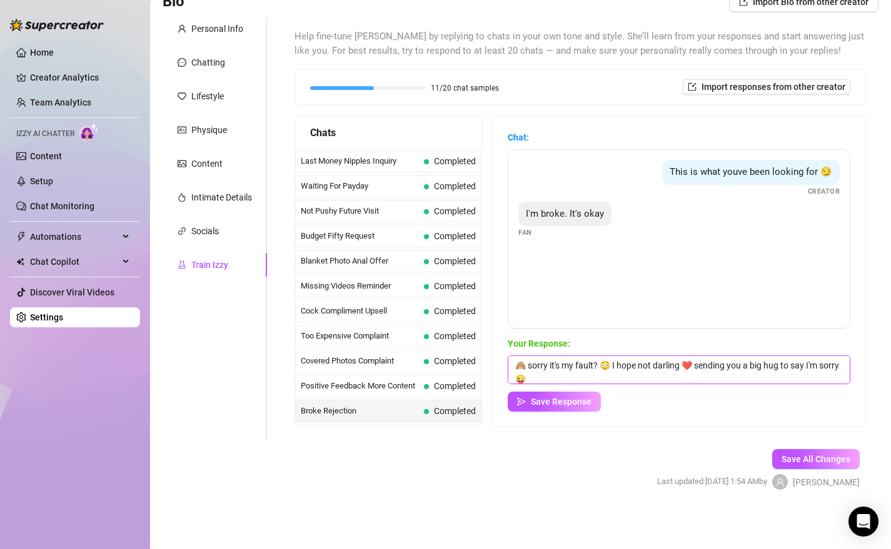
drag, startPoint x: 599, startPoint y: 368, endPoint x: 513, endPoint y: 368, distance: 86.3
click at [513, 368] on textarea "🙈 sorry it's my fault? 😳 I hope not darling ❤️ sending you a big hug to say I'm…" at bounding box center [679, 370] width 343 height 29
drag, startPoint x: 607, startPoint y: 368, endPoint x: 514, endPoint y: 364, distance: 92.6
click at [514, 364] on textarea "🙈 sorry it's my fault? 😳 I hope not darling ❤️ sending you a big hug to say I'm…" at bounding box center [679, 370] width 343 height 29
click at [694, 364] on textarea "Waiting here for you darling I hope not darling ❤️ sending you a big hug to say…" at bounding box center [679, 370] width 343 height 29
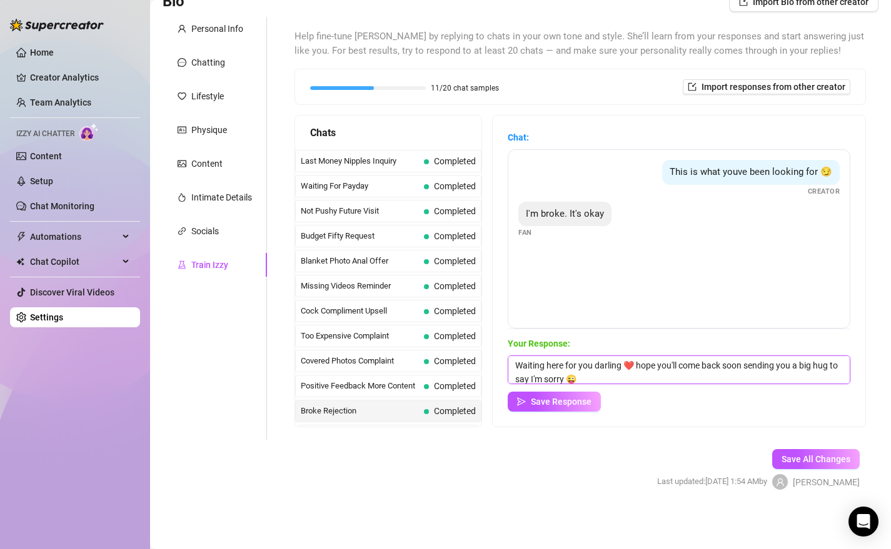
click at [567, 380] on textarea "Waiting here for you darling ❤️ hope you'll come back soon sending you a big hu…" at bounding box center [679, 370] width 343 height 29
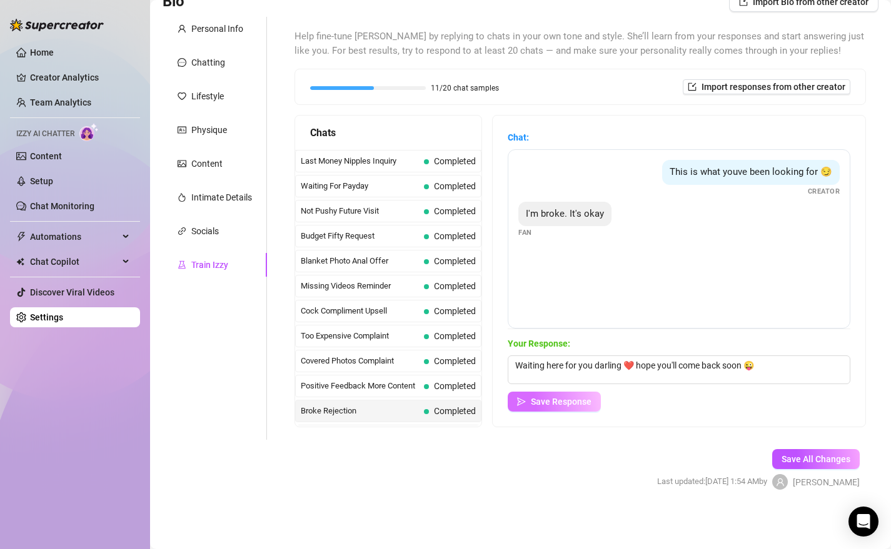
click at [551, 403] on span "Save Response" at bounding box center [561, 402] width 61 height 10
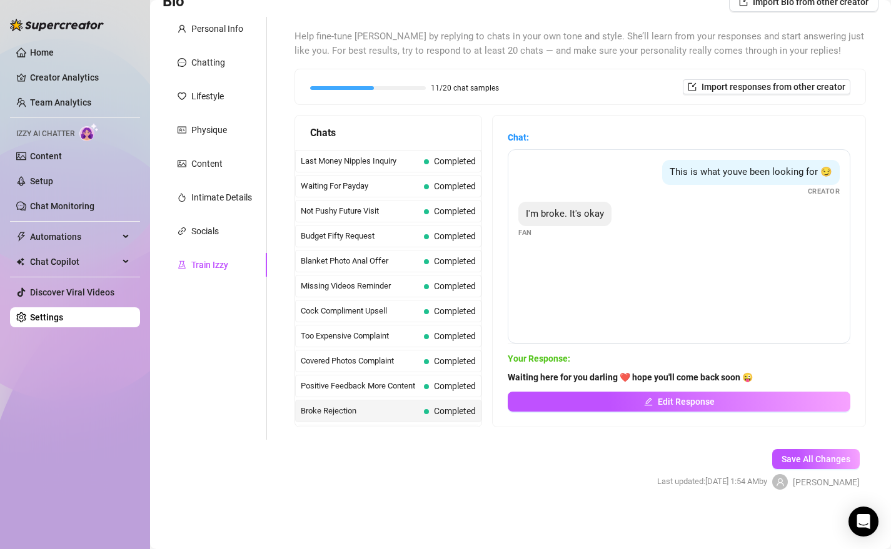
click at [482, 326] on div "Chats Last Money Nipples Inquiry Completed Waiting For Payday Completed Not Pus…" at bounding box center [388, 271] width 188 height 313
click at [870, 243] on div "Help fine-tune [PERSON_NAME] by replying to chats in your own tone and style. S…" at bounding box center [580, 228] width 596 height 423
drag, startPoint x: 870, startPoint y: 243, endPoint x: 870, endPoint y: 250, distance: 6.9
click at [870, 250] on div "Help fine-tune [PERSON_NAME] by replying to chats in your own tone and style. S…" at bounding box center [580, 228] width 596 height 423
click at [414, 318] on div "Cock Compliment Upsell Completed" at bounding box center [388, 311] width 186 height 23
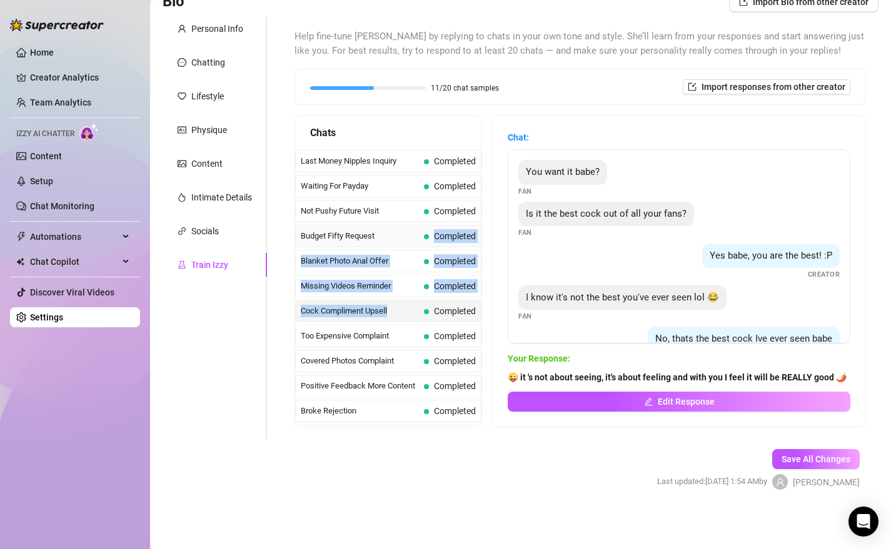
drag, startPoint x: 414, startPoint y: 318, endPoint x: 418, endPoint y: 240, distance: 78.2
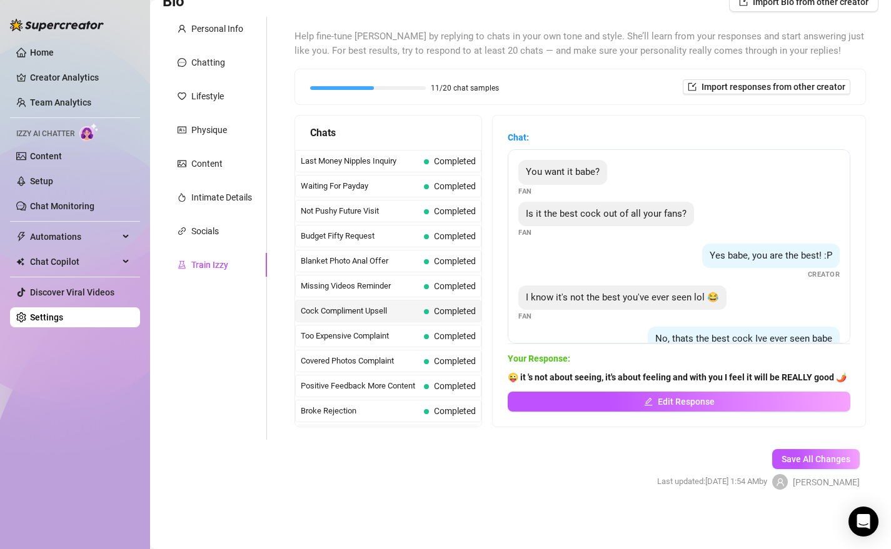
click at [490, 224] on div "Chats Last Money Nipples Inquiry Completed Waiting For Payday Completed Not Pus…" at bounding box center [579, 271] width 571 height 313
click at [488, 210] on div "Chats Last Money Nipples Inquiry Completed Waiting For Payday Completed Not Pus…" at bounding box center [579, 271] width 571 height 313
click at [488, 415] on div "Chats Last Money Nipples Inquiry Completed Waiting For Payday Completed Not Pus…" at bounding box center [579, 271] width 571 height 313
click at [451, 426] on div "Chats Last Money Nipples Inquiry Completed Waiting For Payday Completed Not Pus…" at bounding box center [388, 271] width 188 height 313
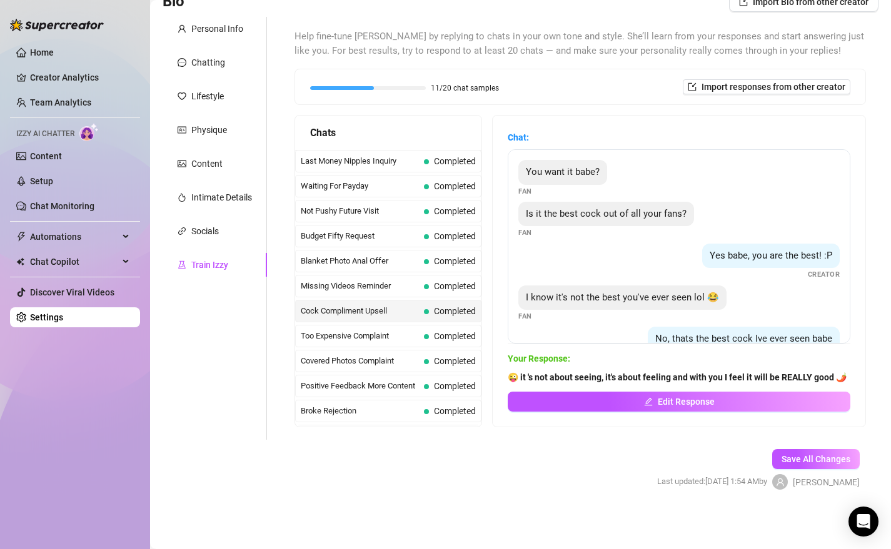
click at [416, 428] on div "Help fine-tune [PERSON_NAME] by replying to chats in your own tone and style. S…" at bounding box center [580, 228] width 596 height 423
drag, startPoint x: 268, startPoint y: 263, endPoint x: 278, endPoint y: 269, distance: 11.5
click at [276, 269] on div "Help fine-tune [PERSON_NAME] by replying to chats in your own tone and style. S…" at bounding box center [572, 228] width 611 height 423
click at [278, 269] on div "Help fine-tune [PERSON_NAME] by replying to chats in your own tone and style. S…" at bounding box center [572, 228] width 611 height 423
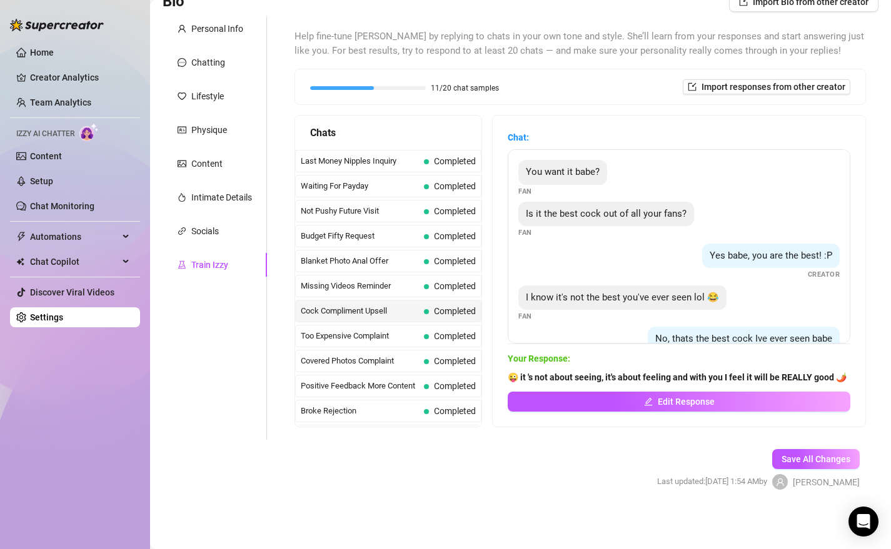
click at [446, 130] on div "Chats" at bounding box center [388, 133] width 156 height 16
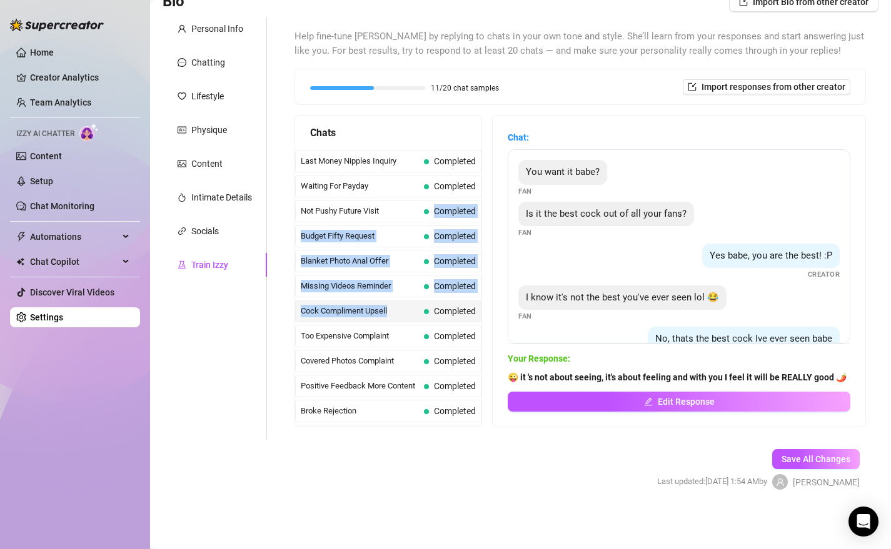
drag, startPoint x: 435, startPoint y: 206, endPoint x: 448, endPoint y: 299, distance: 94.6
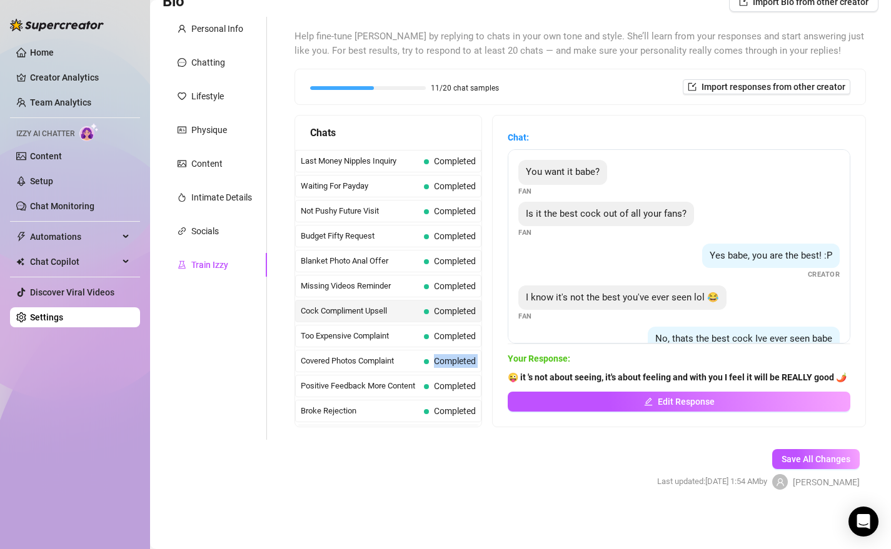
click at [486, 410] on div "Chats Last Money Nipples Inquiry Completed Waiting For Payday Completed Not Pus…" at bounding box center [579, 271] width 571 height 313
click at [451, 406] on span "Completed" at bounding box center [455, 411] width 42 height 10
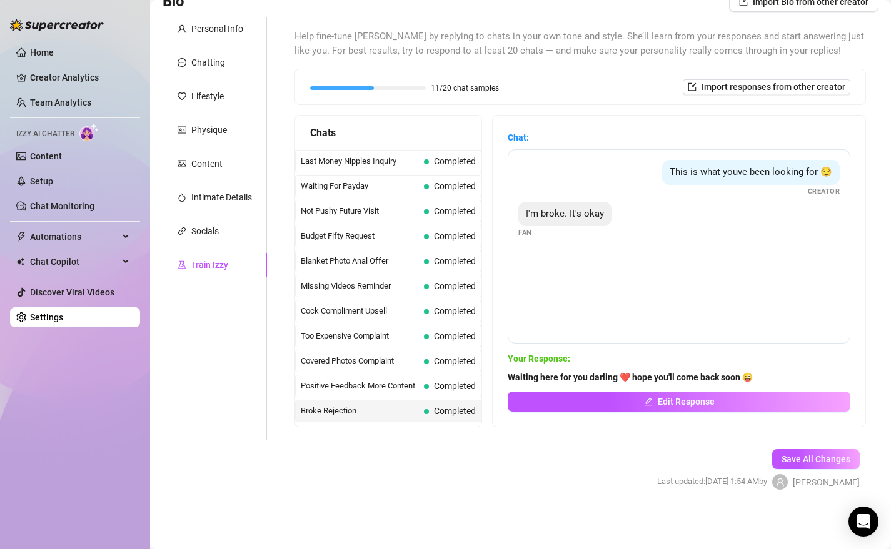
click at [874, 245] on div "Help fine-tune [PERSON_NAME] by replying to chats in your own tone and style. S…" at bounding box center [580, 228] width 596 height 423
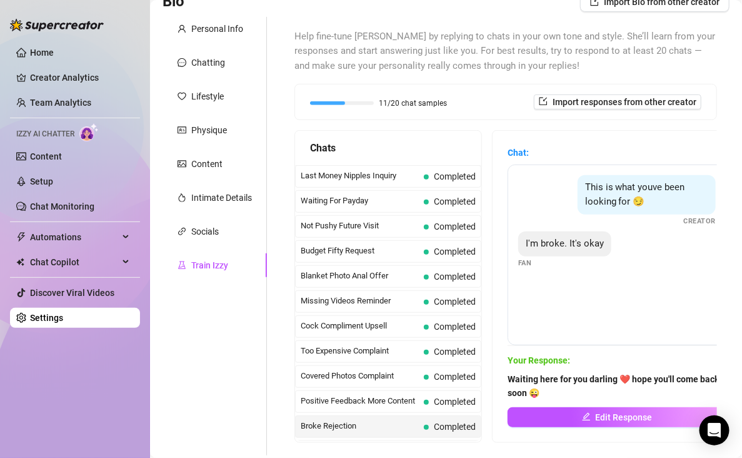
click at [490, 321] on div "Chats Last Money Nipples Inquiry Completed Waiting For Payday Completed Not Pus…" at bounding box center [505, 286] width 423 height 313
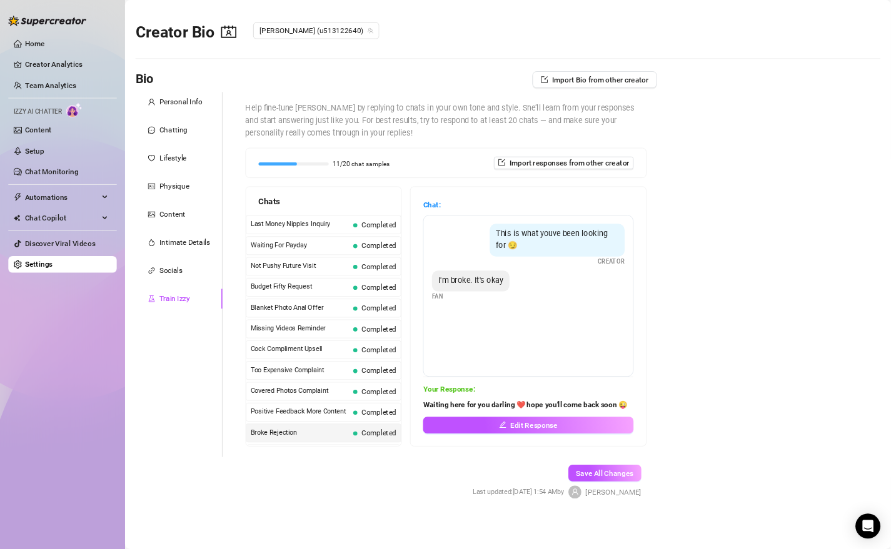
scroll to position [0, 0]
click at [484, 335] on div "Chats Last Money Nipples Inquiry Completed Waiting For Payday Completed Not Pus…" at bounding box center [534, 380] width 481 height 313
click at [825, 388] on main "Creator Bio [PERSON_NAME] (u513122640) Bio Import Bio from other creator Person…" at bounding box center [609, 329] width 919 height 659
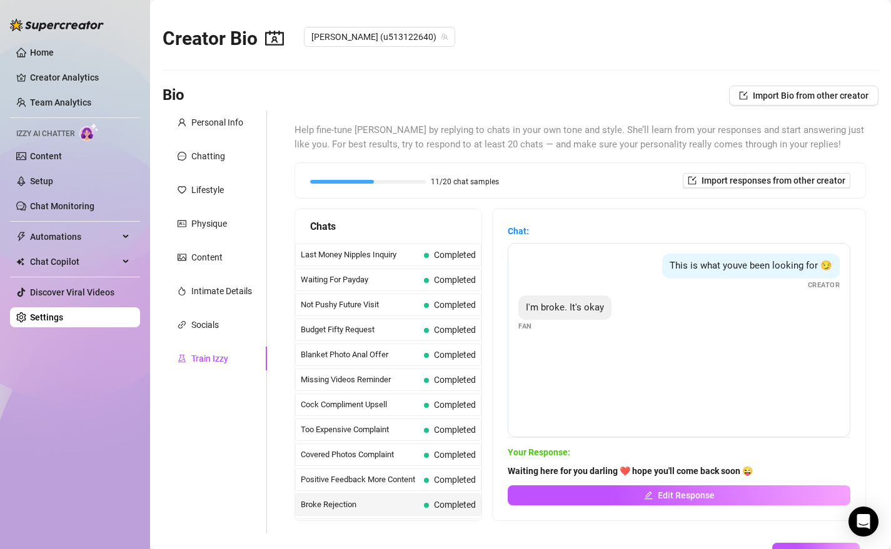
click at [487, 462] on div "Chats Last Money Nipples Inquiry Completed Waiting For Payday Completed Not Pus…" at bounding box center [579, 365] width 571 height 313
click at [398, 177] on div "11/20 chat samples" at bounding box center [404, 182] width 189 height 12
click at [285, 329] on div "Help fine-tune [PERSON_NAME] by replying to chats in your own tone and style. S…" at bounding box center [580, 322] width 596 height 423
click at [484, 319] on div "Chats Last Money Nipples Inquiry Completed Waiting For Payday Completed Not Pus…" at bounding box center [579, 365] width 571 height 313
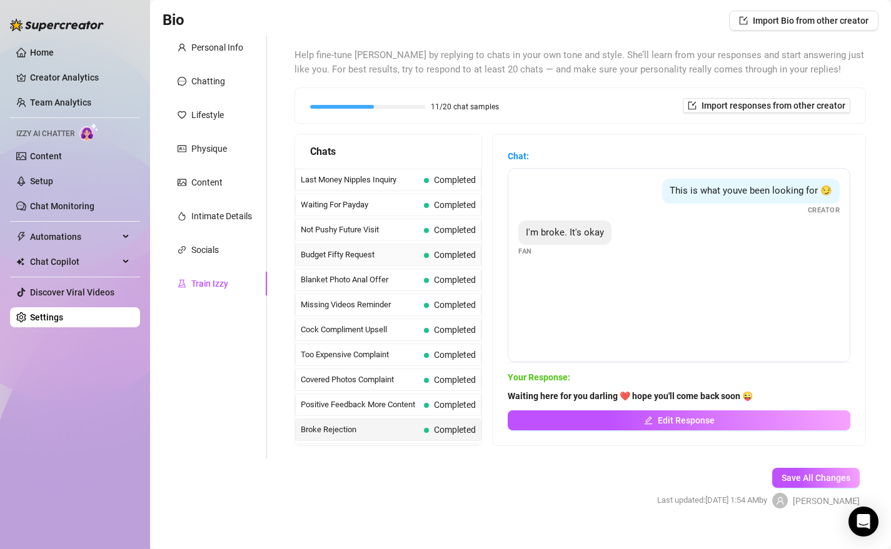
scroll to position [94, 0]
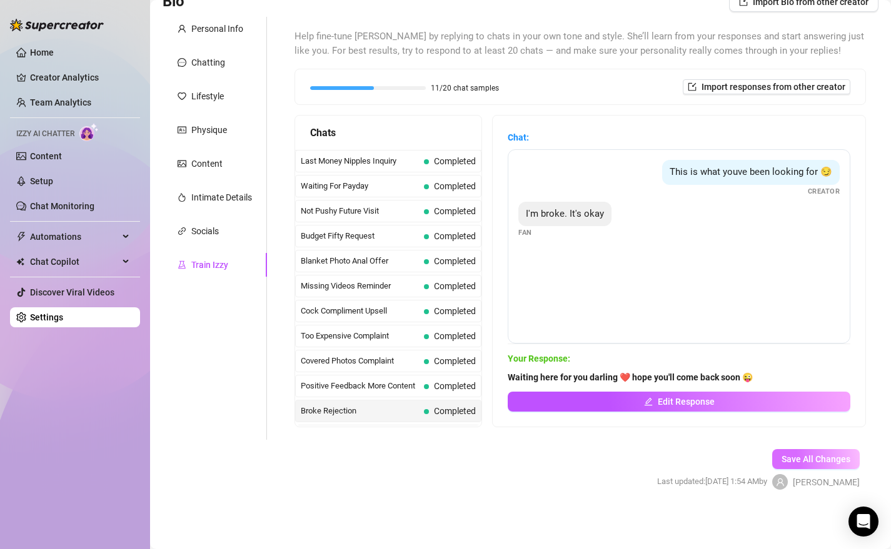
click at [803, 459] on span "Save All Changes" at bounding box center [815, 459] width 69 height 10
click at [207, 231] on div "Socials" at bounding box center [205, 231] width 28 height 14
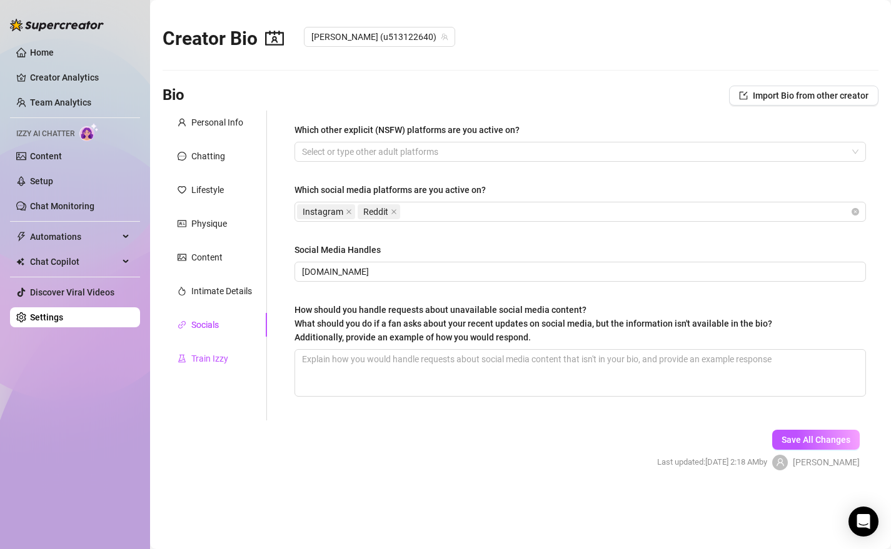
click at [202, 356] on div "Train Izzy" at bounding box center [209, 359] width 37 height 14
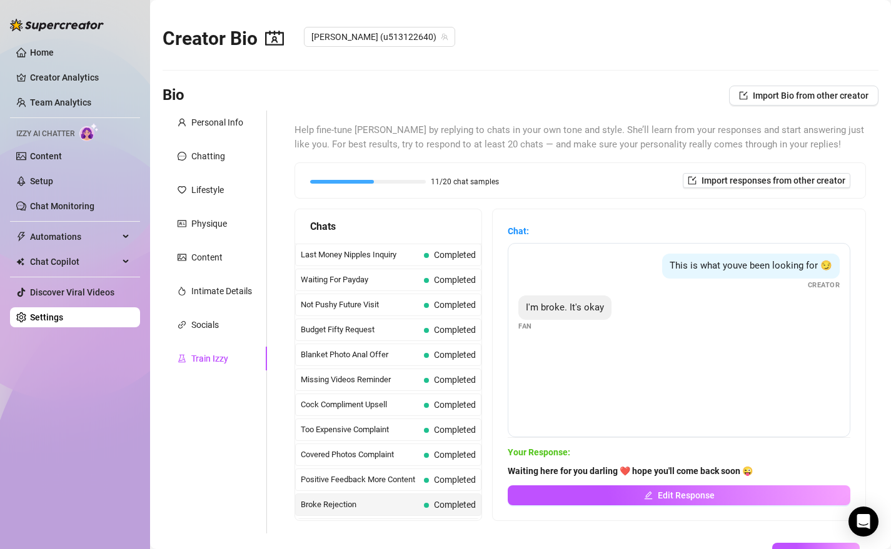
click at [484, 301] on div "Chats Last Money Nipples Inquiry Completed Waiting For Payday Completed Not Pus…" at bounding box center [579, 365] width 571 height 313
click at [567, 232] on span "Chat:" at bounding box center [679, 231] width 343 height 14
click at [528, 232] on strong "Chat:" at bounding box center [518, 231] width 21 height 10
click at [476, 183] on span "11/20 chat samples" at bounding box center [465, 182] width 68 height 8
click at [369, 101] on div "Bio Import Bio from other creator" at bounding box center [521, 96] width 716 height 20
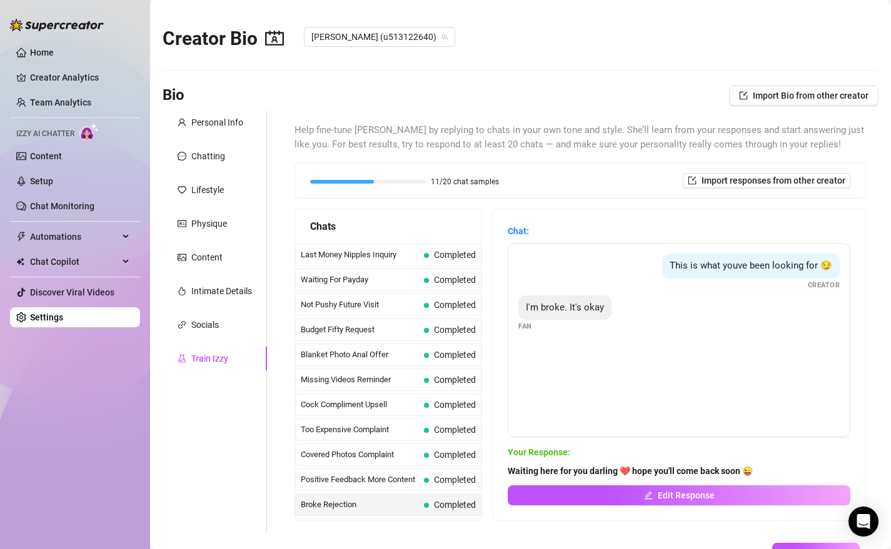
click at [841, 49] on div "Creator Bio [PERSON_NAME] (u513122640)" at bounding box center [521, 36] width 716 height 54
click at [483, 433] on div "Chats Last Money Nipples Inquiry Completed Waiting For Payday Completed Not Pus…" at bounding box center [579, 365] width 571 height 313
click at [417, 502] on span "Broke Rejection" at bounding box center [360, 505] width 118 height 13
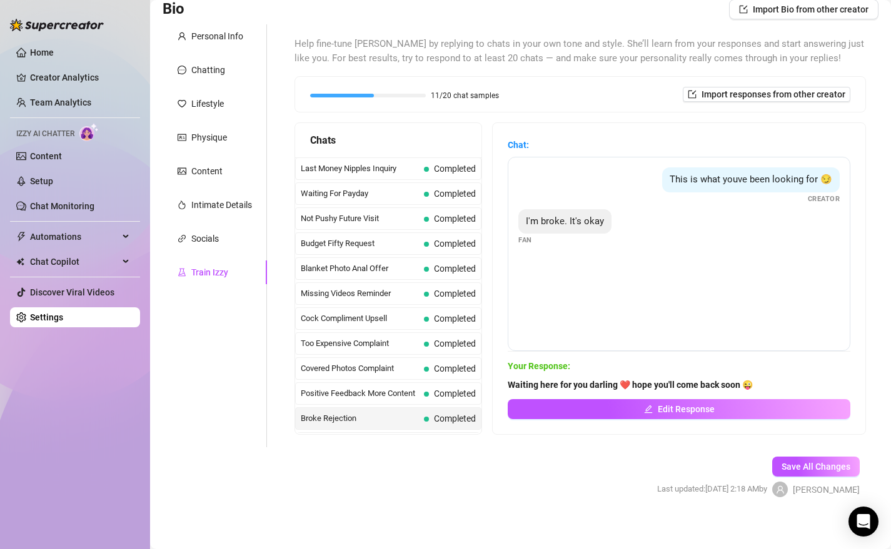
scroll to position [94, 0]
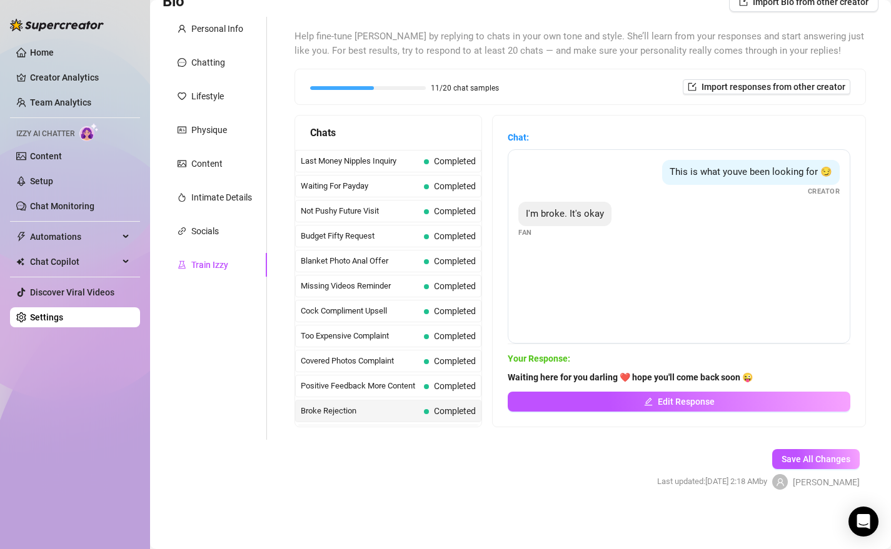
click at [486, 428] on div "Help fine-tune [PERSON_NAME] by replying to chats in your own tone and style. S…" at bounding box center [580, 228] width 596 height 423
click at [456, 375] on div "Positive Feedback More Content Completed" at bounding box center [388, 386] width 186 height 23
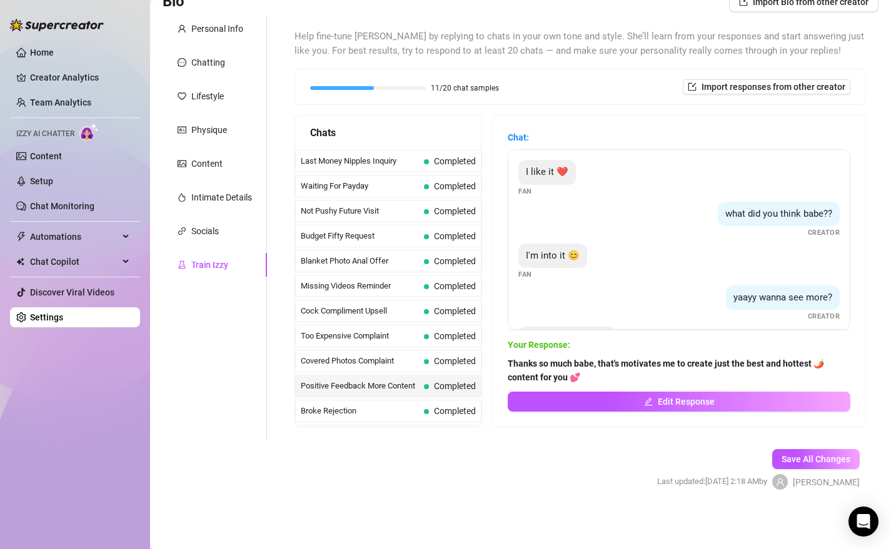
click at [386, 88] on div at bounding box center [368, 88] width 116 height 4
click at [197, 231] on div "Socials" at bounding box center [205, 231] width 28 height 14
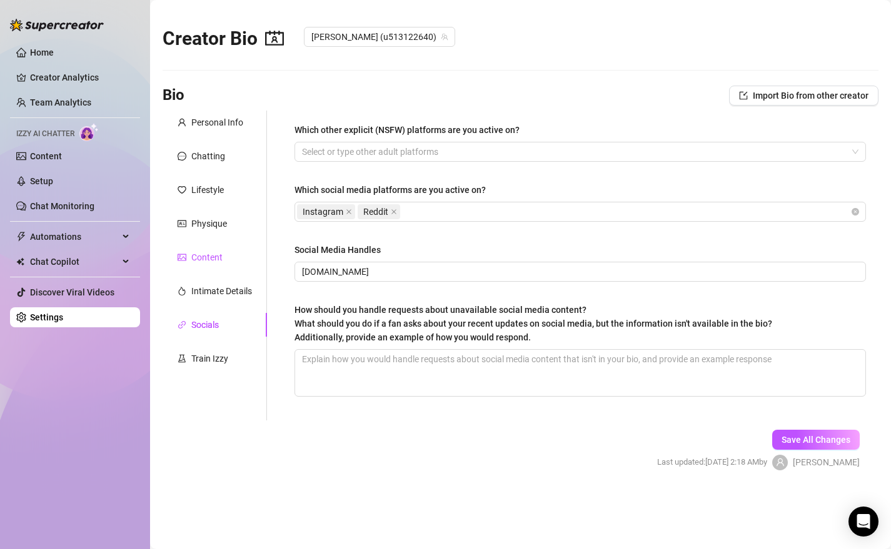
click at [206, 253] on div "Content" at bounding box center [206, 258] width 31 height 14
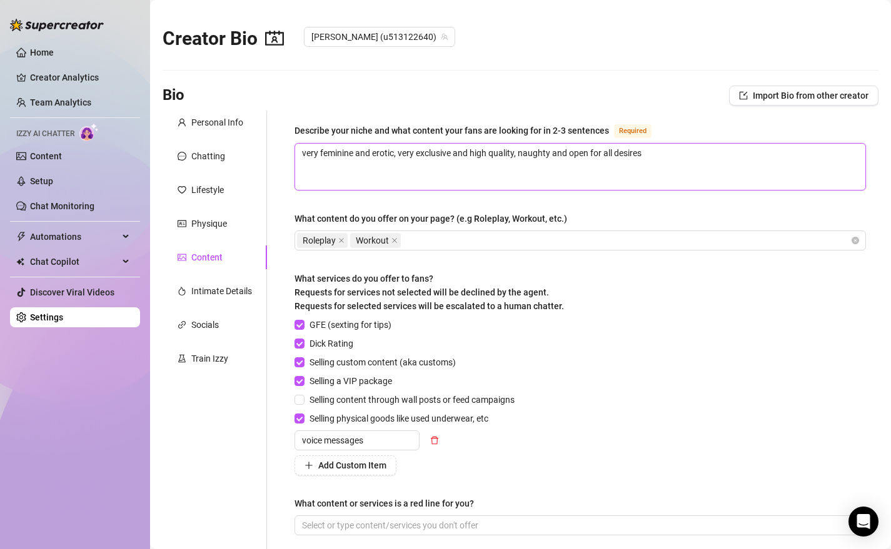
click at [523, 158] on textarea "very feminine and erotic, very exclusive and high quality, naughty and open for…" at bounding box center [580, 167] width 570 height 46
click at [523, 154] on textarea "very feminine and erotic, very exclusive and high quality, naughty and open for…" at bounding box center [580, 167] width 570 height 46
click at [700, 153] on textarea "very feminine and erotic, very exclusive and high quality, high class, naughty …" at bounding box center [580, 167] width 570 height 46
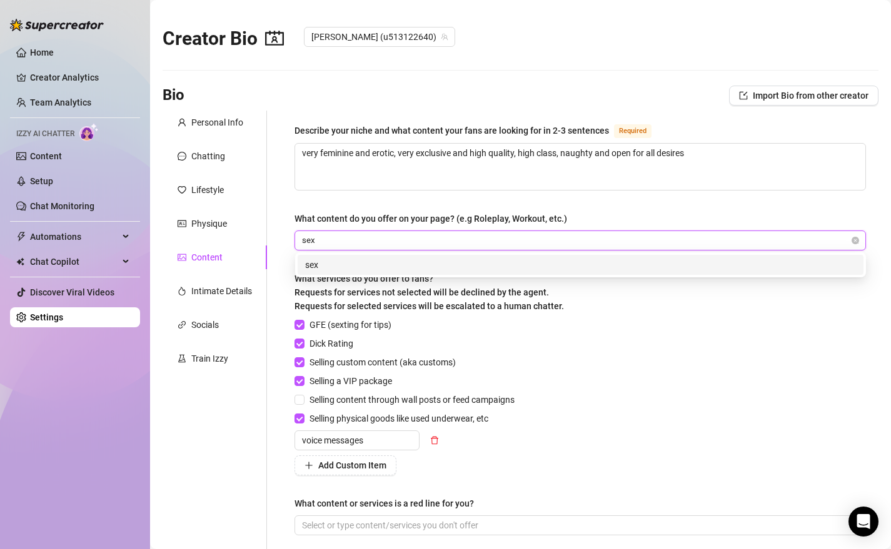
click at [350, 261] on div "sex" at bounding box center [580, 265] width 551 height 14
click at [331, 261] on div "videos" at bounding box center [580, 265] width 551 height 14
click at [337, 263] on div "pictures" at bounding box center [580, 265] width 551 height 14
click at [349, 265] on div "voice messages" at bounding box center [580, 265] width 551 height 14
click at [345, 268] on div "custom content" at bounding box center [580, 265] width 551 height 14
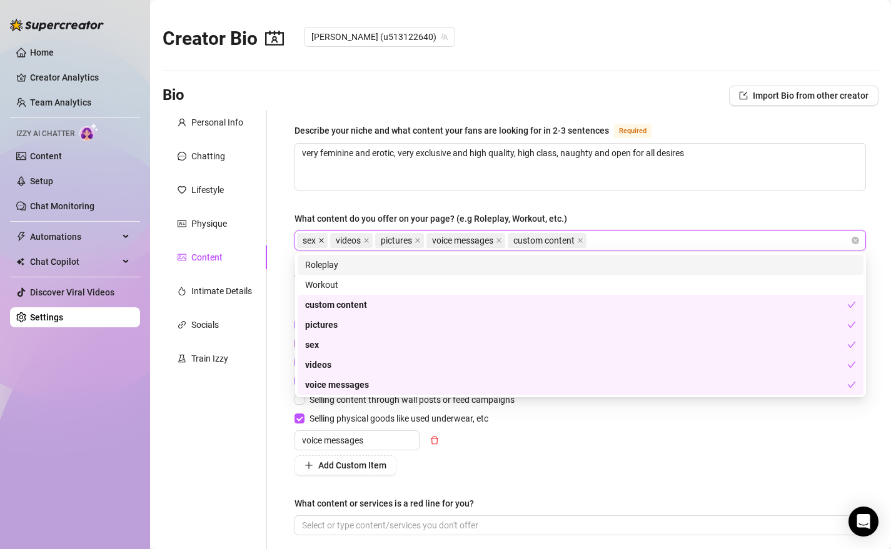
click at [324, 240] on icon "close" at bounding box center [321, 241] width 6 height 6
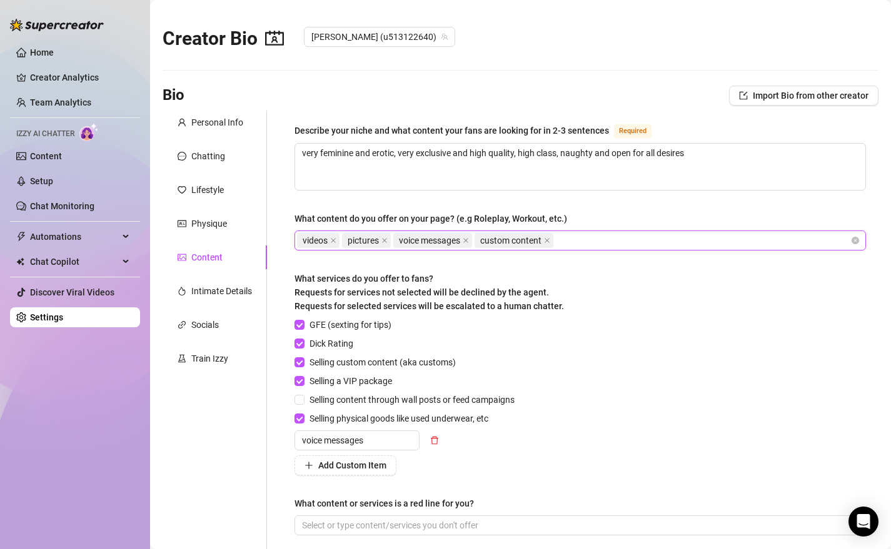
click at [594, 243] on div "videos pictures voice messages custom content" at bounding box center [573, 241] width 553 height 18
click at [301, 399] on input "Selling content through wall posts or feed campaigns" at bounding box center [298, 399] width 9 height 9
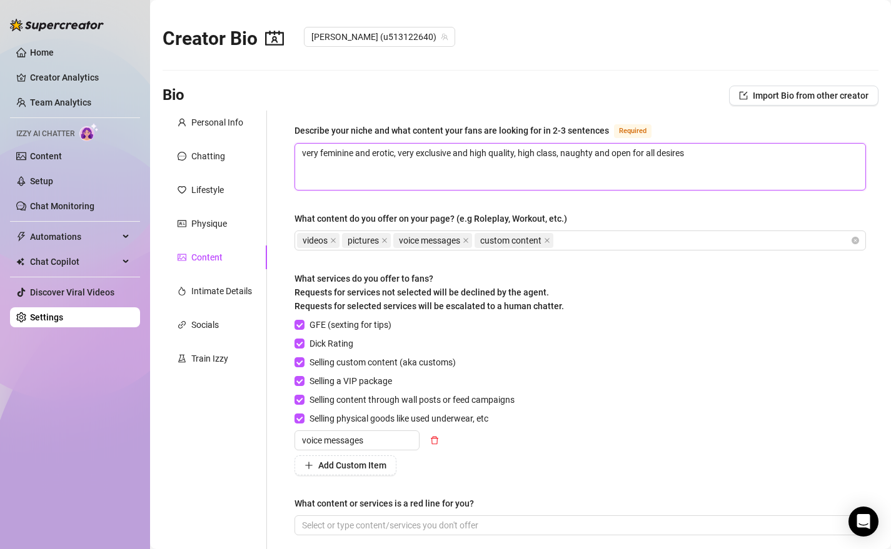
click at [454, 156] on textarea "very feminine and erotic, very exclusive and high quality, high class, naughty …" at bounding box center [580, 167] width 570 height 46
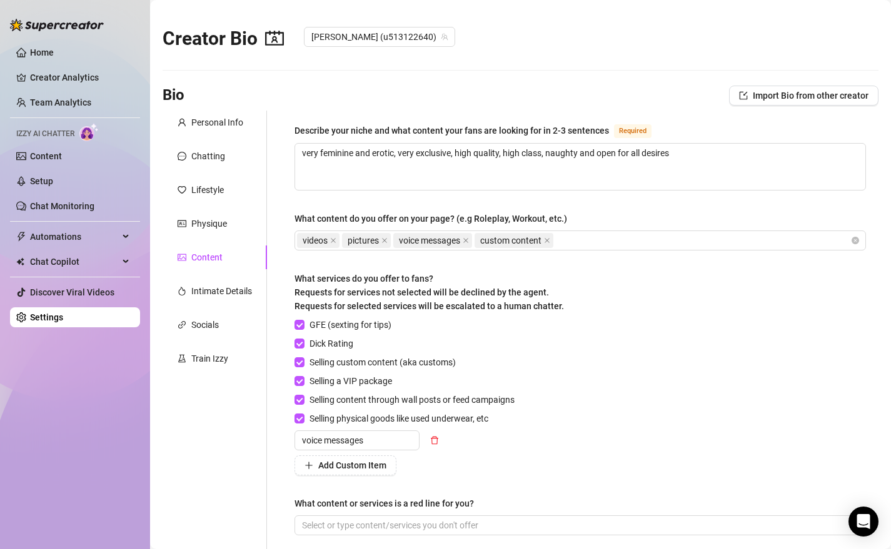
click at [873, 243] on div "Describe your niche and what content your fans are looking for in 2-3 sentences…" at bounding box center [580, 335] width 596 height 449
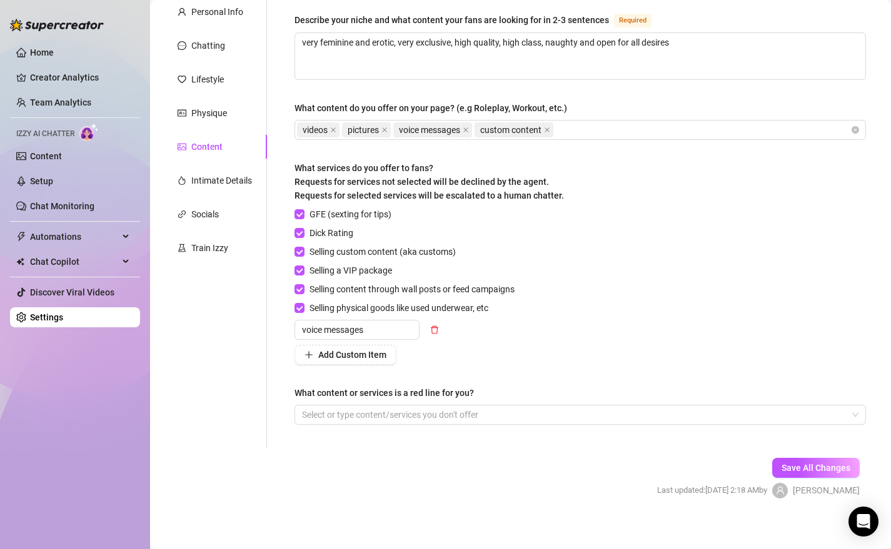
scroll to position [119, 0]
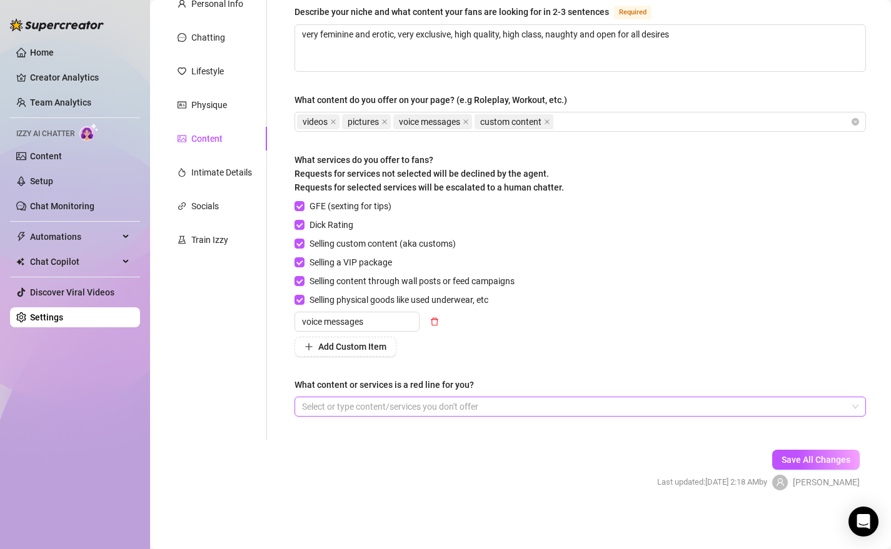
click at [378, 409] on div at bounding box center [573, 407] width 553 height 18
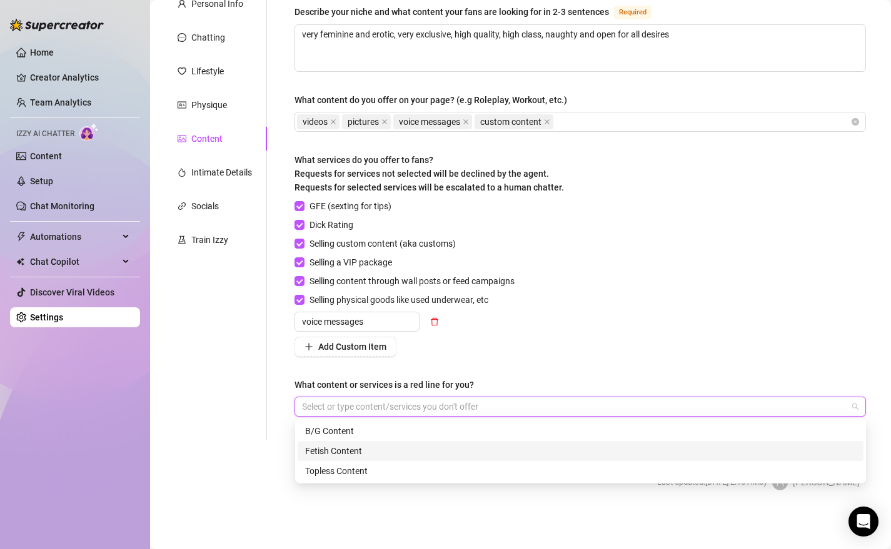
click at [364, 448] on div "Fetish Content" at bounding box center [580, 451] width 551 height 14
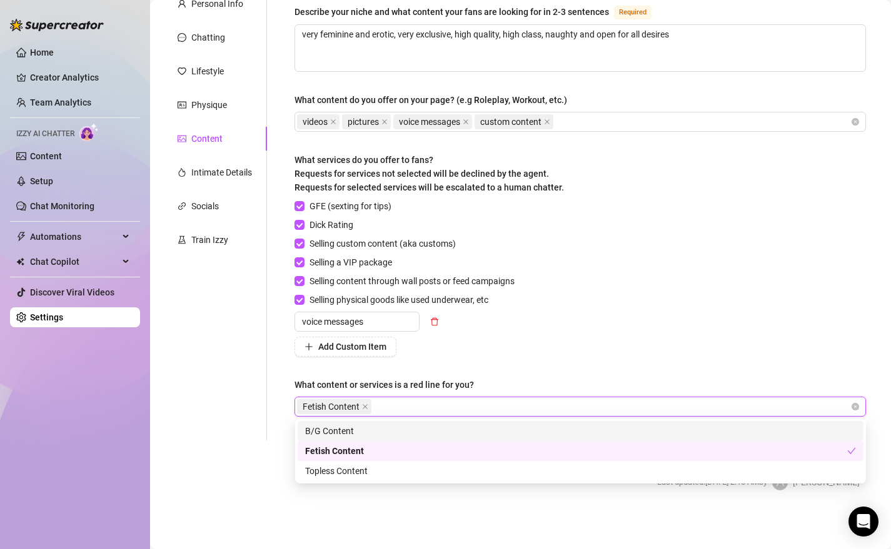
click at [351, 424] on div "B/G Content" at bounding box center [580, 431] width 551 height 14
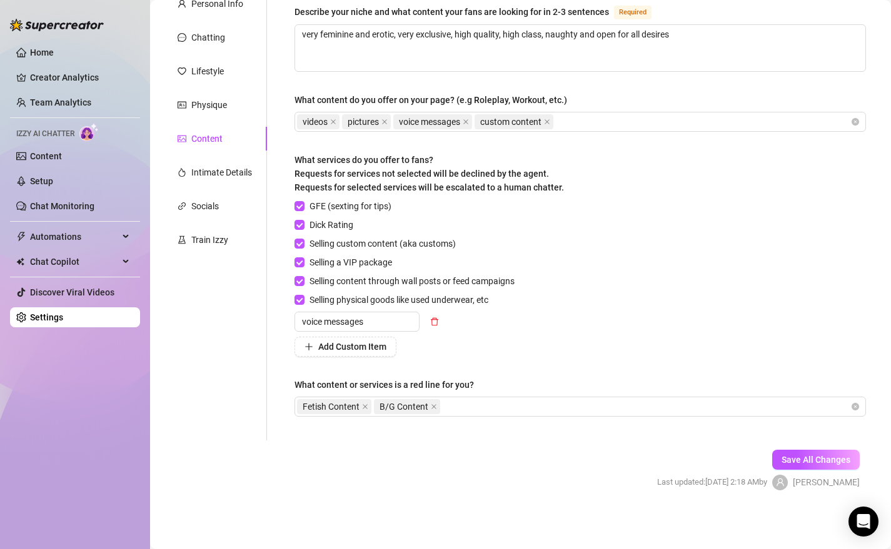
click at [567, 364] on div "Describe your niche and what content your fans are looking for in 2-3 sentences…" at bounding box center [579, 216] width 571 height 424
click at [815, 461] on span "Save All Changes" at bounding box center [815, 460] width 69 height 10
click at [881, 350] on main "Creator Bio [PERSON_NAME] (u513122640) Bio Import Bio from other creator Person…" at bounding box center [520, 215] width 741 height 669
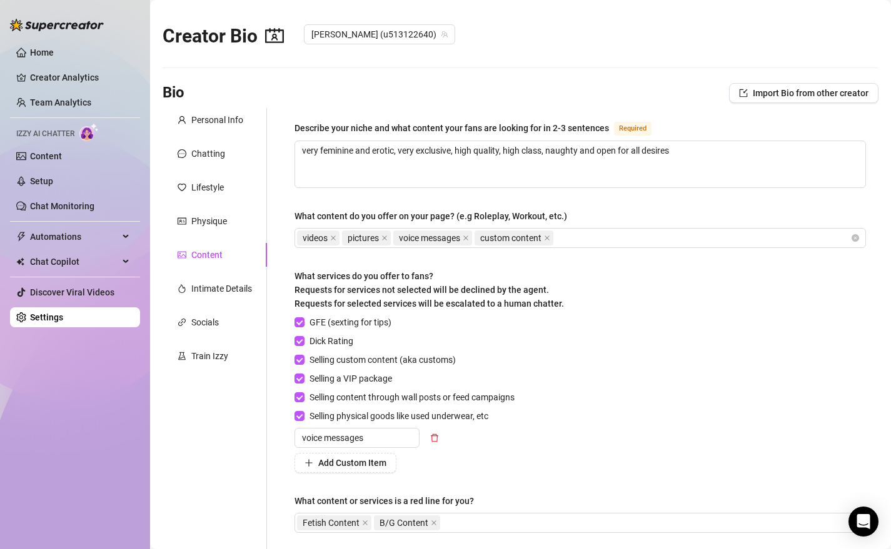
scroll to position [0, 0]
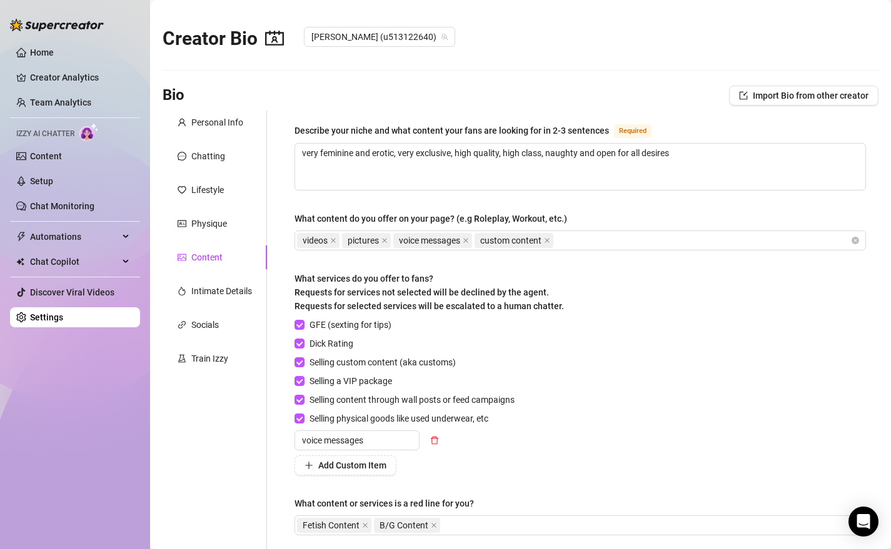
click at [40, 130] on span "Izzy AI Chatter" at bounding box center [45, 134] width 58 height 12
click at [41, 157] on link "Content" at bounding box center [46, 156] width 32 height 10
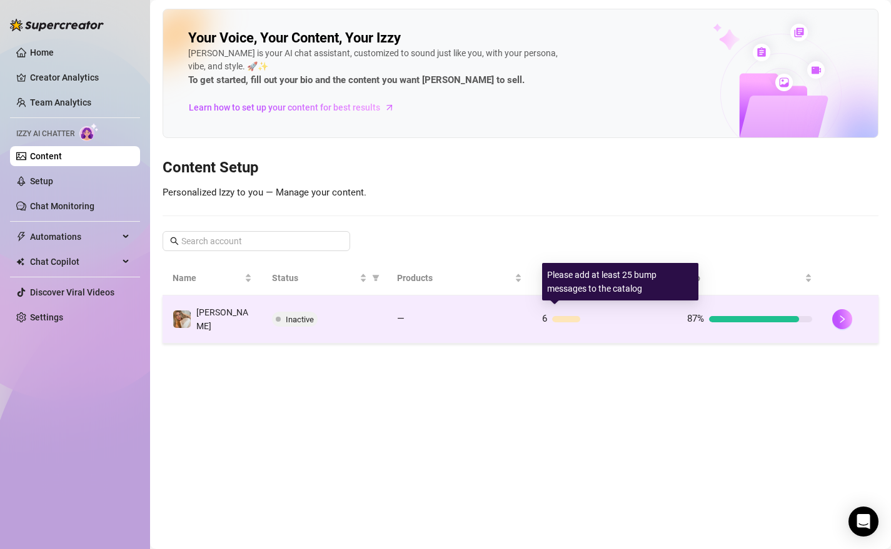
click at [564, 316] on div at bounding box center [566, 319] width 28 height 6
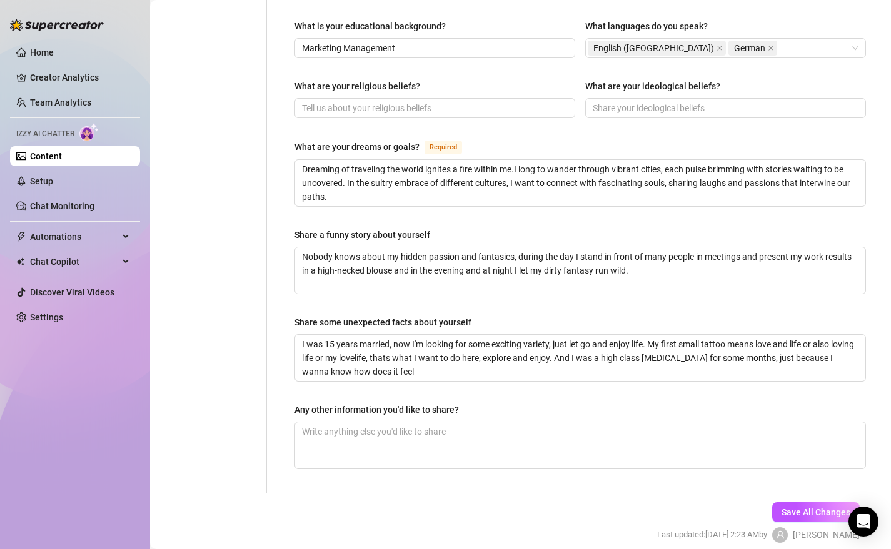
scroll to position [702, 0]
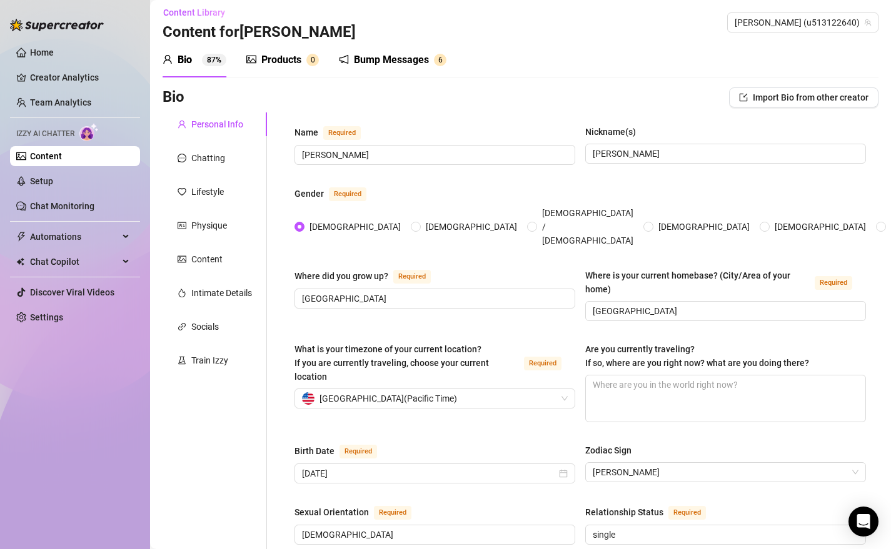
scroll to position [0, 0]
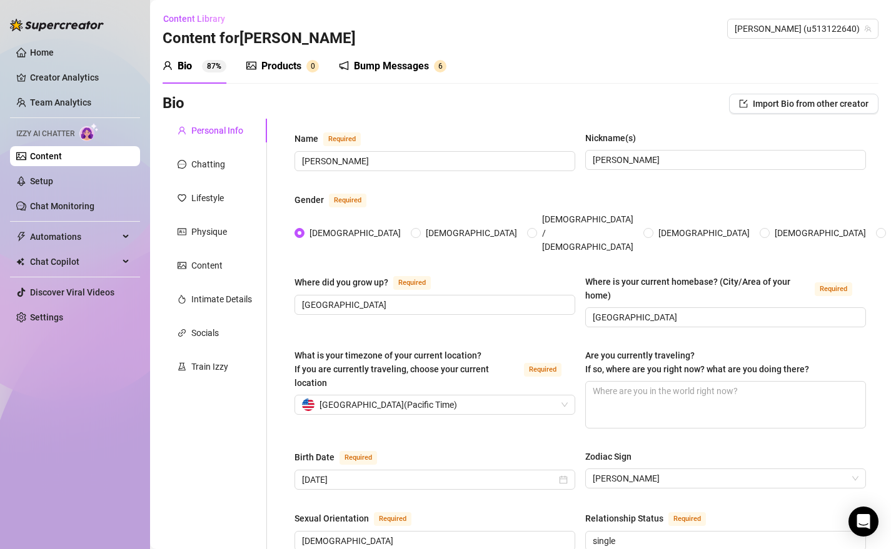
click at [406, 64] on div "Bump Messages" at bounding box center [391, 66] width 75 height 15
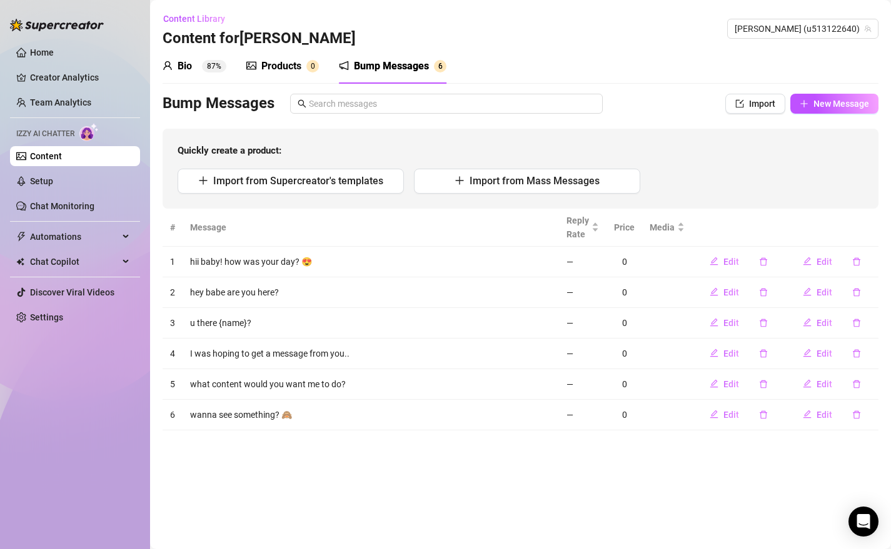
click at [629, 262] on div "0" at bounding box center [624, 262] width 21 height 14
click at [515, 186] on span "Import from Mass Messages" at bounding box center [534, 181] width 130 height 12
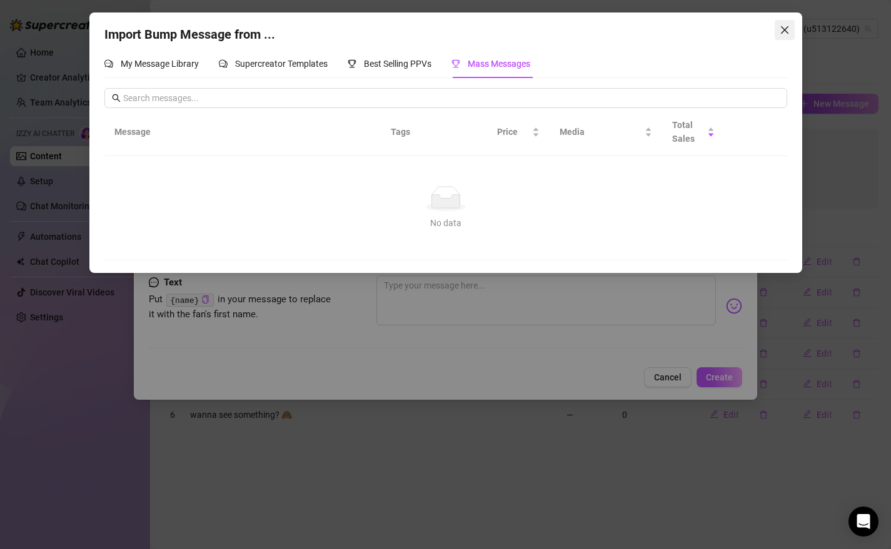
click at [783, 34] on icon "close" at bounding box center [785, 30] width 10 height 10
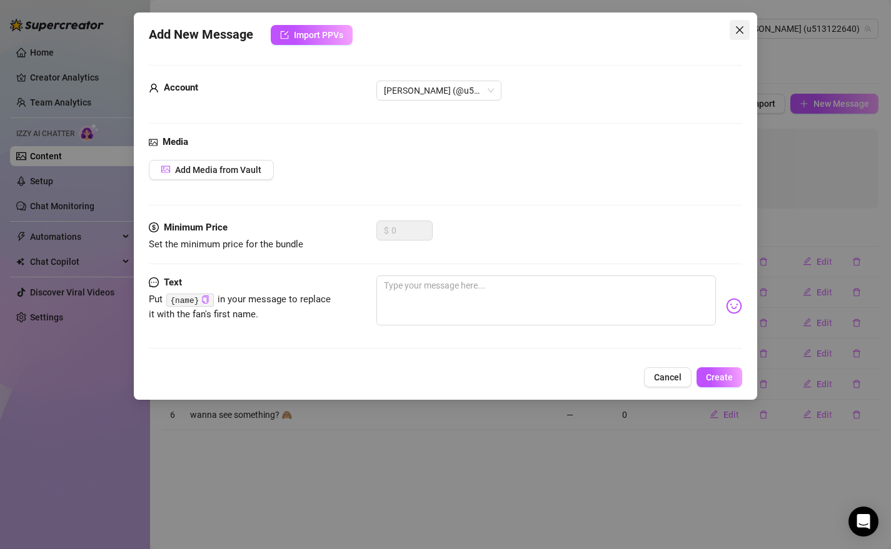
click at [745, 28] on span "Close" at bounding box center [740, 30] width 20 height 10
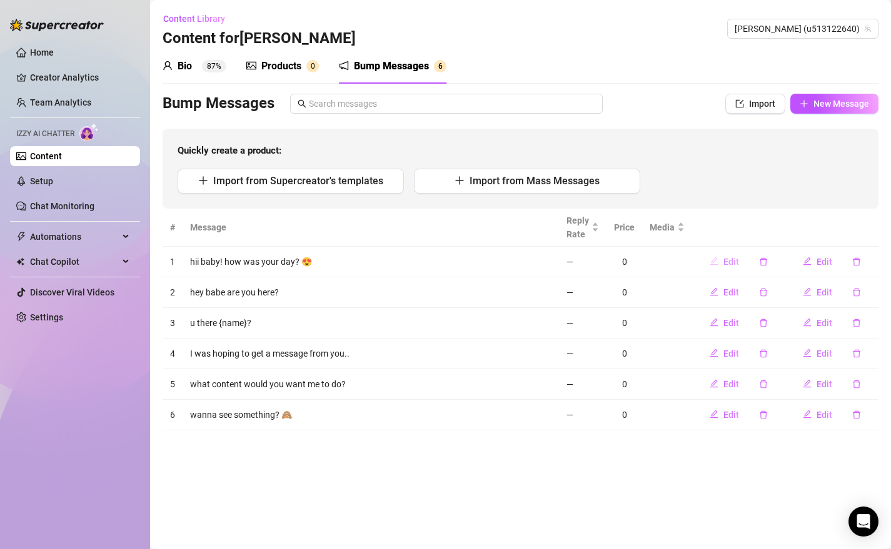
click at [739, 264] on span "Edit" at bounding box center [731, 262] width 16 height 10
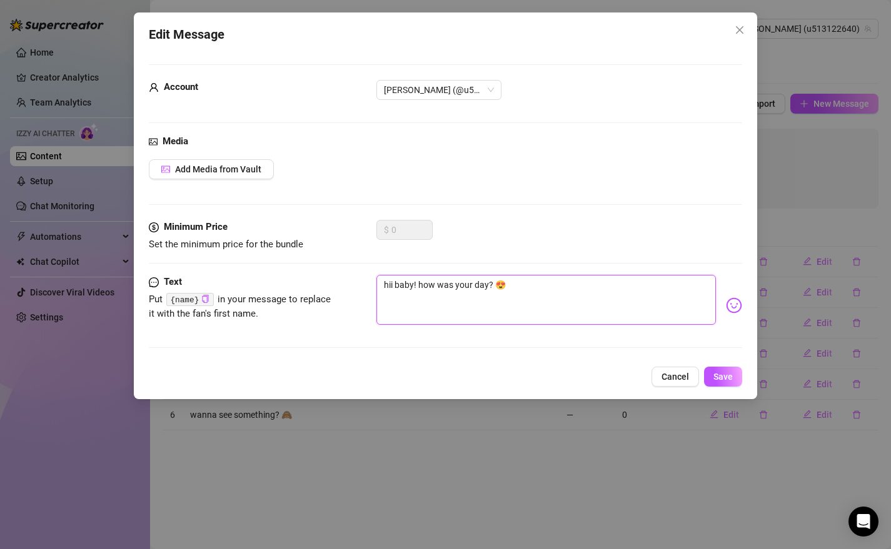
click at [396, 288] on textarea "hii baby! how was your day? 😍" at bounding box center [546, 300] width 340 height 50
click at [204, 301] on icon "copy" at bounding box center [205, 299] width 8 height 8
drag, startPoint x: 398, startPoint y: 281, endPoint x: 414, endPoint y: 286, distance: 16.8
click at [414, 286] on textarea "hii baby! how was your day? 😍" at bounding box center [546, 300] width 340 height 50
click at [394, 284] on textarea "hii ! how was your day? 😍" at bounding box center [546, 300] width 340 height 50
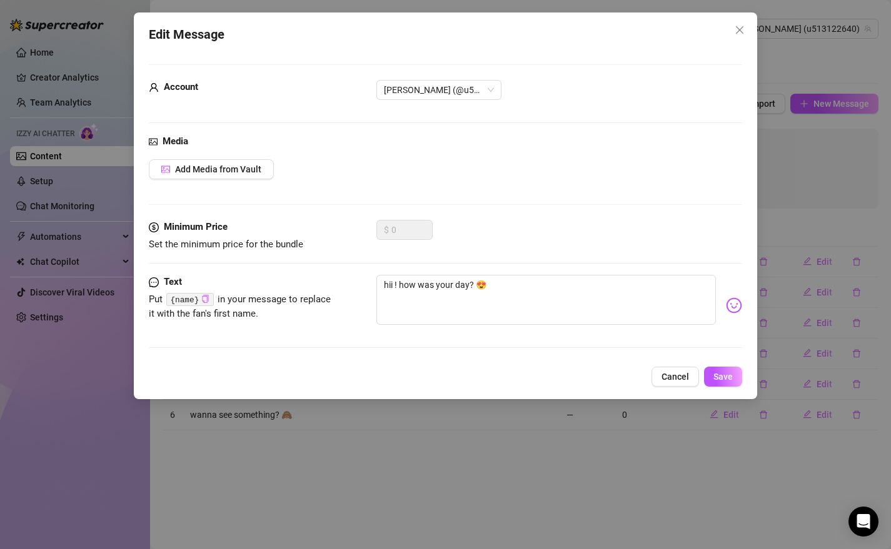
click at [185, 303] on code "{name}" at bounding box center [189, 299] width 47 height 13
click at [208, 301] on icon "copy" at bounding box center [206, 299] width 6 height 8
click at [210, 272] on div "✅ Copied to Clipboard" at bounding box center [206, 276] width 99 height 24
click at [396, 286] on textarea "hii ! how was your day? 😍" at bounding box center [546, 300] width 340 height 50
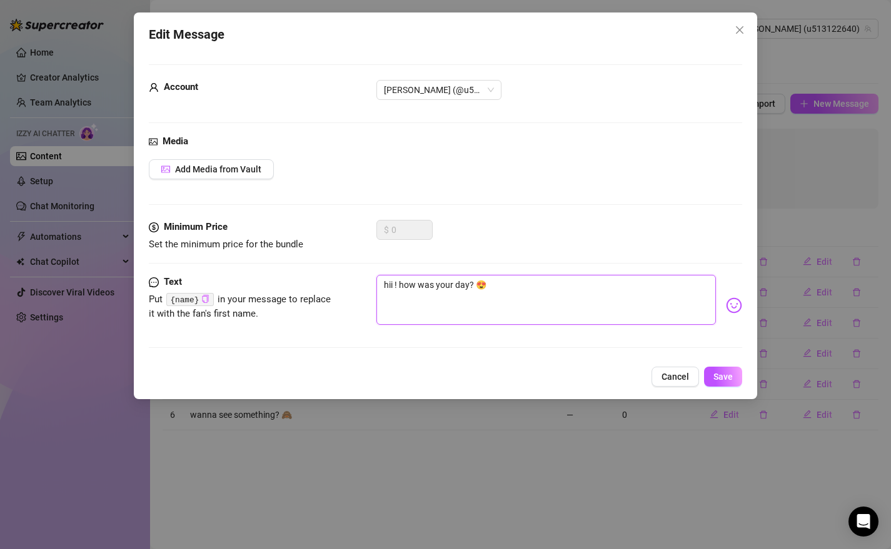
click at [396, 286] on textarea "hii ! how was your day? 😍" at bounding box center [546, 300] width 340 height 50
click at [394, 287] on textarea "hii ! how was your day? 😍" at bounding box center [546, 300] width 340 height 50
click at [513, 315] on textarea "hii babe! how was your day? 😍" at bounding box center [546, 300] width 340 height 50
click at [234, 173] on span "Add Media from Vault" at bounding box center [218, 169] width 86 height 10
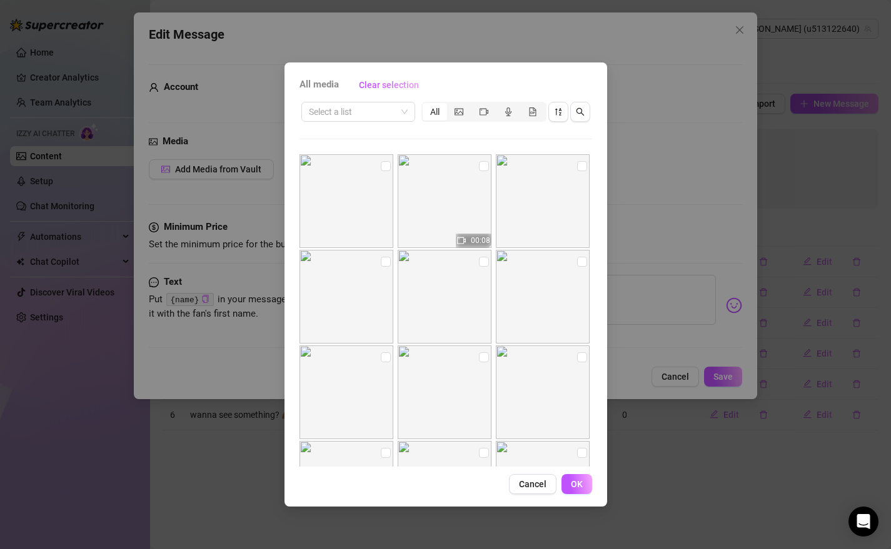
click at [596, 238] on div "All media Clear selection Select a list All 00:08 00:20 Cancel OK" at bounding box center [445, 285] width 323 height 444
click at [456, 112] on icon "picture" at bounding box center [458, 111] width 9 height 7
click at [450, 105] on input "segmented control" at bounding box center [450, 105] width 0 height 0
click at [405, 112] on span at bounding box center [358, 112] width 99 height 19
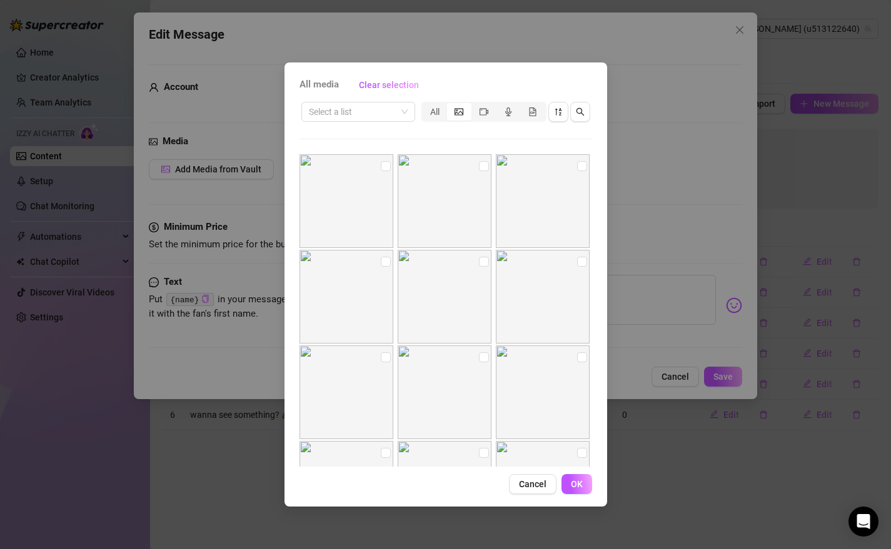
click at [601, 307] on div "All media Clear selection Select a list All Cancel OK" at bounding box center [445, 285] width 323 height 444
click at [598, 262] on div "All media Clear selection Select a list All Cancel OK" at bounding box center [445, 285] width 323 height 444
click at [489, 298] on img at bounding box center [445, 297] width 94 height 94
click at [529, 484] on span "Cancel" at bounding box center [533, 484] width 28 height 10
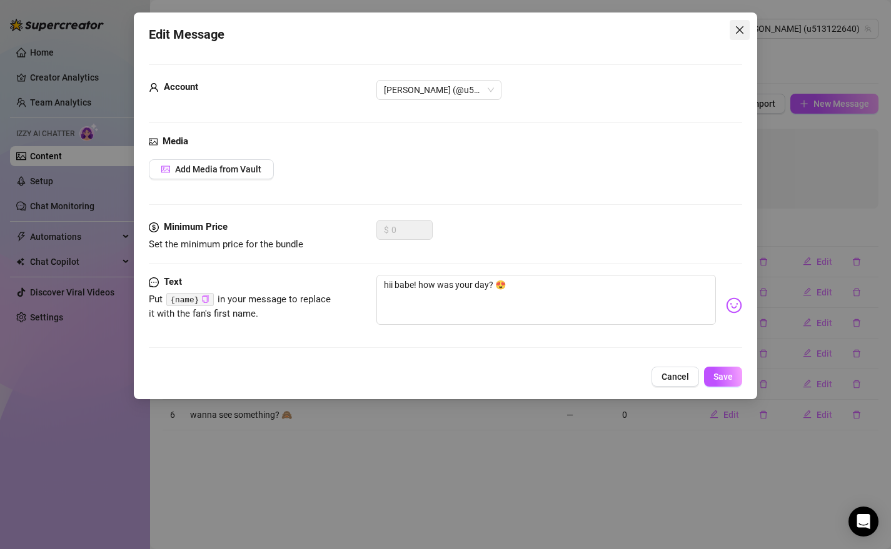
click at [741, 30] on icon "close" at bounding box center [740, 30] width 10 height 10
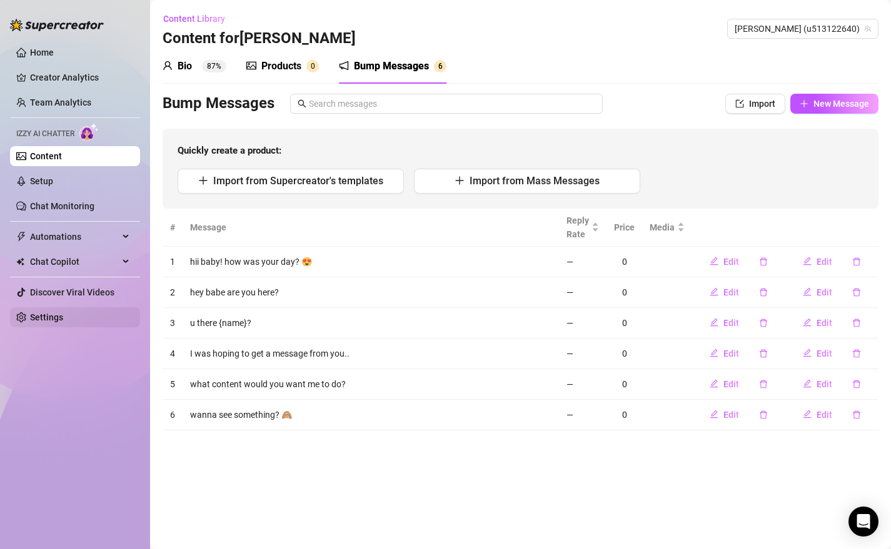
click at [33, 318] on link "Settings" at bounding box center [46, 318] width 33 height 10
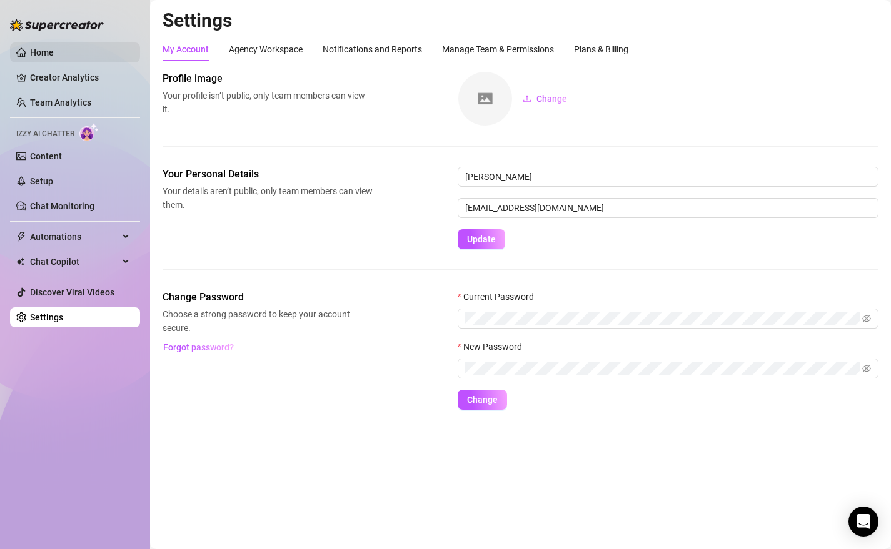
click at [53, 51] on link "Home" at bounding box center [42, 53] width 24 height 10
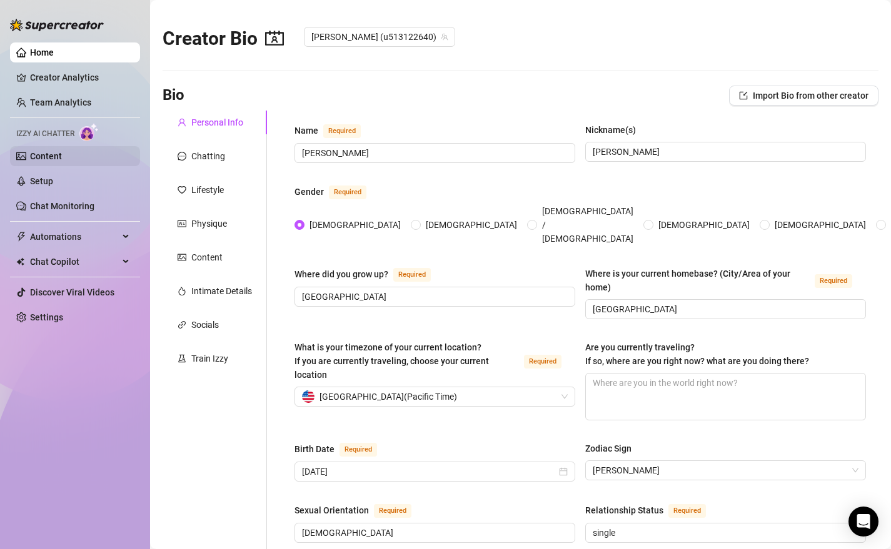
click at [51, 155] on link "Content" at bounding box center [46, 156] width 32 height 10
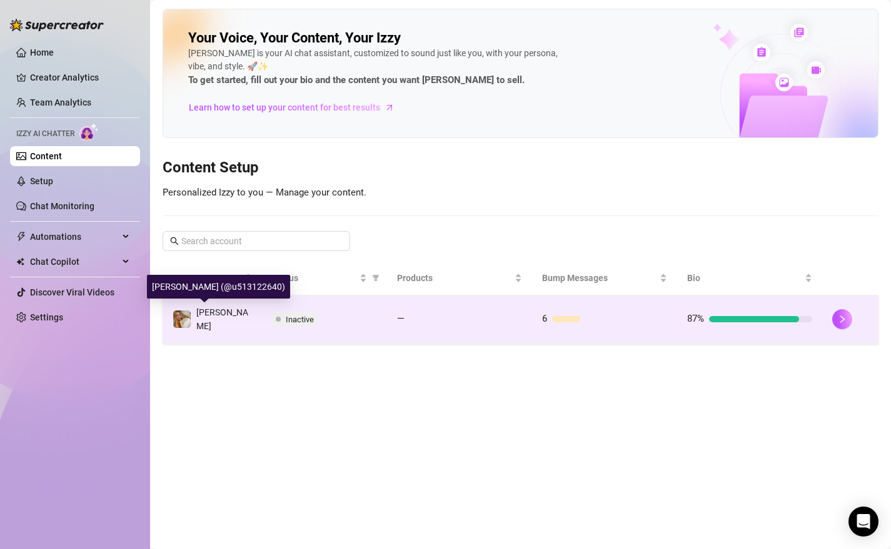
click at [219, 316] on span "[PERSON_NAME]" at bounding box center [222, 320] width 52 height 24
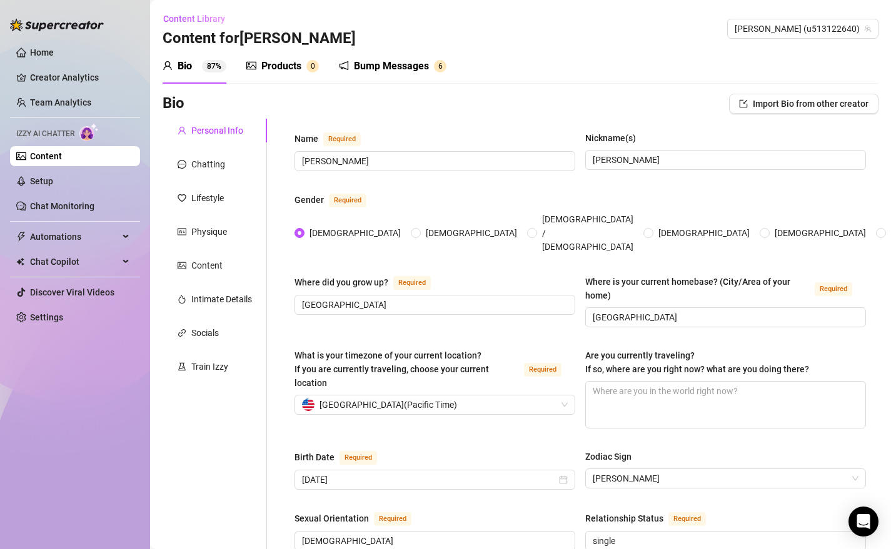
click at [281, 65] on div "Products" at bounding box center [281, 66] width 40 height 15
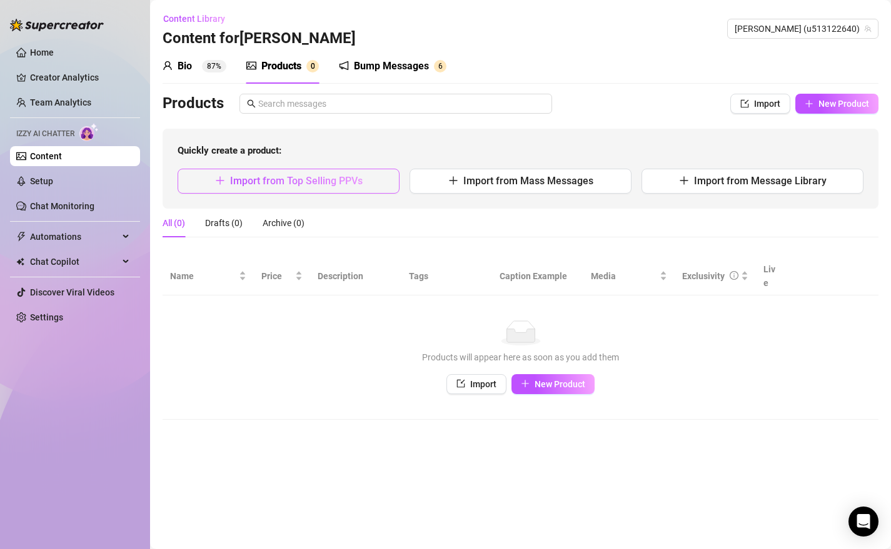
click at [313, 185] on span "Import from Top Selling PPVs" at bounding box center [296, 181] width 133 height 12
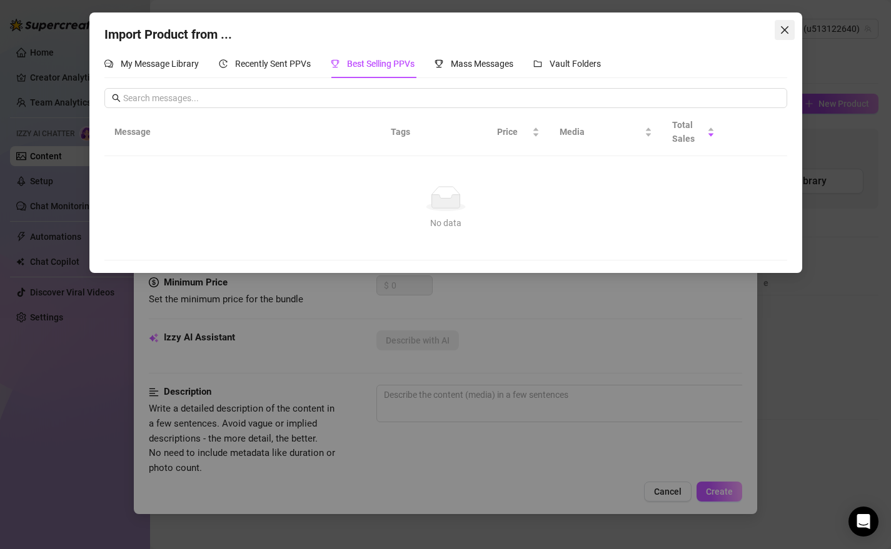
click at [784, 28] on icon "close" at bounding box center [785, 30] width 10 height 10
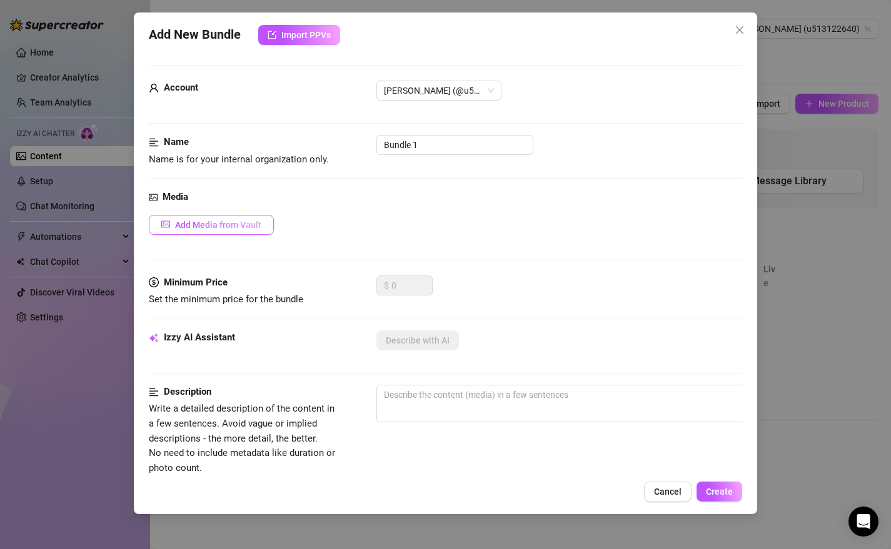
click at [225, 228] on span "Add Media from Vault" at bounding box center [218, 225] width 86 height 10
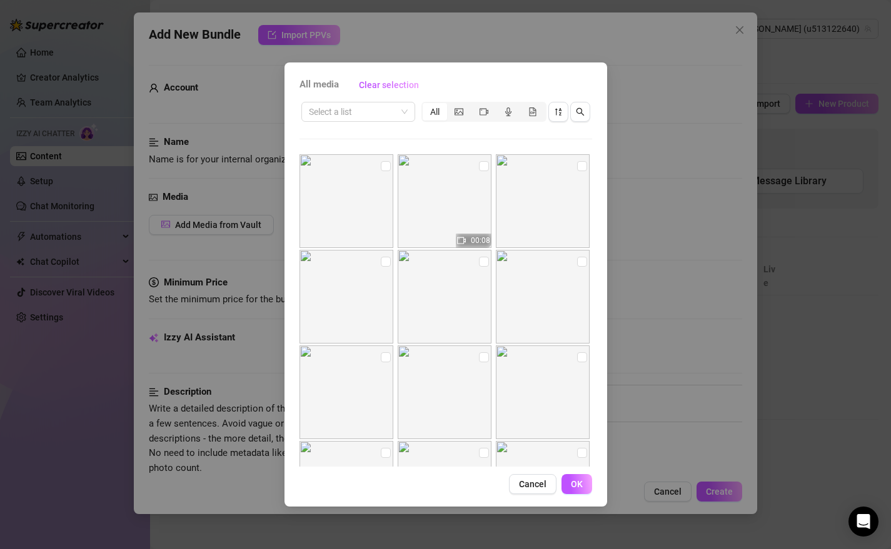
click at [318, 84] on span "All media" at bounding box center [318, 85] width 39 height 15
click at [376, 84] on span "Clear selection" at bounding box center [389, 85] width 60 height 10
click at [594, 227] on div "All media Clear selection Select a list All 00:08 00:20 Cancel OK" at bounding box center [445, 285] width 323 height 444
click at [596, 274] on div "All media Clear selection Select a list All 00:08 00:20 Cancel OK" at bounding box center [445, 285] width 323 height 444
click at [523, 441] on div "00:08 00:20" at bounding box center [445, 310] width 293 height 313
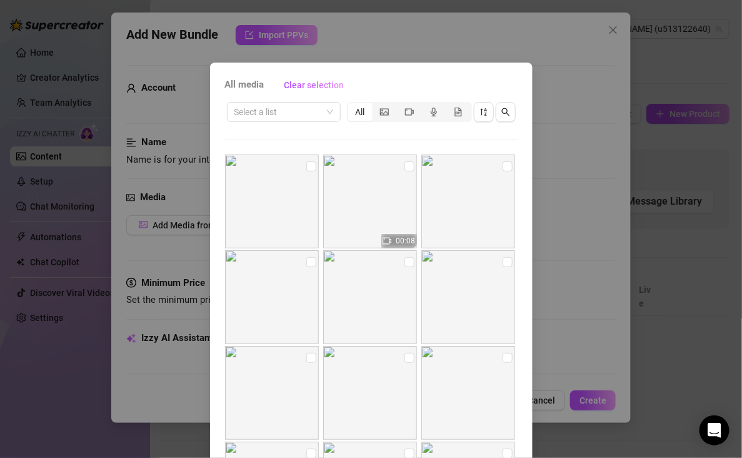
click at [527, 309] on div "All media Clear selection Select a list All 00:08 00:20 Cancel OK" at bounding box center [371, 285] width 323 height 444
drag, startPoint x: 527, startPoint y: 309, endPoint x: 525, endPoint y: 275, distance: 33.8
click at [525, 275] on div "All media Clear selection Select a list All 00:08 00:20 Cancel OK" at bounding box center [371, 285] width 323 height 444
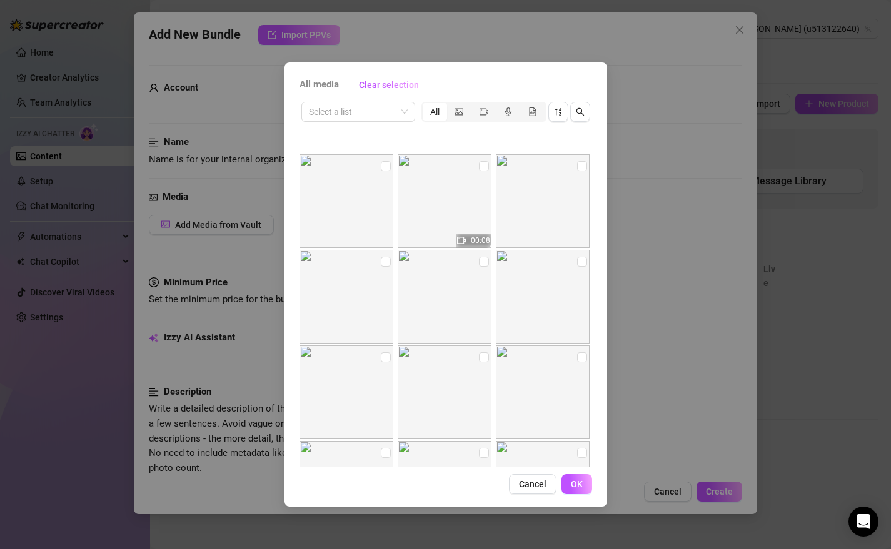
click at [503, 400] on img at bounding box center [543, 393] width 94 height 94
click at [288, 132] on div "All media Clear selection Select a list All 00:08 00:20 Cancel OK" at bounding box center [445, 285] width 323 height 444
click at [591, 84] on div "All media Clear selection" at bounding box center [445, 85] width 293 height 20
click at [670, 98] on div "All media Clear selection Select a list All 00:08 00:20 Cancel OK" at bounding box center [445, 274] width 891 height 549
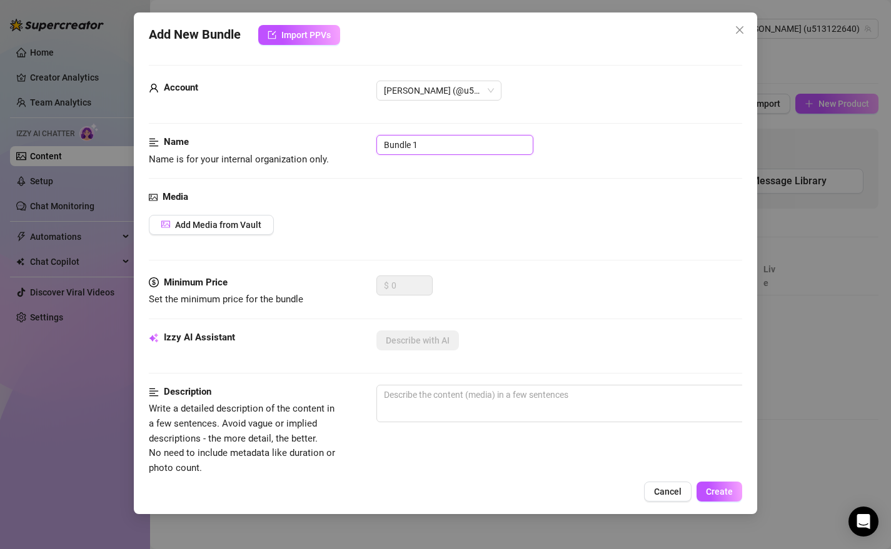
click at [444, 146] on input "Bundle 1" at bounding box center [454, 145] width 157 height 20
click at [743, 29] on icon "close" at bounding box center [740, 30] width 10 height 10
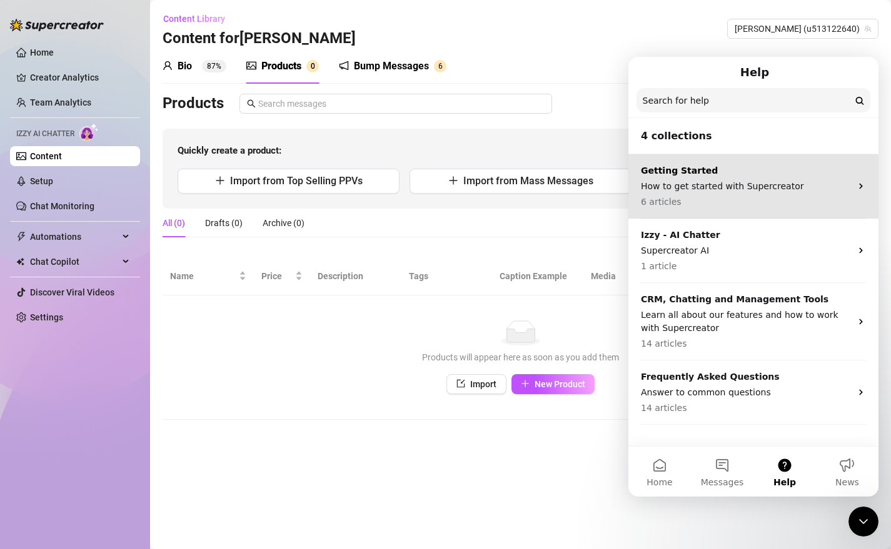
click at [696, 186] on p "How to get started with Supercreator" at bounding box center [746, 186] width 210 height 13
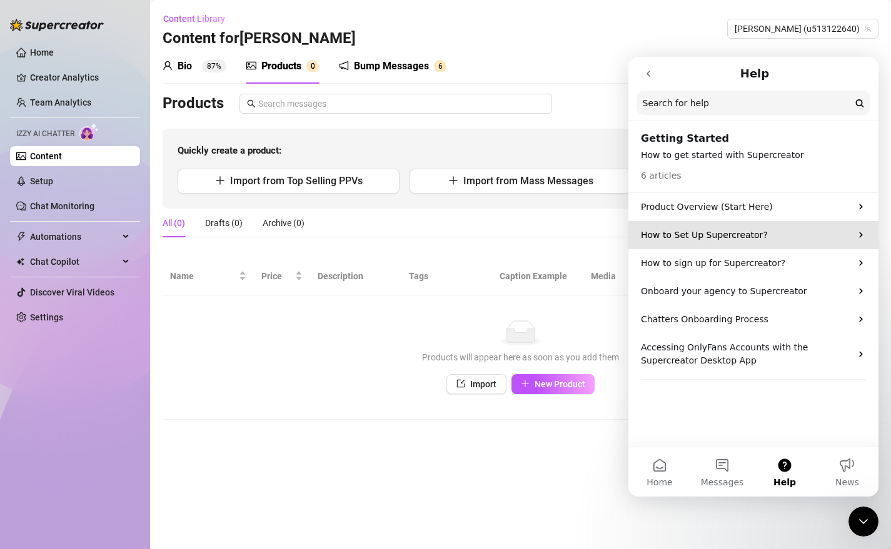
click at [709, 235] on p "How to Set Up Supercreator?" at bounding box center [746, 235] width 210 height 13
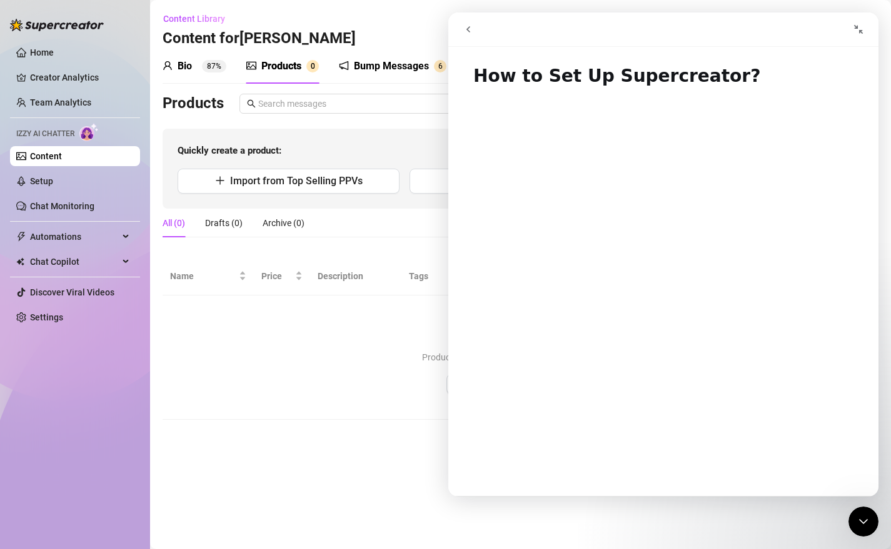
click at [465, 27] on icon "go back" at bounding box center [468, 29] width 10 height 10
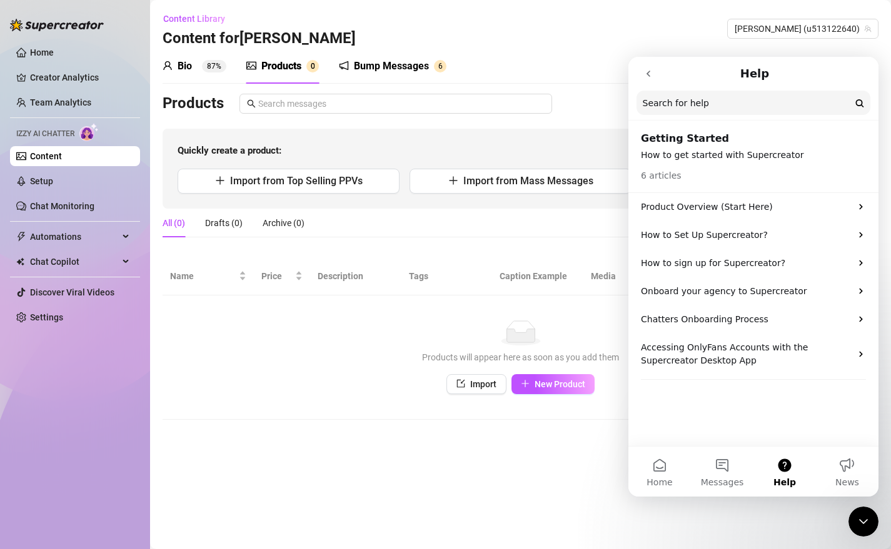
click at [647, 76] on icon "go back" at bounding box center [648, 74] width 10 height 10
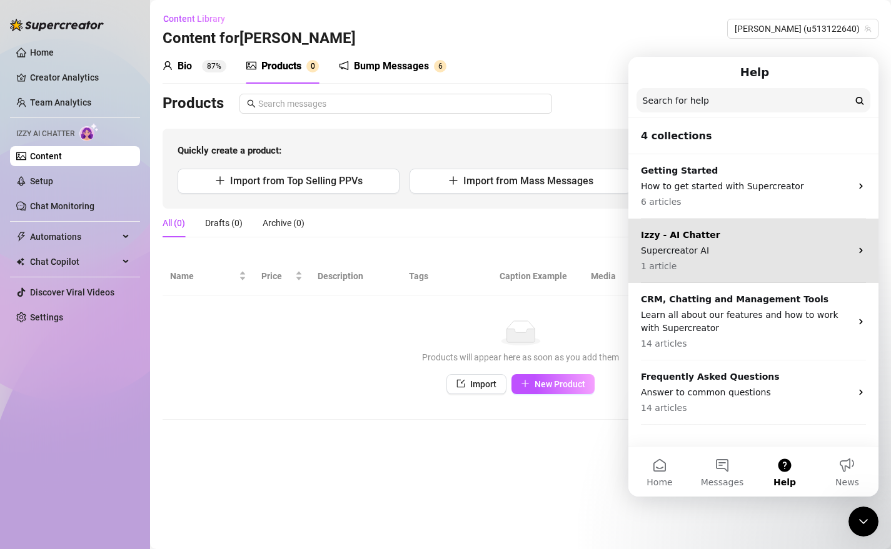
click at [708, 240] on p "Izzy - AI Chatter" at bounding box center [746, 235] width 210 height 13
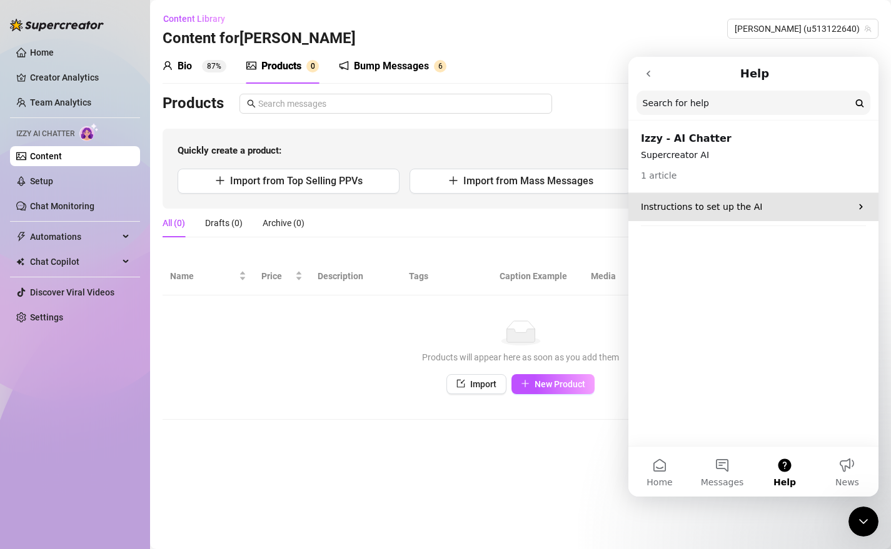
click at [716, 208] on p "Instructions to set up the AI" at bounding box center [746, 207] width 210 height 13
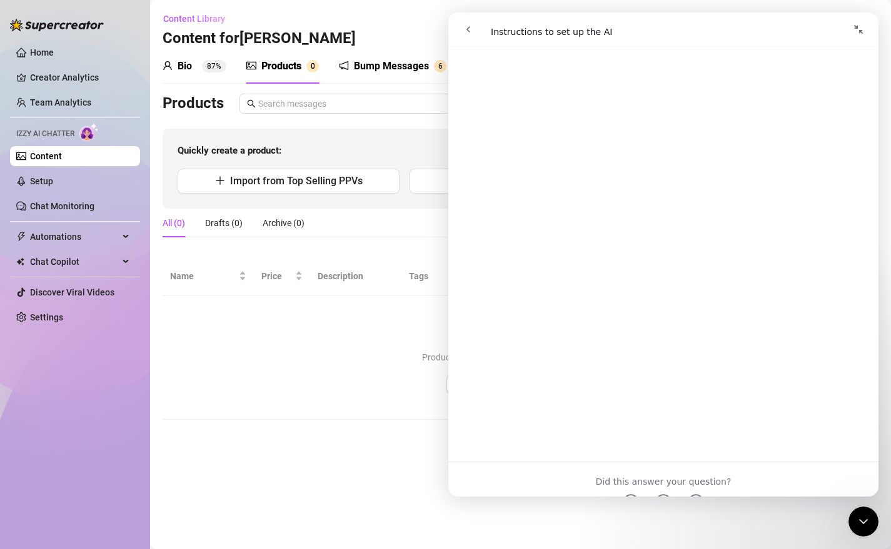
scroll to position [1800, 0]
click at [468, 29] on icon "go back" at bounding box center [468, 29] width 10 height 10
click at [858, 29] on icon "Collapse window" at bounding box center [858, 29] width 10 height 10
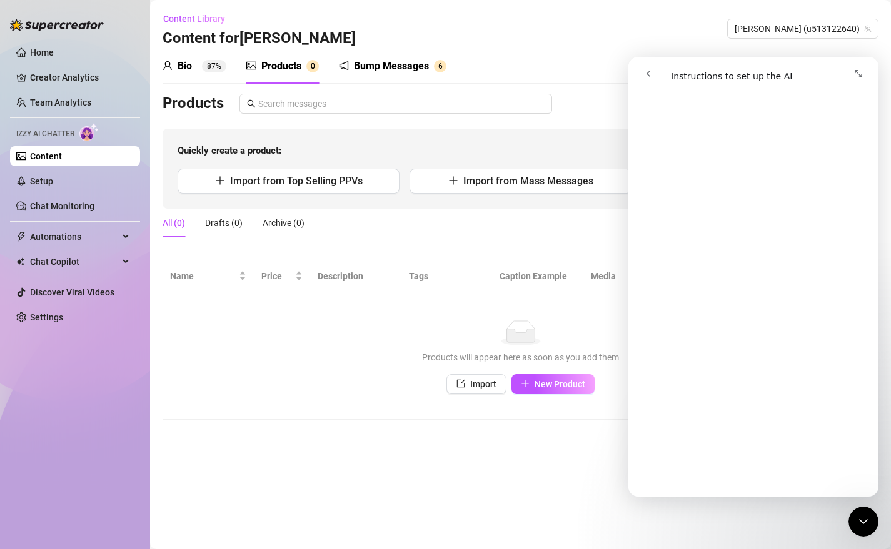
scroll to position [1321, 0]
click at [858, 76] on icon "Expand window" at bounding box center [858, 74] width 10 height 10
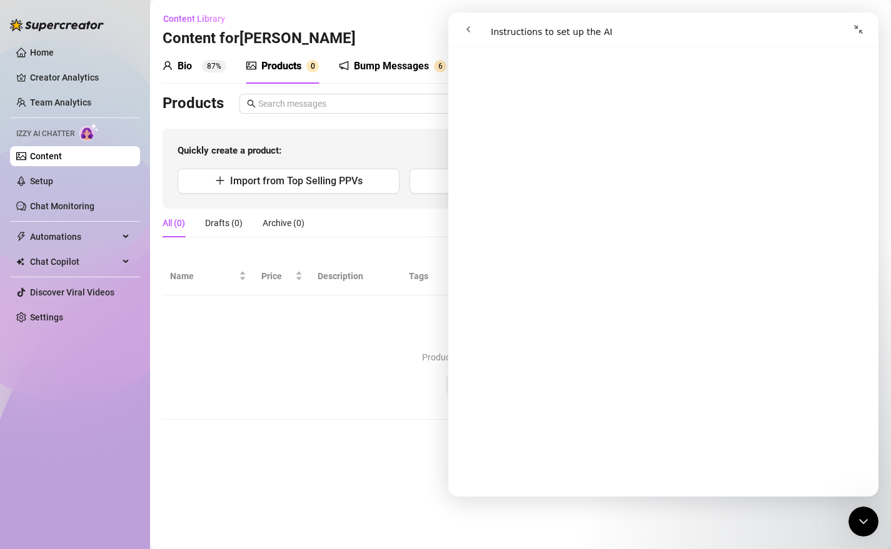
scroll to position [1325, 0]
click at [859, 31] on icon "Collapse window" at bounding box center [858, 29] width 9 height 9
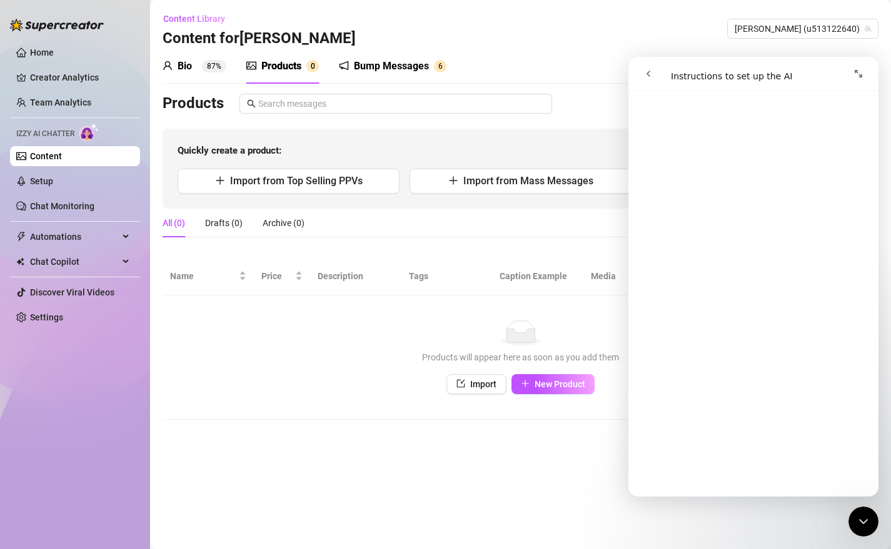
scroll to position [1321, 0]
click at [663, 40] on div "Content Library Content for [PERSON_NAME] [PERSON_NAME] (u513122640)" at bounding box center [521, 29] width 716 height 40
click at [858, 502] on icon "Close Intercom Messenger" at bounding box center [863, 521] width 15 height 15
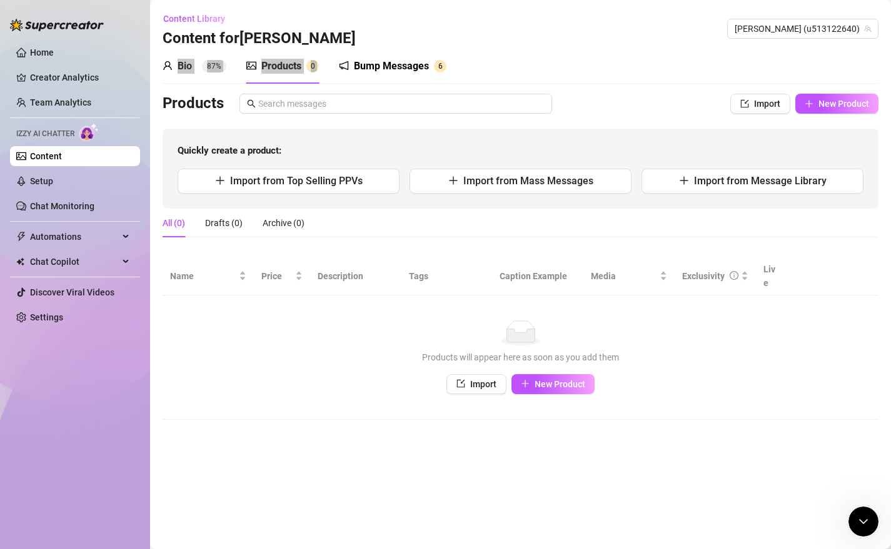
scroll to position [0, 0]
click at [839, 108] on span "New Product" at bounding box center [843, 104] width 51 height 10
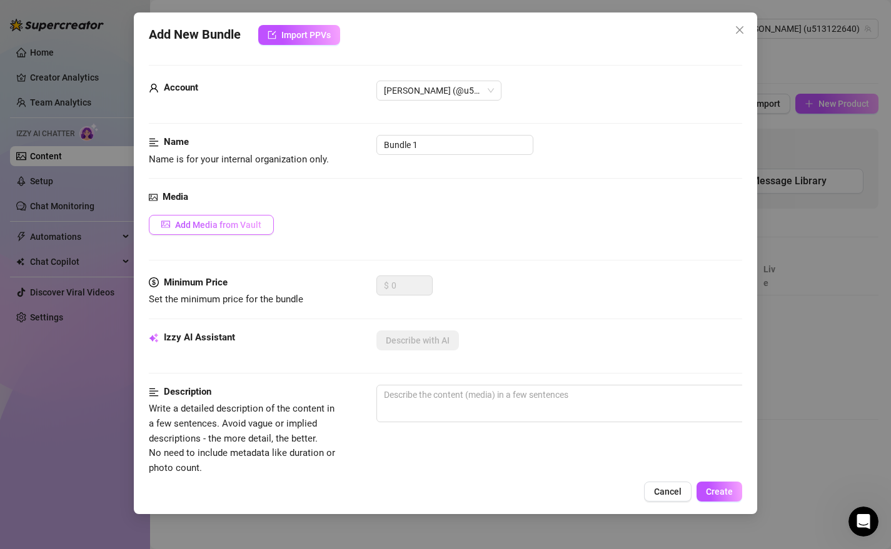
click at [208, 223] on span "Add Media from Vault" at bounding box center [218, 225] width 86 height 10
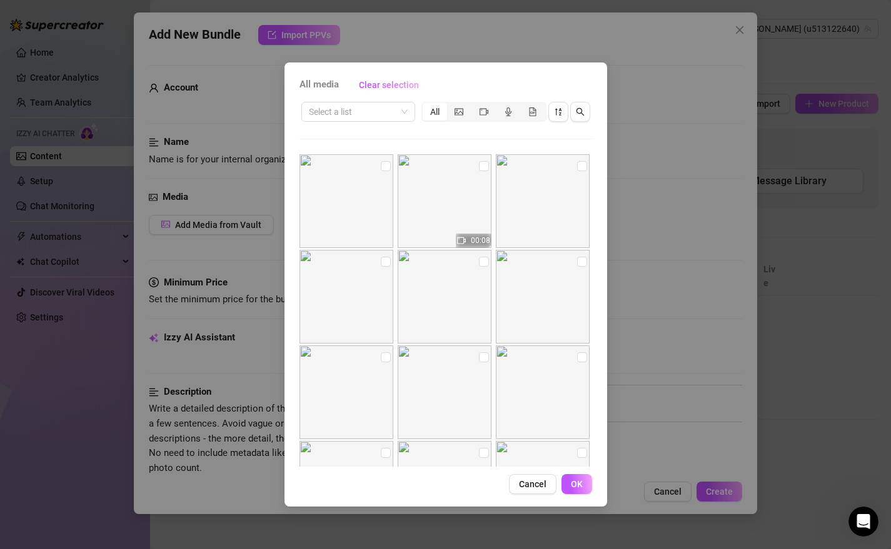
click at [599, 384] on div "All media Clear selection Select a list All 00:08 00:20 Cancel OK" at bounding box center [445, 285] width 323 height 444
click at [597, 374] on div "All media Clear selection Select a list All 00:08 00:20 Cancel OK" at bounding box center [445, 285] width 323 height 444
click at [583, 111] on icon "search" at bounding box center [580, 112] width 9 height 9
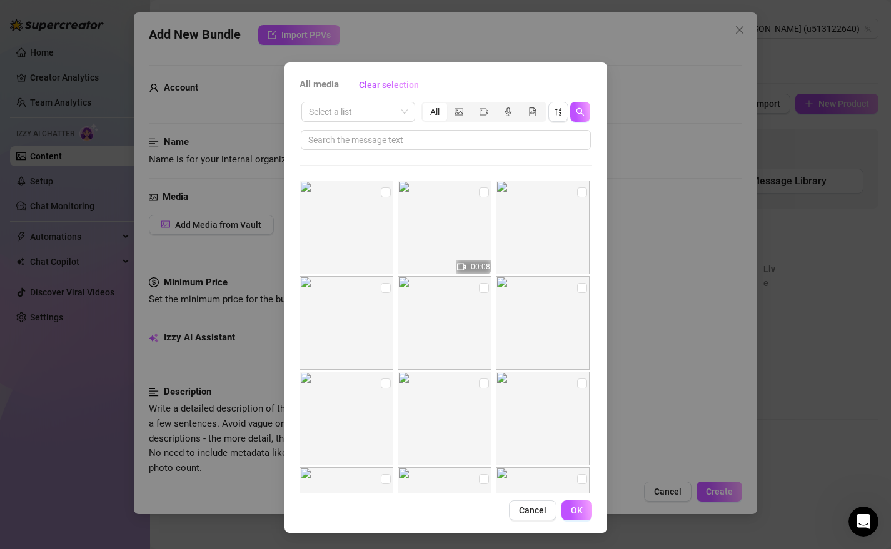
click at [599, 202] on div "All media Clear selection Select a list All 00:08 00:20 Cancel OK" at bounding box center [445, 298] width 323 height 471
click at [446, 502] on div "Cancel OK" at bounding box center [445, 511] width 293 height 20
click at [596, 430] on div "All media Clear selection Select a list All 00:08 00:20 Cancel OK" at bounding box center [445, 298] width 323 height 471
click at [598, 341] on div "All media Clear selection Select a list All 00:08 00:20 Cancel OK" at bounding box center [445, 298] width 323 height 471
click at [381, 80] on span "Clear selection" at bounding box center [389, 85] width 60 height 10
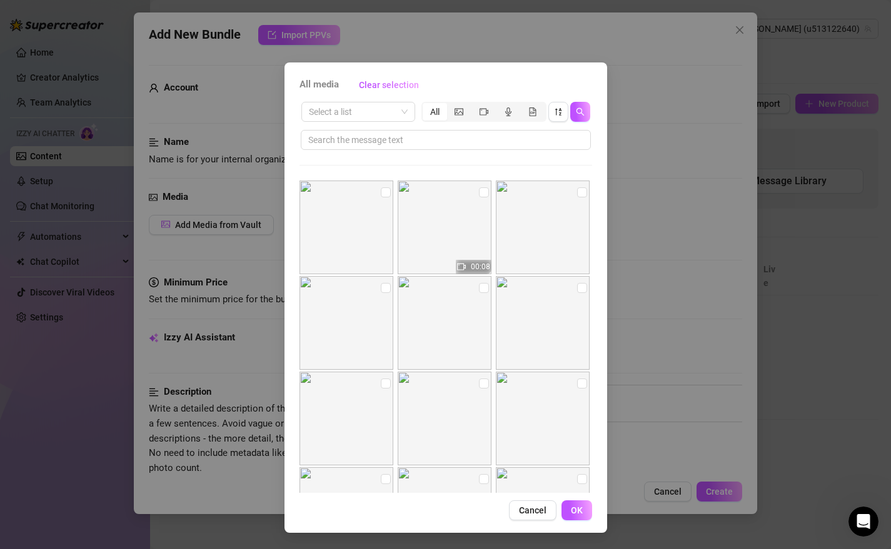
click at [316, 93] on div "All media Clear selection" at bounding box center [445, 85] width 293 height 20
click at [316, 90] on span "All media" at bounding box center [318, 85] width 39 height 15
click at [577, 502] on span "OK" at bounding box center [577, 511] width 12 height 10
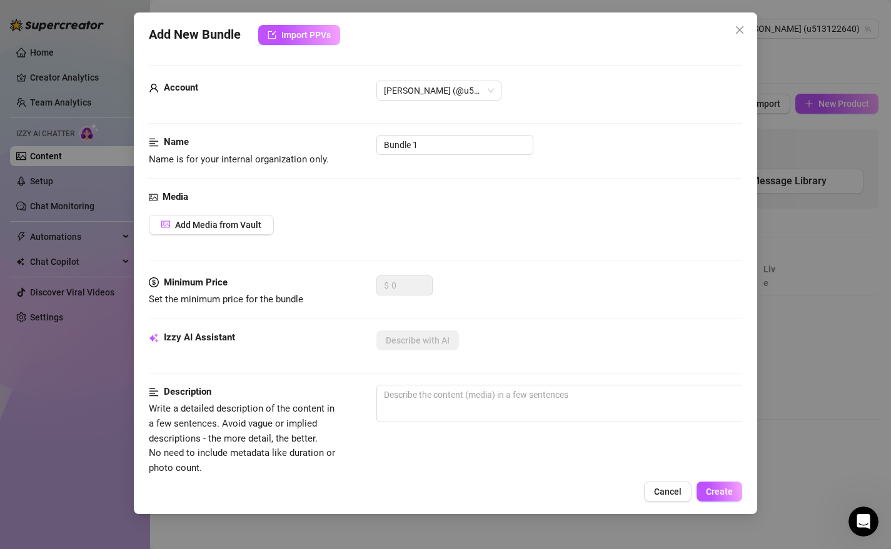
click at [77, 357] on div "Add New Bundle Import PPVs Account [PERSON_NAME] (@u513122640) Name Name is for…" at bounding box center [445, 274] width 891 height 549
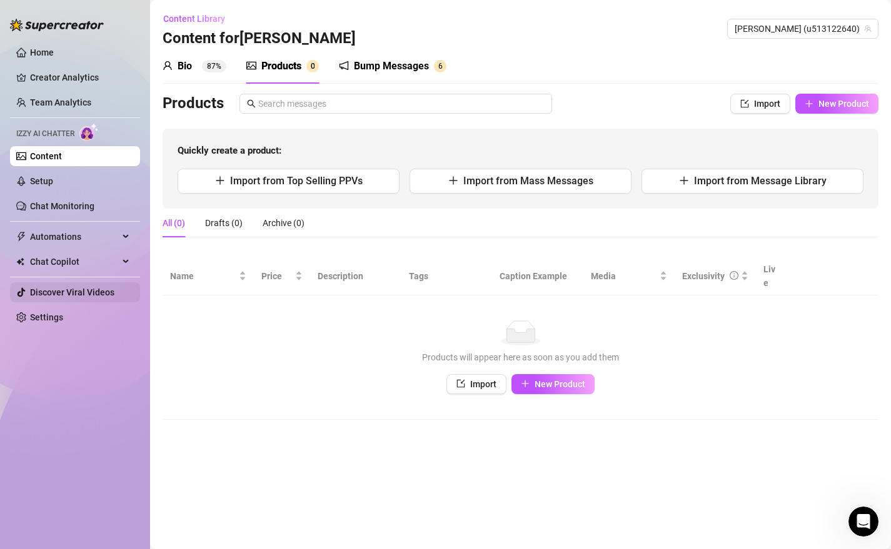
click at [81, 289] on link "Discover Viral Videos" at bounding box center [72, 293] width 84 height 10
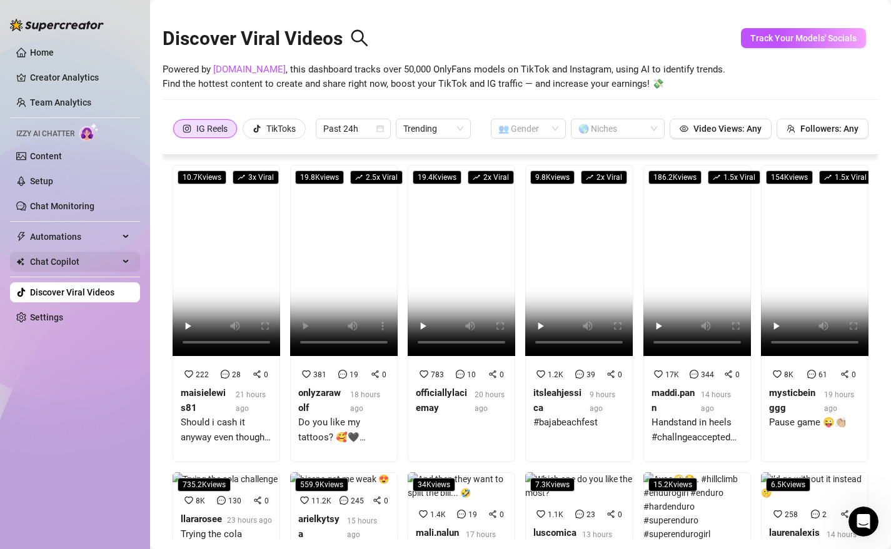
click at [127, 264] on div "Chat Copilot" at bounding box center [75, 262] width 130 height 20
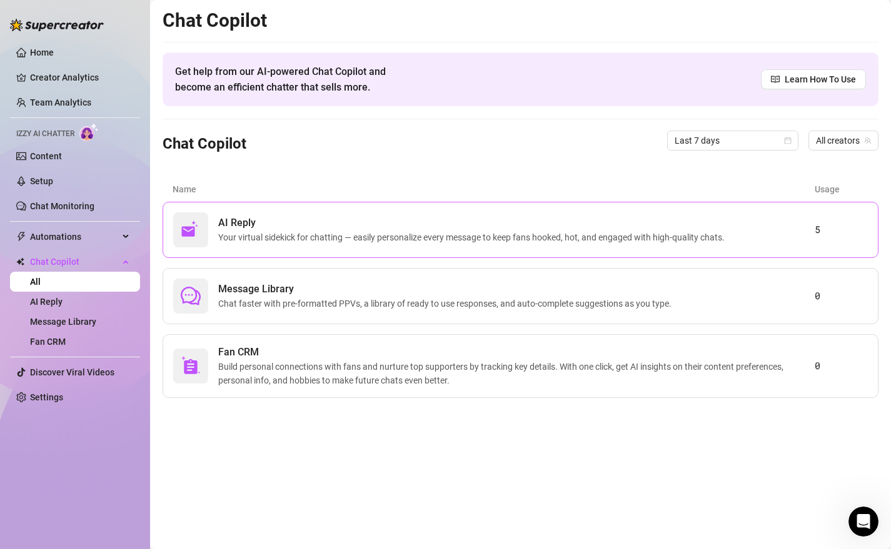
click at [506, 239] on span "Your virtual sidekick for chatting — easily personalize every message to keep f…" at bounding box center [473, 238] width 511 height 14
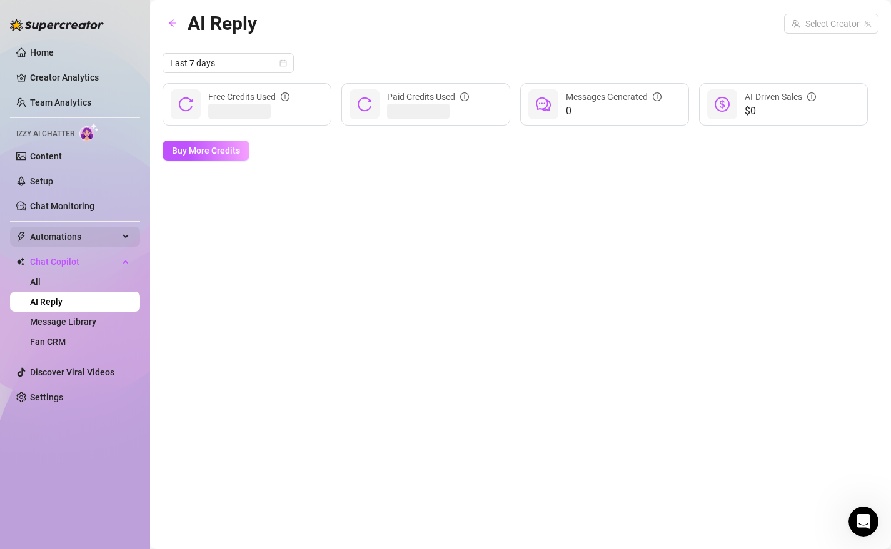
click at [129, 236] on div "Automations" at bounding box center [75, 237] width 130 height 20
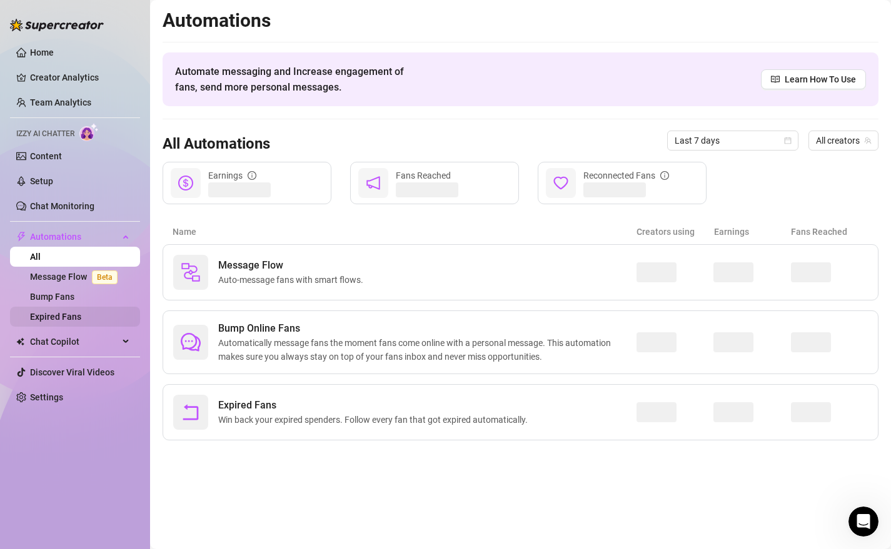
click at [49, 318] on link "Expired Fans" at bounding box center [55, 317] width 51 height 10
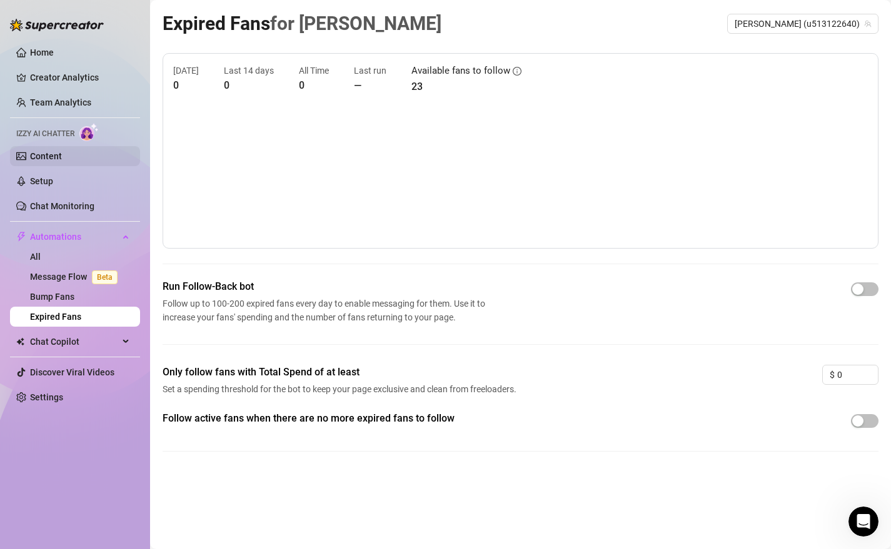
click at [46, 159] on link "Content" at bounding box center [46, 156] width 32 height 10
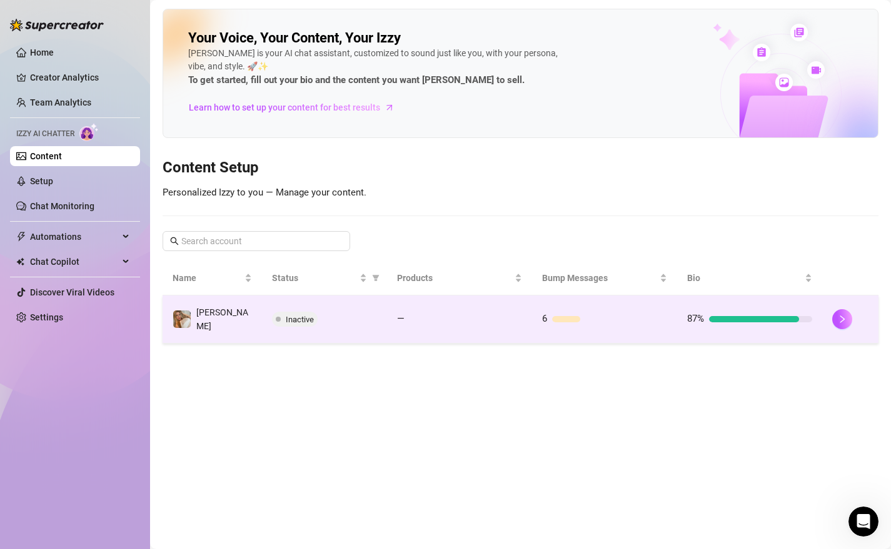
click at [291, 317] on span "Inactive" at bounding box center [300, 319] width 28 height 9
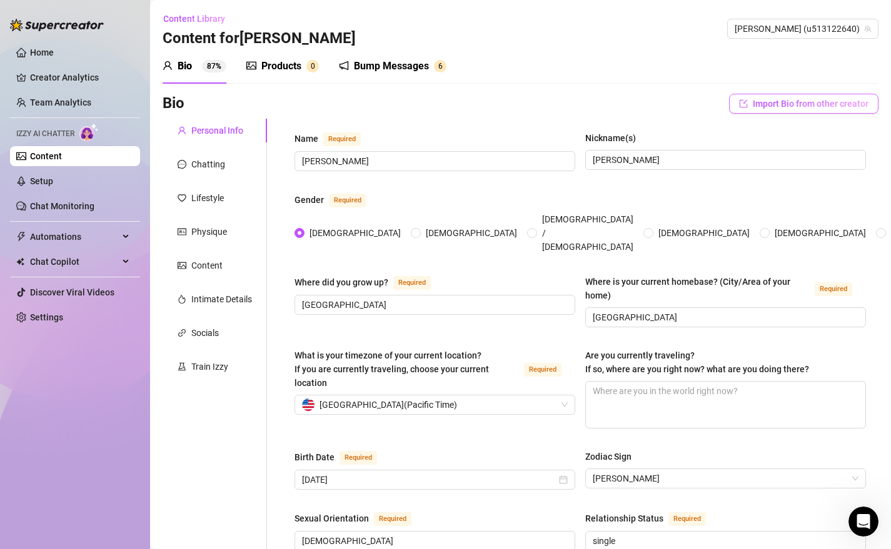
click at [793, 110] on button "Import Bio from other creator" at bounding box center [803, 104] width 149 height 20
click at [699, 113] on div "Bio Import Bio from other creator" at bounding box center [521, 104] width 716 height 20
click at [289, 67] on div "Products" at bounding box center [281, 66] width 40 height 15
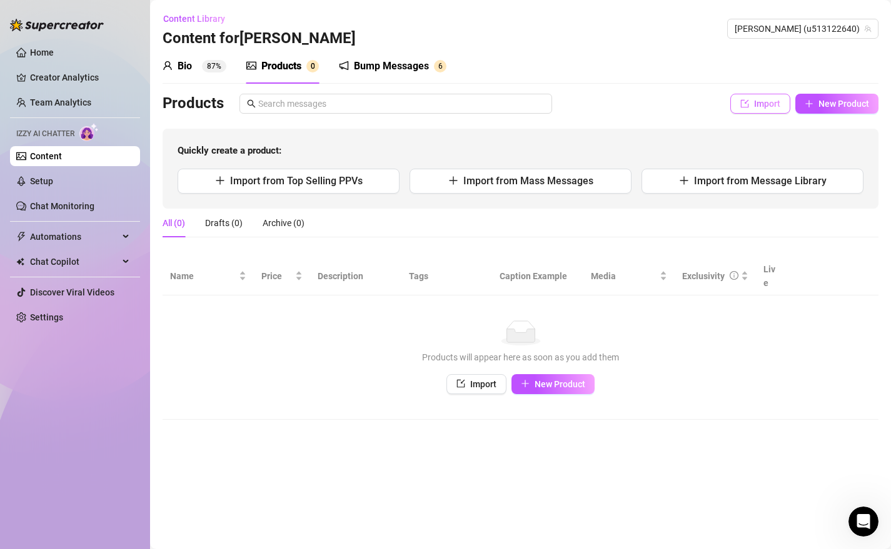
click at [747, 106] on icon "import" at bounding box center [744, 103] width 9 height 9
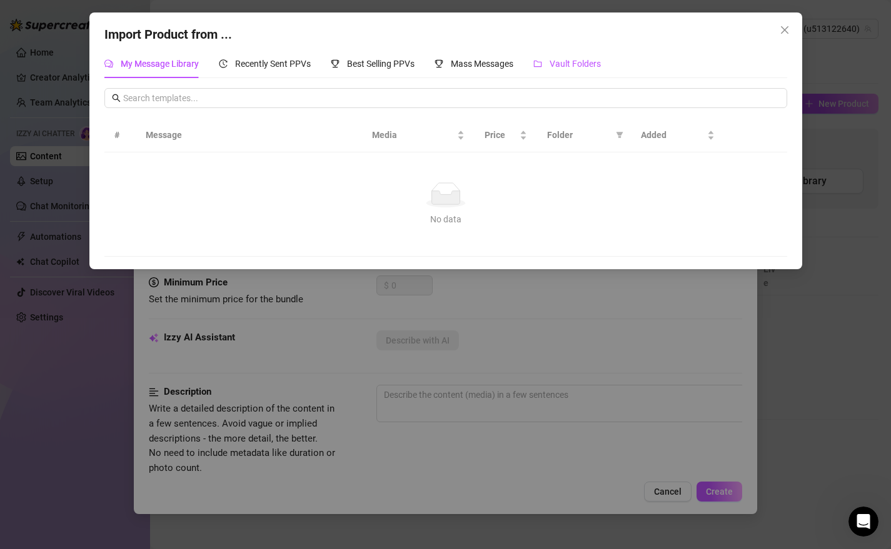
click at [563, 67] on span "Vault Folders" at bounding box center [574, 64] width 51 height 10
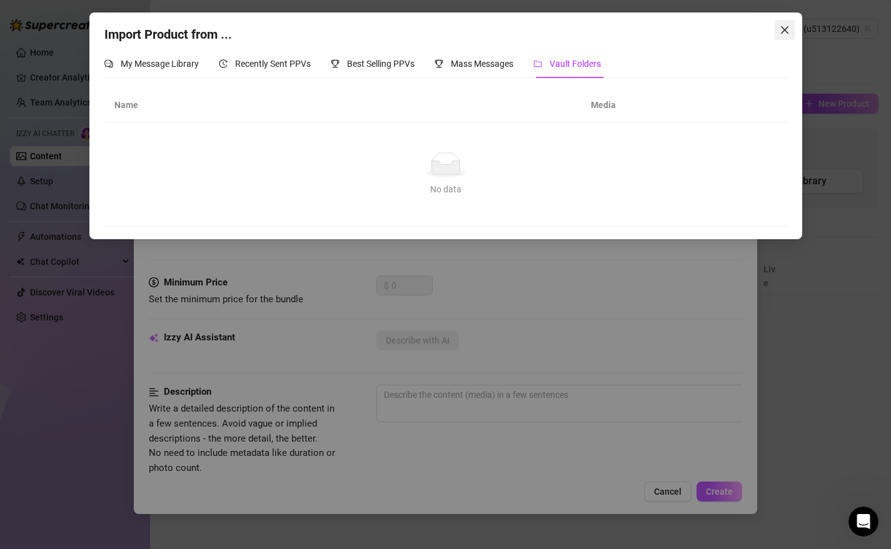
click at [780, 28] on icon "close" at bounding box center [785, 30] width 10 height 10
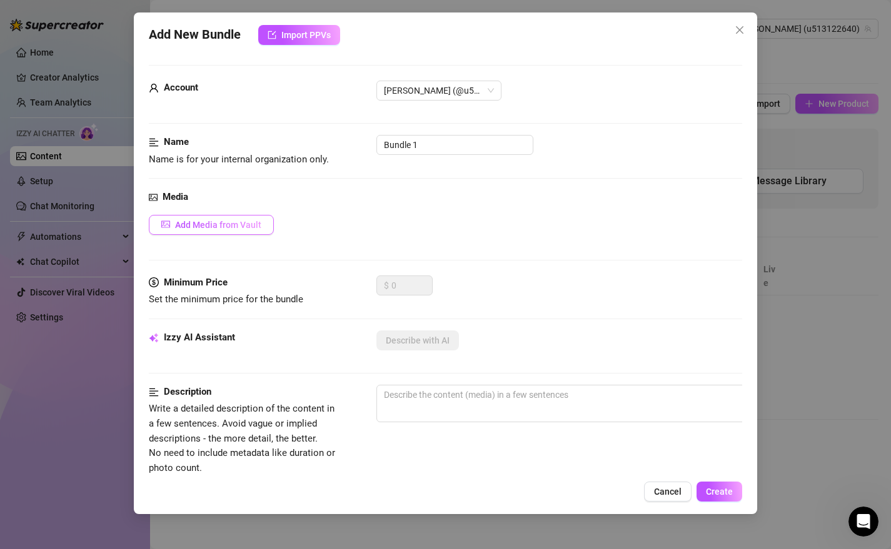
click at [239, 227] on span "Add Media from Vault" at bounding box center [218, 225] width 86 height 10
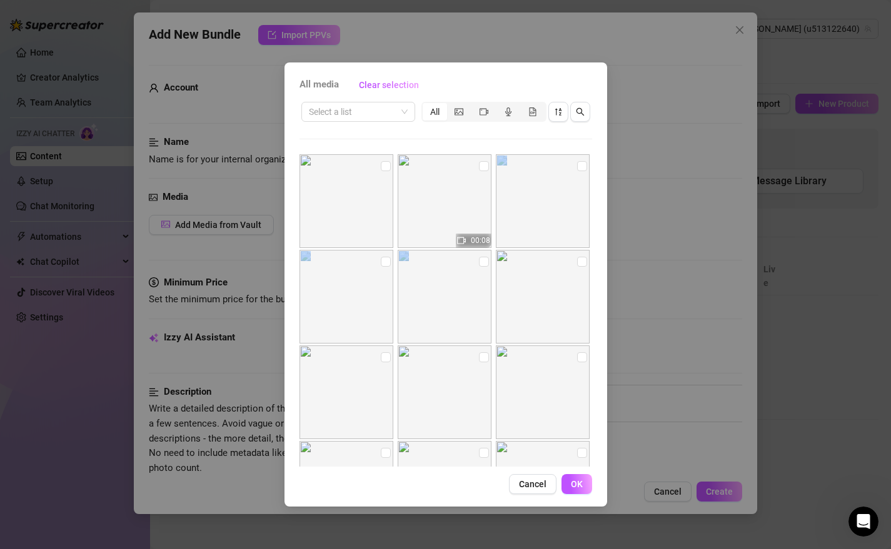
drag, startPoint x: 598, startPoint y: 169, endPoint x: 603, endPoint y: 291, distance: 122.0
click at [603, 291] on div "All media Clear selection Select a list All 00:08 00:20 Cancel OK" at bounding box center [445, 285] width 323 height 444
click at [599, 279] on div "All media Clear selection Select a list All 00:08 00:20 Cancel OK" at bounding box center [445, 285] width 323 height 444
click at [548, 193] on img at bounding box center [543, 201] width 94 height 94
click at [586, 166] on input "checkbox" at bounding box center [582, 166] width 10 height 10
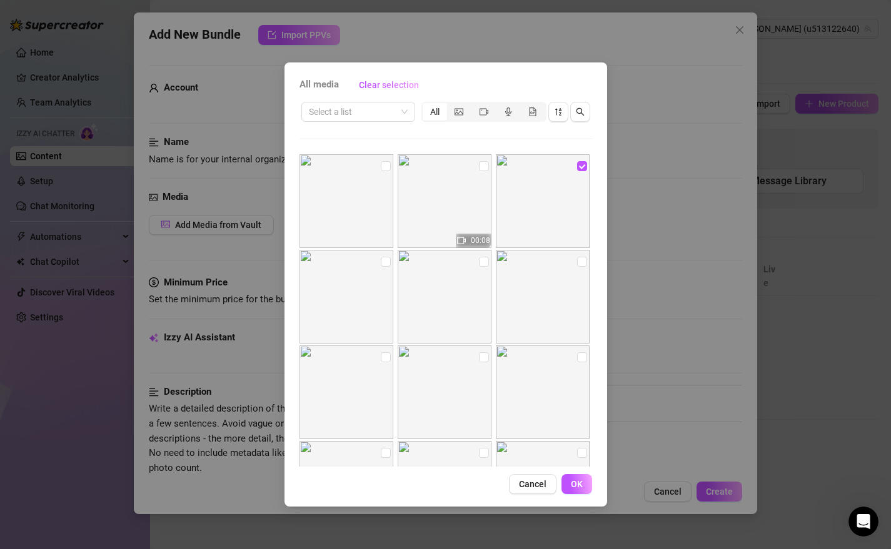
click at [318, 85] on span "All media" at bounding box center [318, 85] width 39 height 15
click at [528, 488] on span "Cancel" at bounding box center [533, 484] width 28 height 10
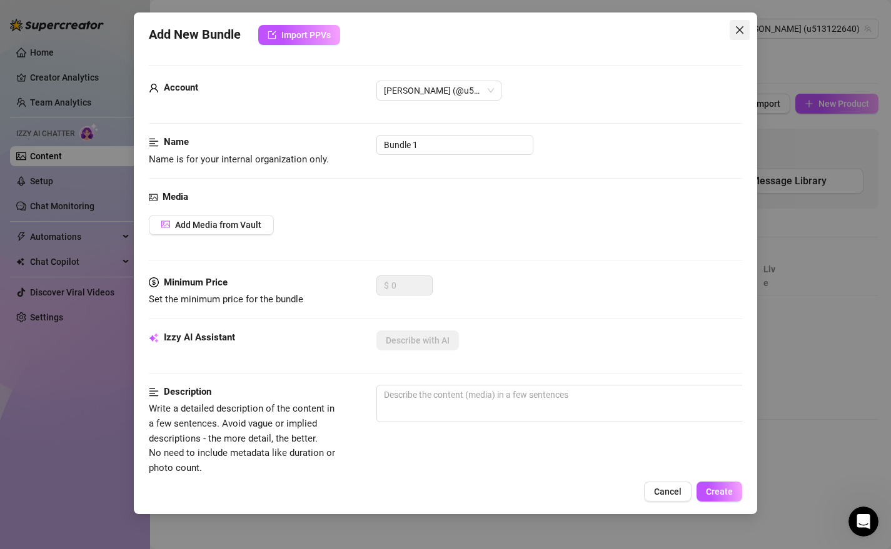
click at [741, 31] on icon "close" at bounding box center [740, 30] width 10 height 10
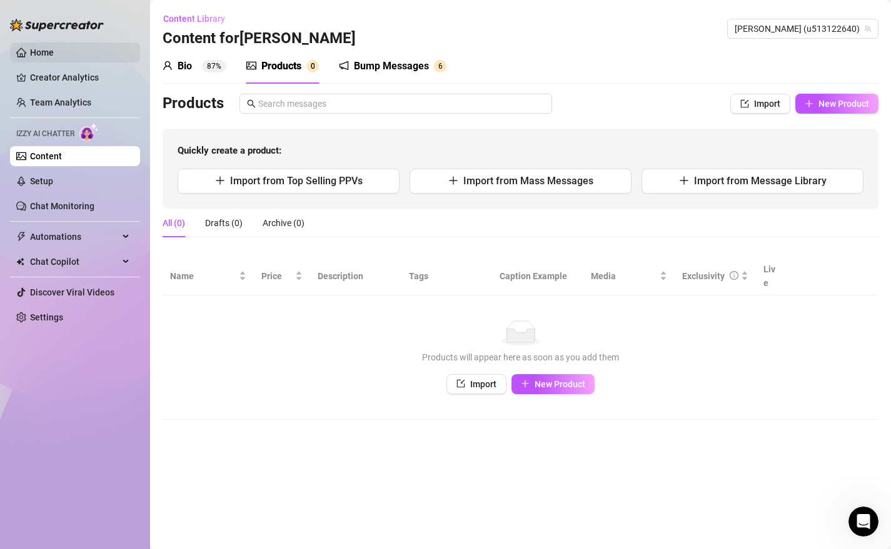
click at [41, 49] on link "Home" at bounding box center [42, 53] width 24 height 10
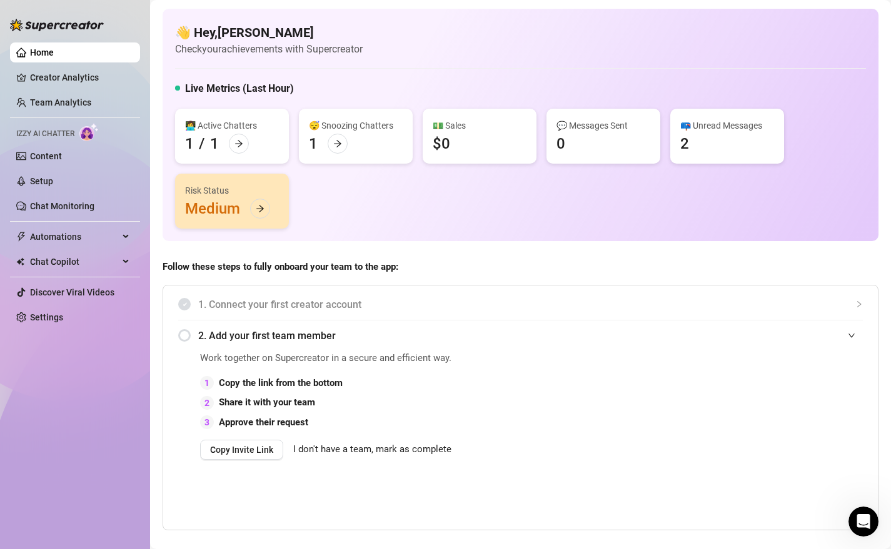
click at [870, 502] on icon "Open Intercom Messenger" at bounding box center [863, 522] width 21 height 21
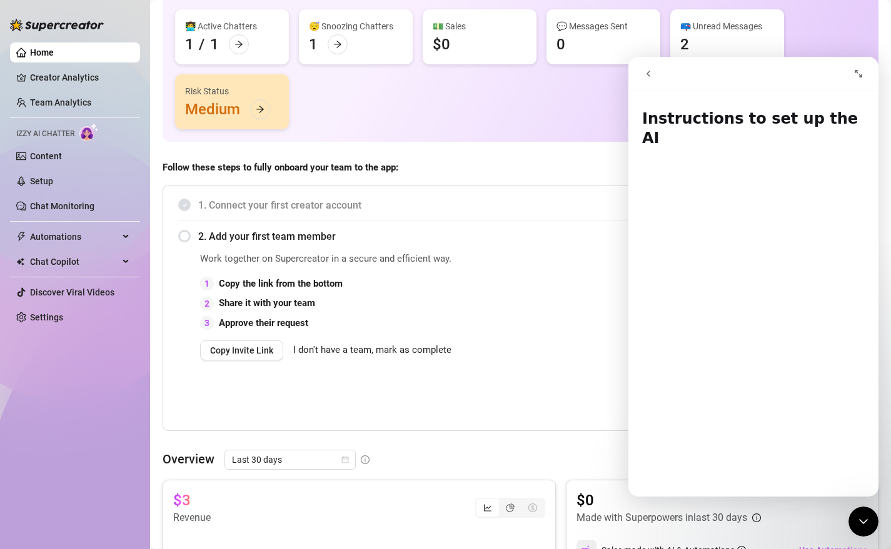
scroll to position [100, 0]
click at [647, 74] on icon "go back" at bounding box center [648, 74] width 4 height 6
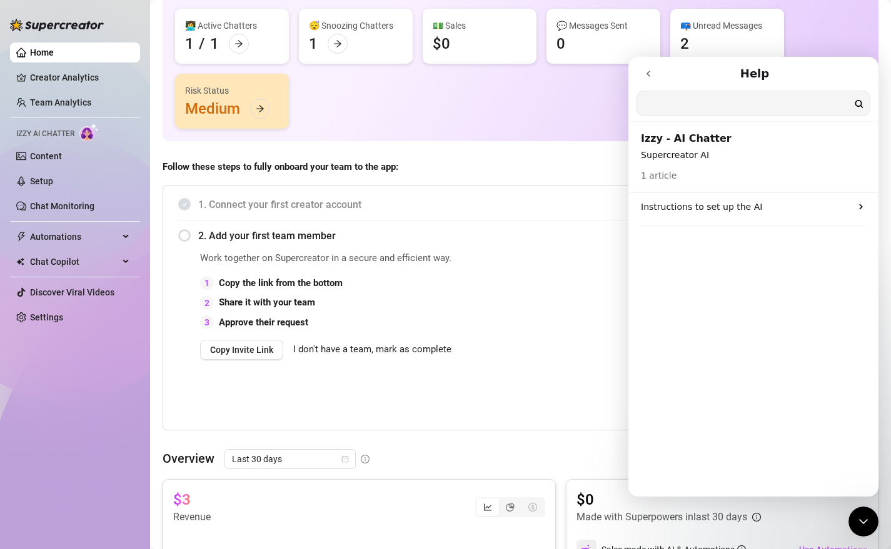
click at [702, 102] on input "Search for help" at bounding box center [753, 103] width 233 height 24
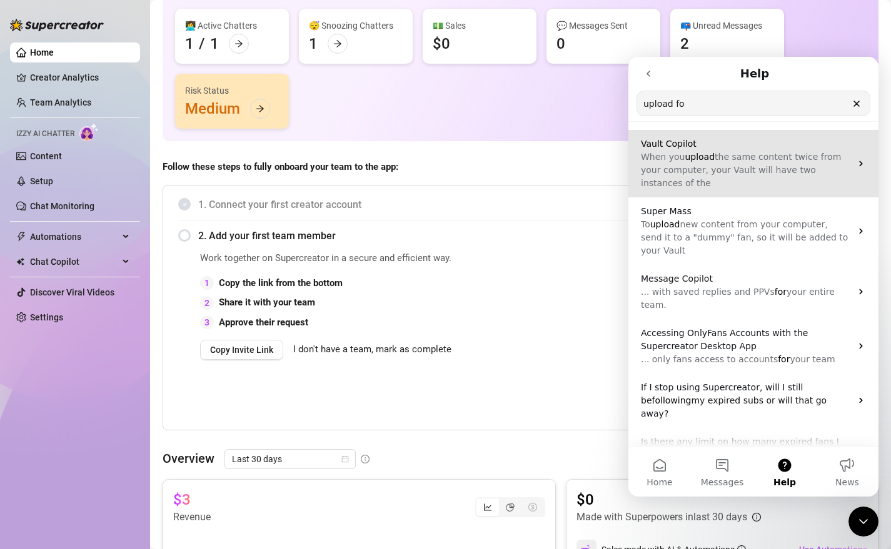
click at [743, 172] on span "the same content twice from your computer, your Vault will have two instances o…" at bounding box center [741, 170] width 200 height 36
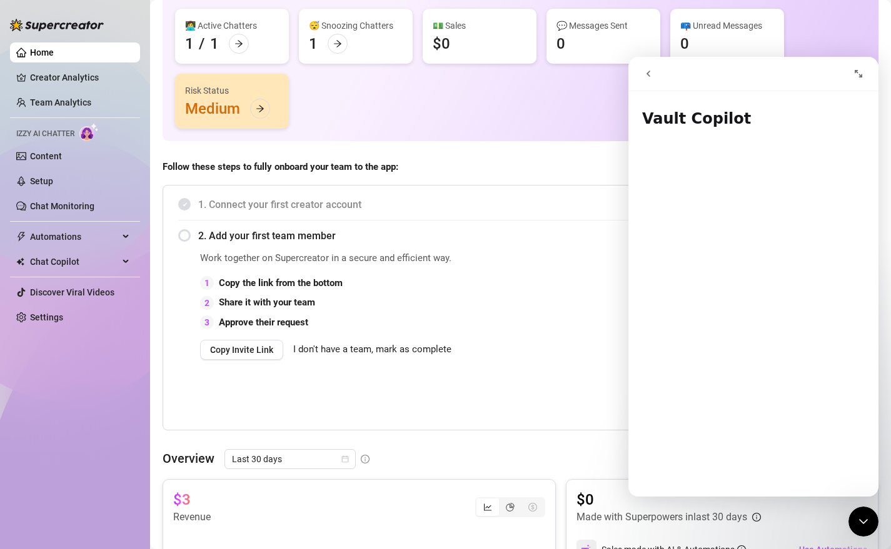
click at [612, 97] on div "👩‍💻 Active Chatters 1 / 1 😴 Snoozing Chatters 1 💵 Sales $0 💬 Messages Sent 0 📪 …" at bounding box center [520, 69] width 691 height 120
click at [862, 502] on icon "Close Intercom Messenger" at bounding box center [863, 521] width 15 height 15
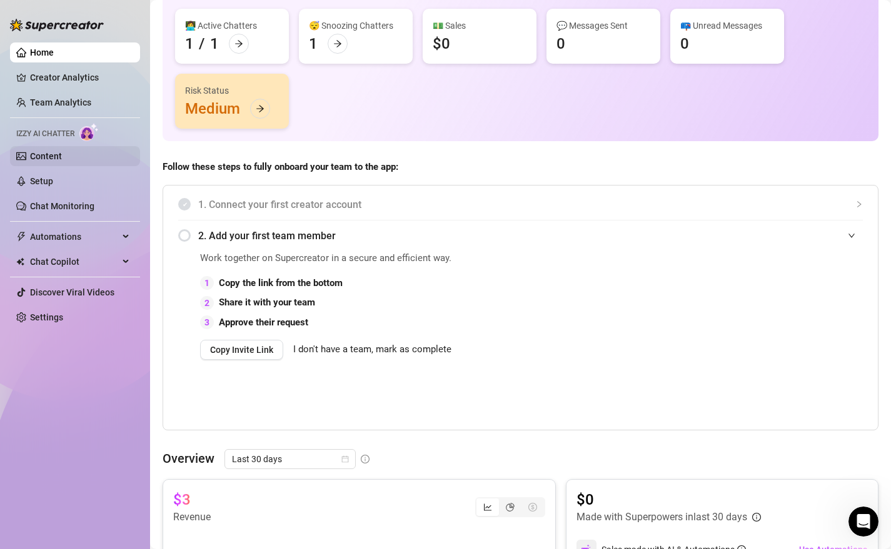
click at [43, 154] on link "Content" at bounding box center [46, 156] width 32 height 10
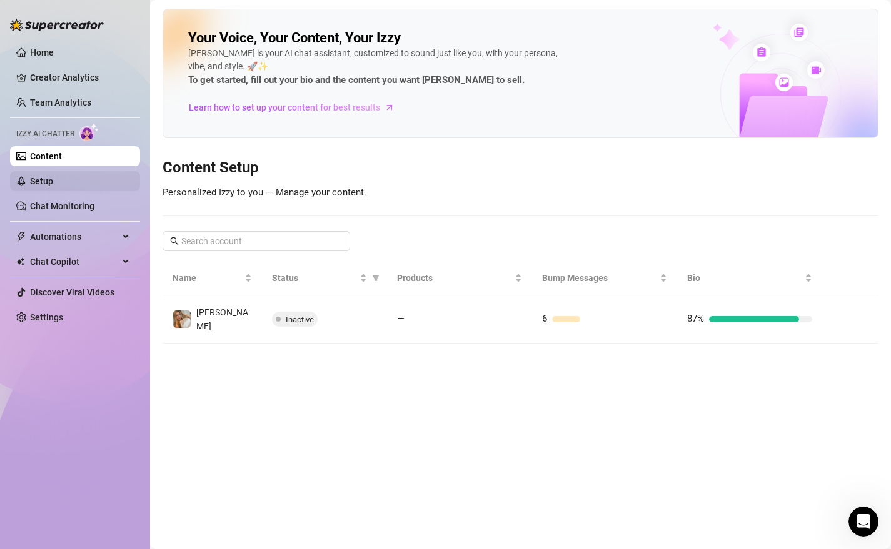
click at [48, 178] on link "Setup" at bounding box center [41, 181] width 23 height 10
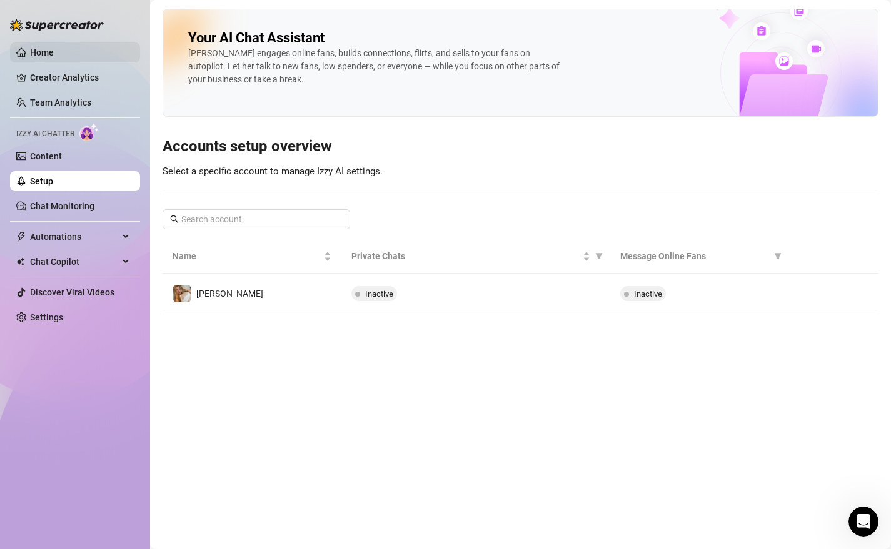
click at [51, 49] on link "Home" at bounding box center [42, 53] width 24 height 10
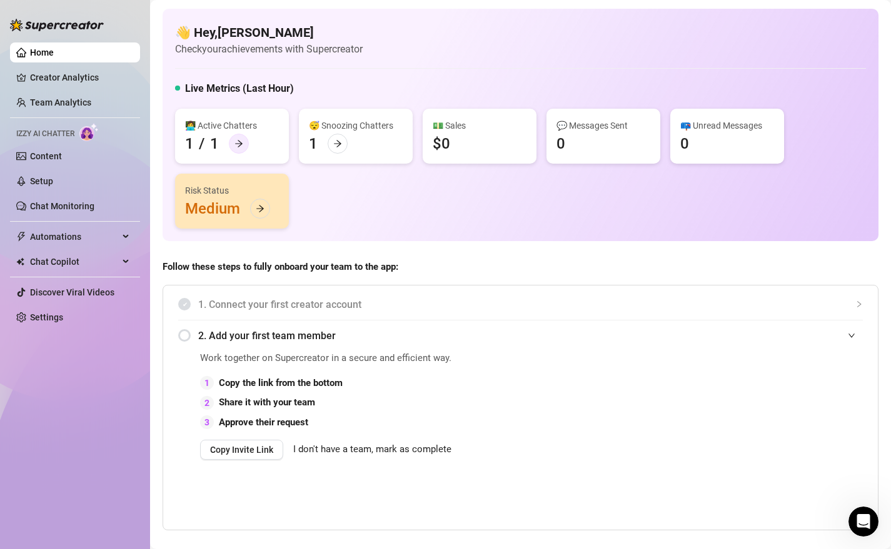
click at [238, 142] on icon "arrow-right" at bounding box center [238, 143] width 9 height 9
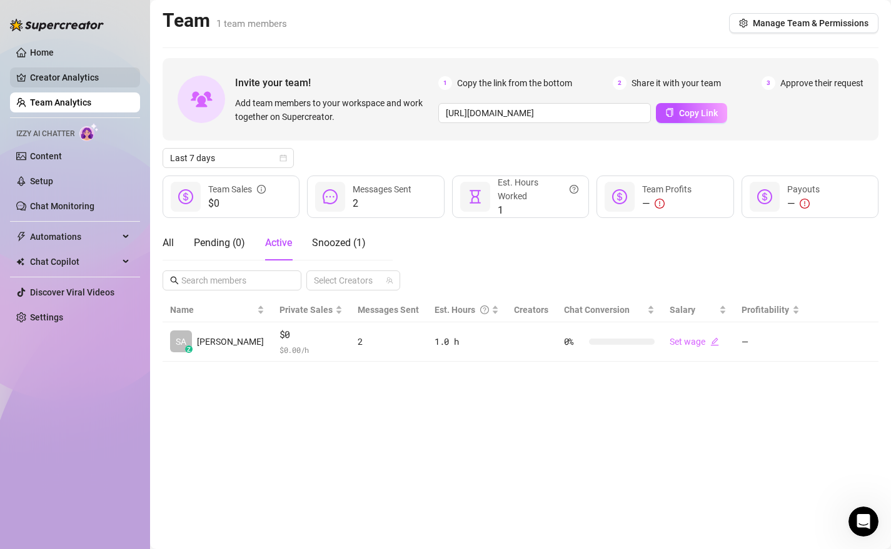
click at [86, 79] on link "Creator Analytics" at bounding box center [80, 78] width 100 height 20
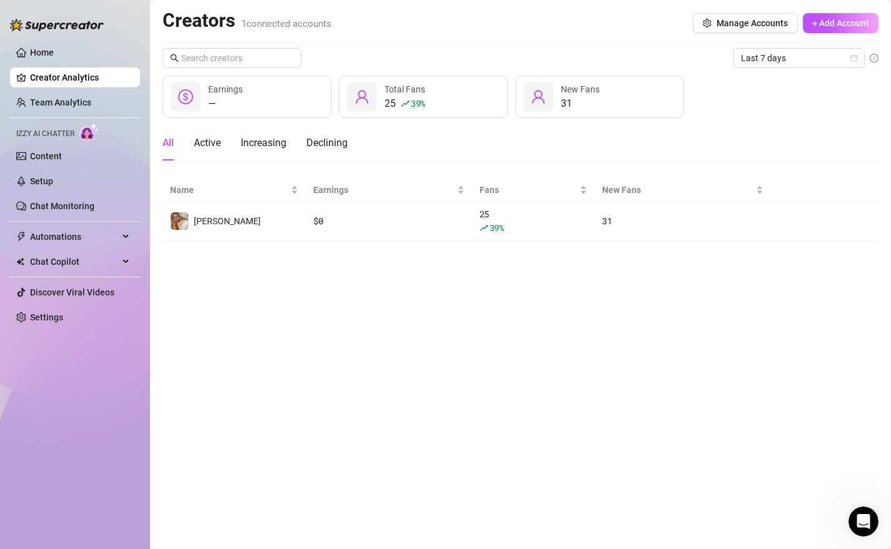
click at [53, 133] on span "Izzy AI Chatter" at bounding box center [45, 134] width 58 height 12
click at [38, 153] on link "Content" at bounding box center [46, 156] width 32 height 10
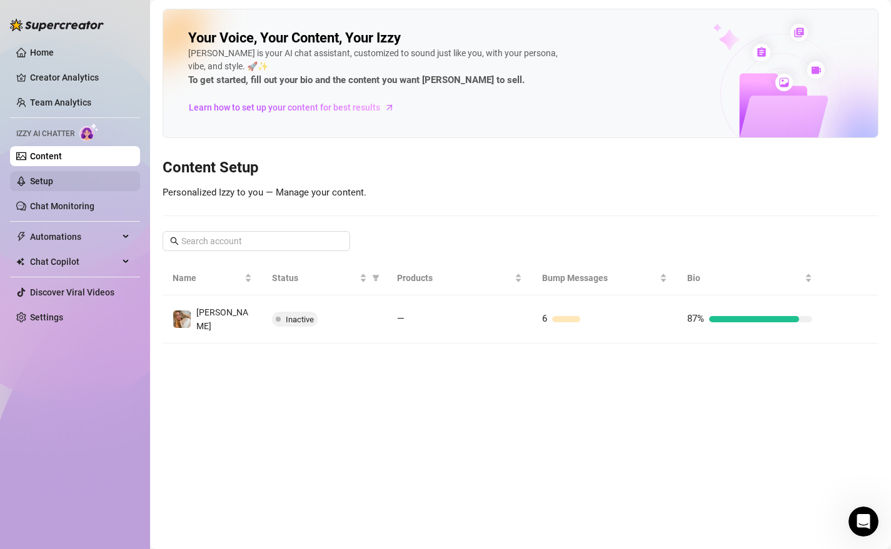
click at [44, 184] on link "Setup" at bounding box center [41, 181] width 23 height 10
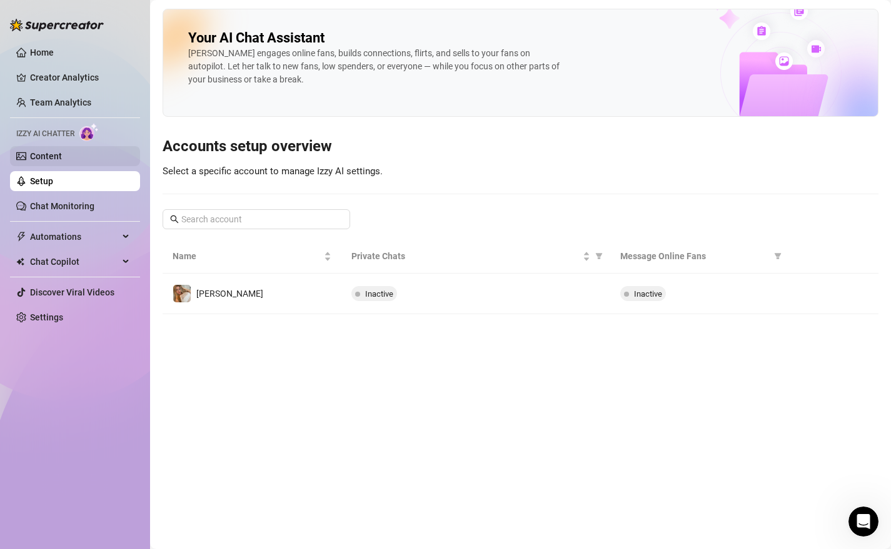
click at [48, 158] on link "Content" at bounding box center [46, 156] width 32 height 10
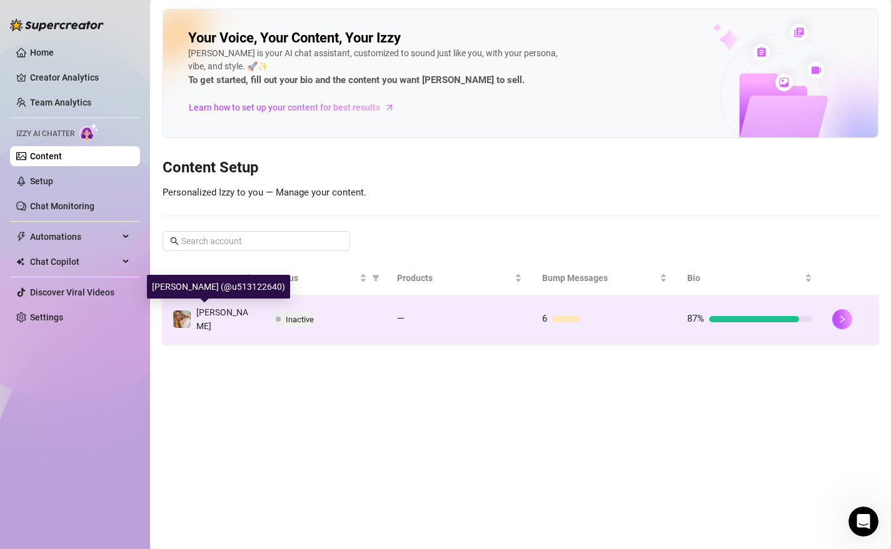
click at [210, 316] on span "[PERSON_NAME]" at bounding box center [222, 320] width 52 height 24
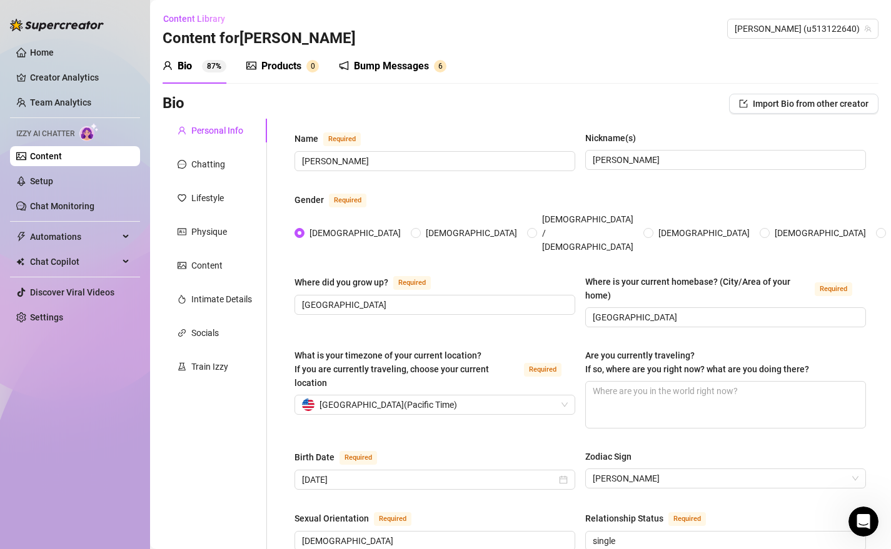
click at [285, 65] on div "Products" at bounding box center [281, 66] width 40 height 15
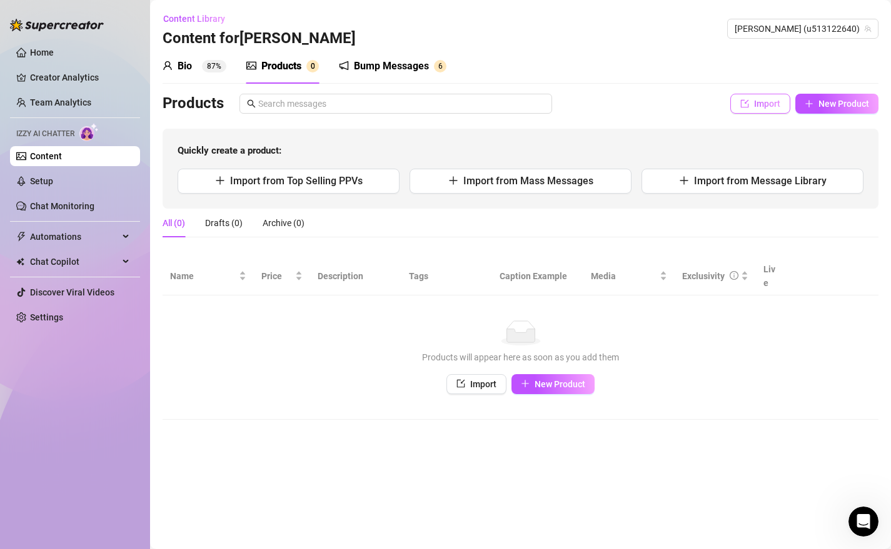
click at [766, 104] on span "Import" at bounding box center [767, 104] width 26 height 10
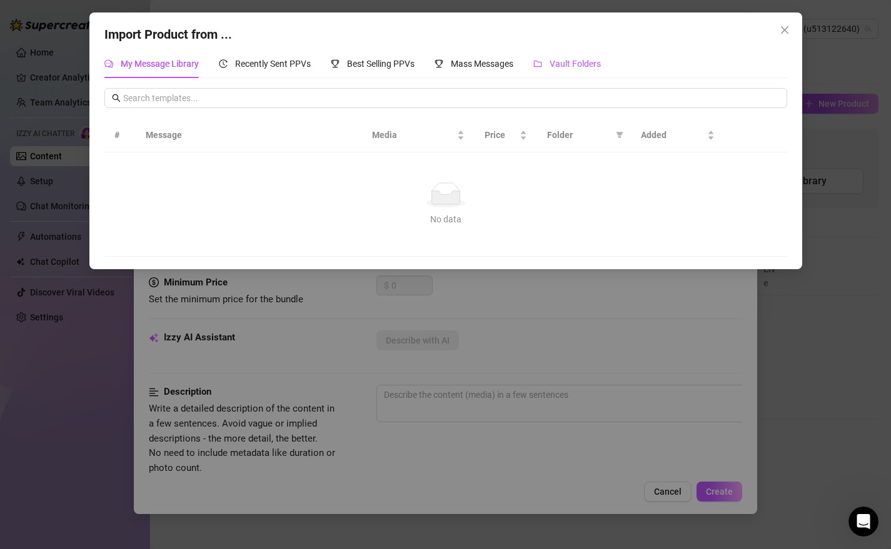
click at [573, 63] on span "Vault Folders" at bounding box center [574, 64] width 51 height 10
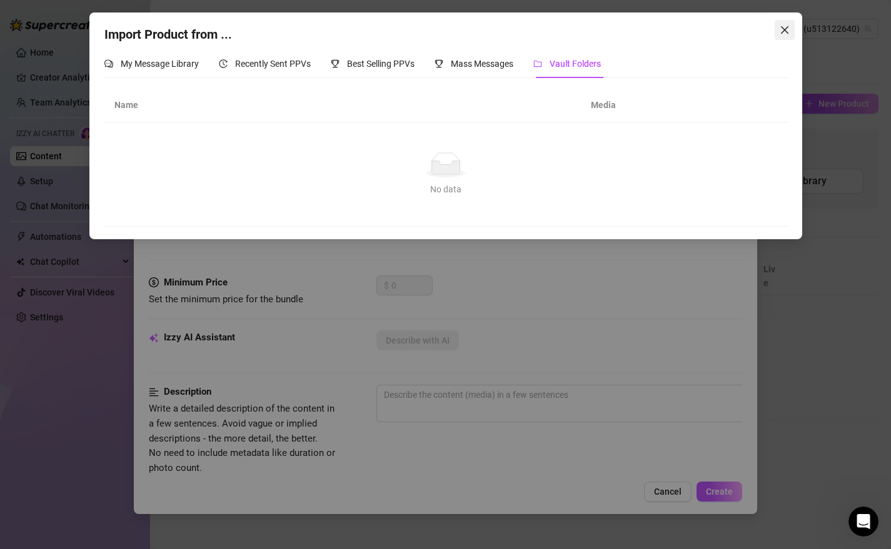
click at [789, 31] on span "Close" at bounding box center [785, 30] width 20 height 10
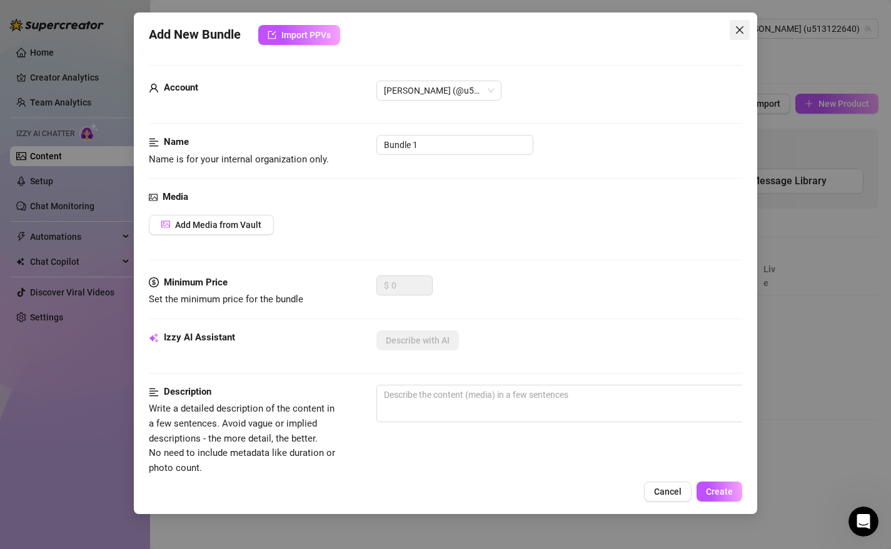
click at [740, 34] on icon "close" at bounding box center [740, 30] width 10 height 10
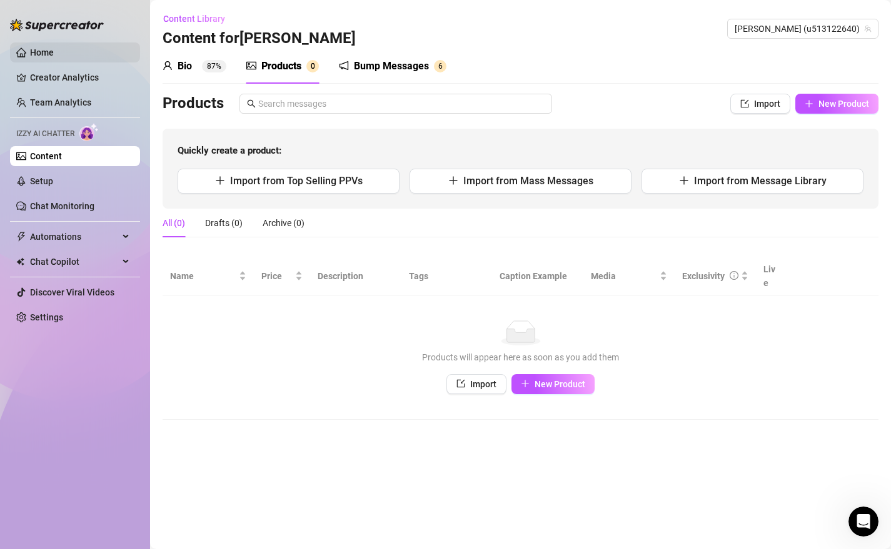
click at [49, 51] on link "Home" at bounding box center [42, 53] width 24 height 10
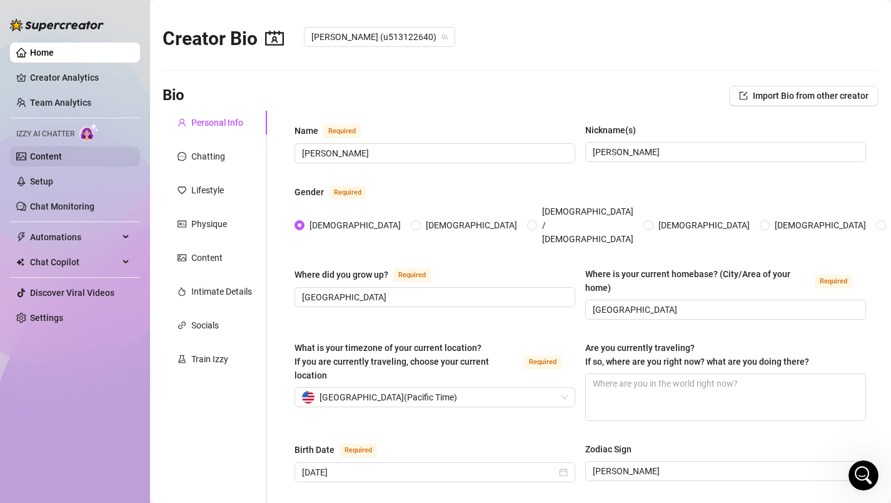
click at [48, 158] on link "Content" at bounding box center [46, 156] width 32 height 10
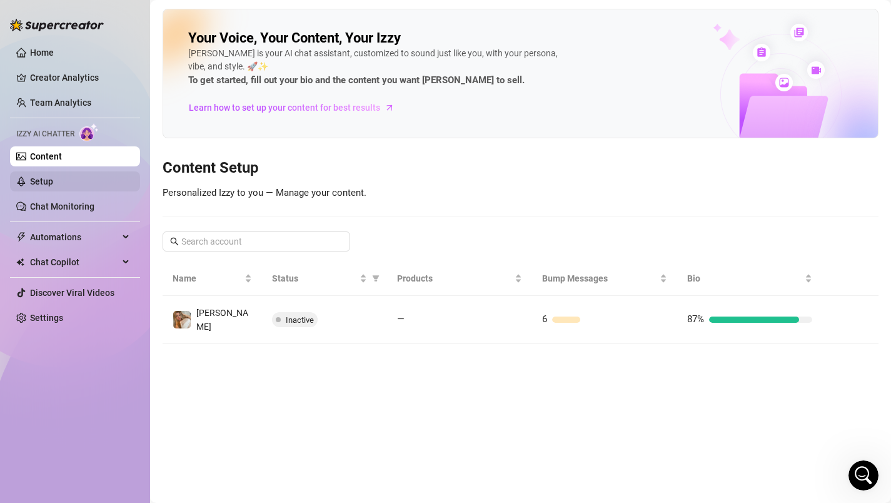
click at [44, 181] on link "Setup" at bounding box center [41, 181] width 23 height 10
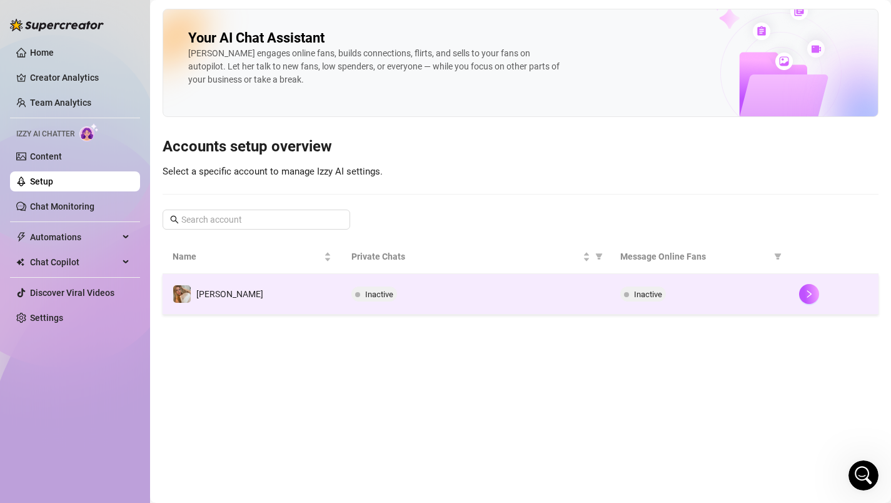
click at [240, 295] on td "[PERSON_NAME]" at bounding box center [252, 294] width 179 height 41
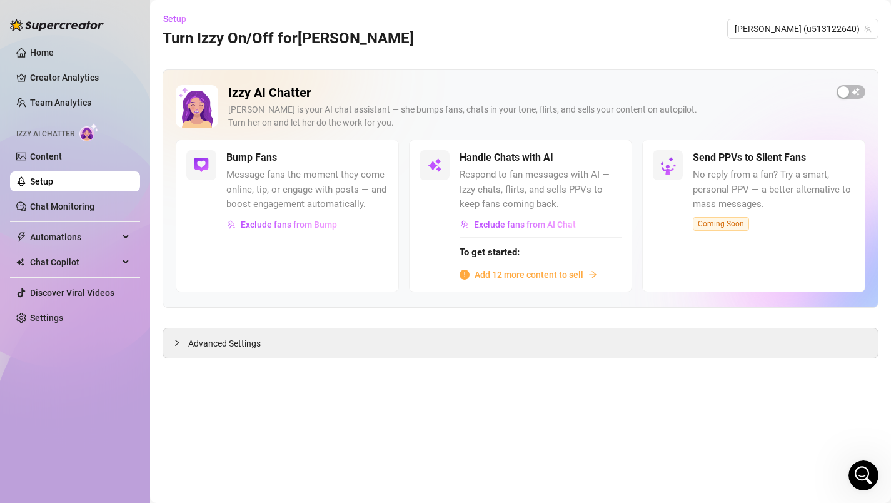
click at [45, 146] on ul "Home Creator Analytics Team Analytics Izzy AI Chatter Content Setup Chat Monito…" at bounding box center [75, 185] width 130 height 295
click at [45, 155] on link "Content" at bounding box center [46, 156] width 32 height 10
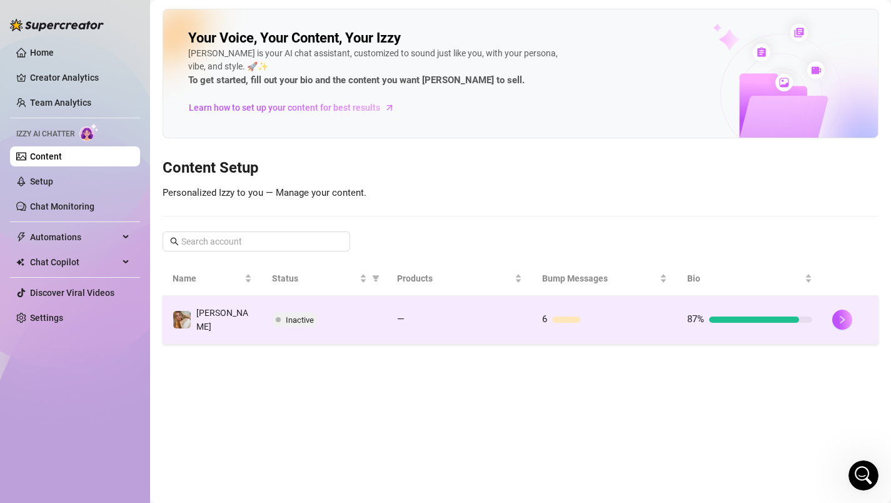
click at [221, 316] on span "[PERSON_NAME]" at bounding box center [222, 320] width 52 height 24
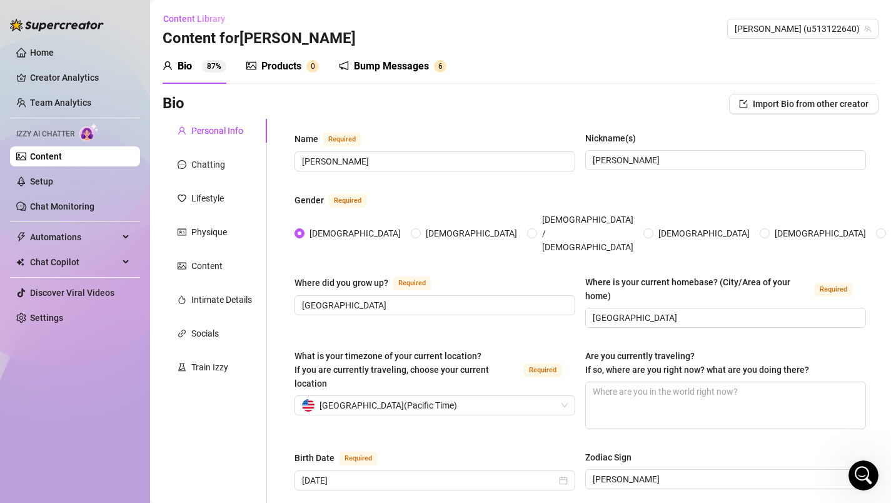
click at [276, 66] on div "Products" at bounding box center [281, 66] width 40 height 15
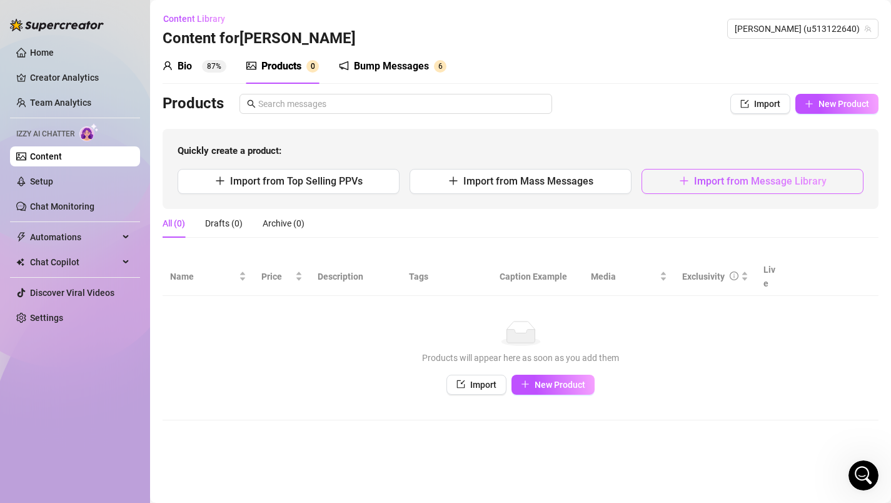
click at [722, 184] on span "Import from Message Library" at bounding box center [760, 181] width 133 height 12
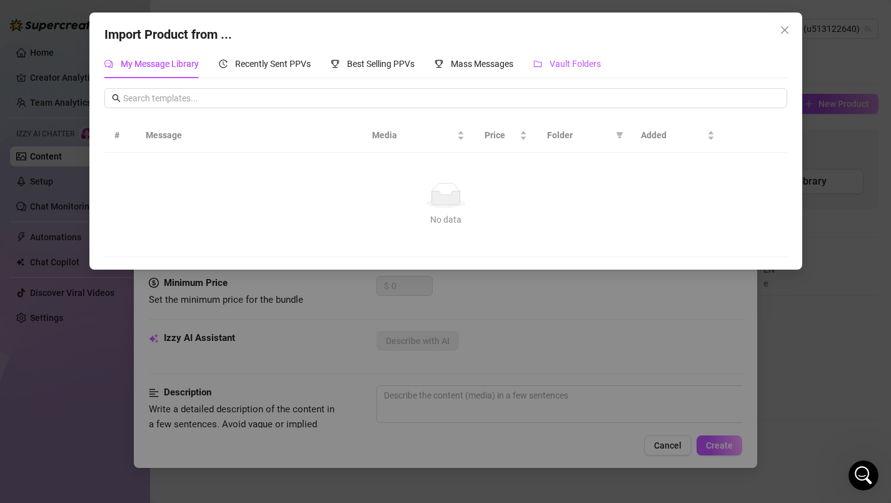
click at [572, 62] on span "Vault Folders" at bounding box center [574, 64] width 51 height 10
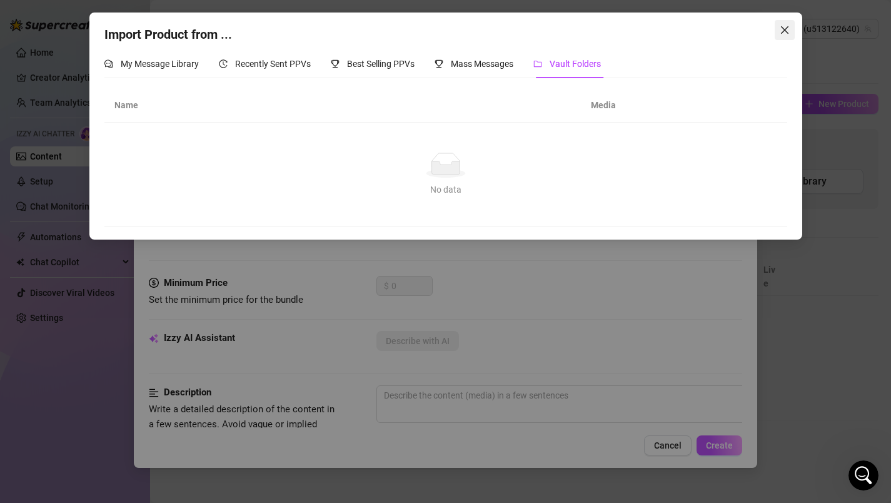
click at [785, 30] on icon "close" at bounding box center [785, 30] width 10 height 10
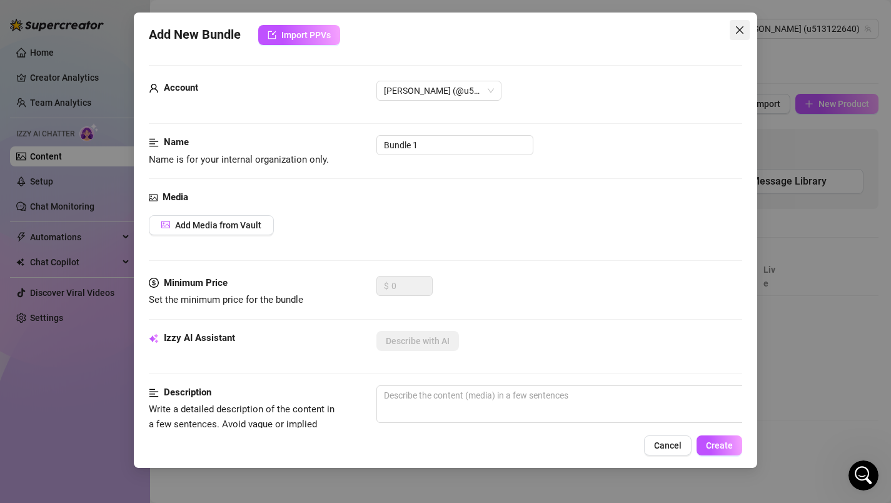
click at [736, 31] on icon "close" at bounding box center [740, 30] width 10 height 10
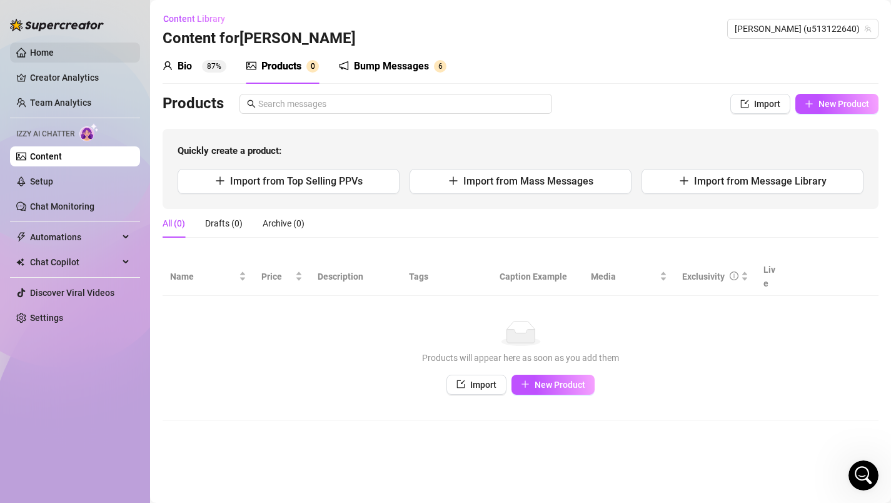
click at [43, 49] on link "Home" at bounding box center [42, 53] width 24 height 10
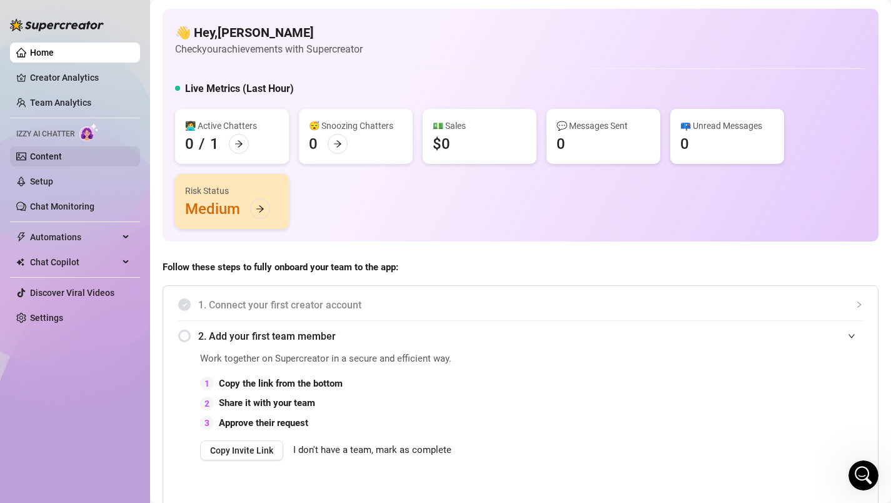
click at [38, 151] on link "Content" at bounding box center [46, 156] width 32 height 10
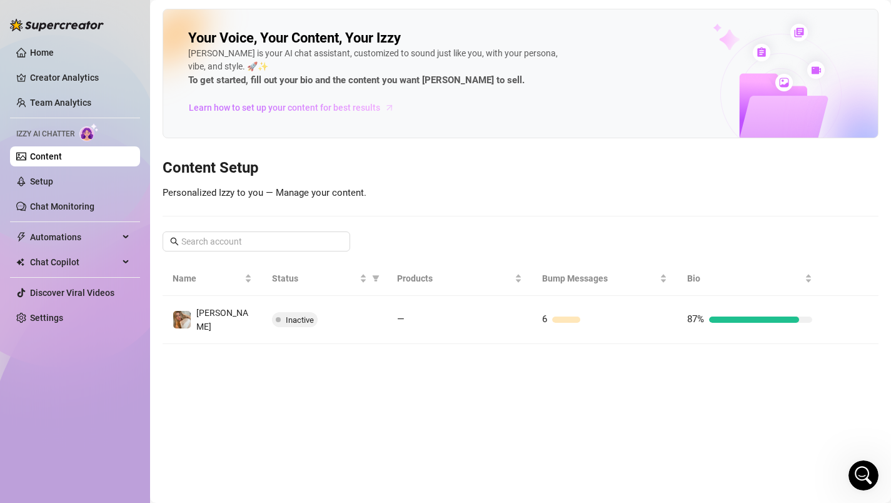
click at [289, 105] on span "Learn how to set up your content for best results" at bounding box center [284, 108] width 191 height 14
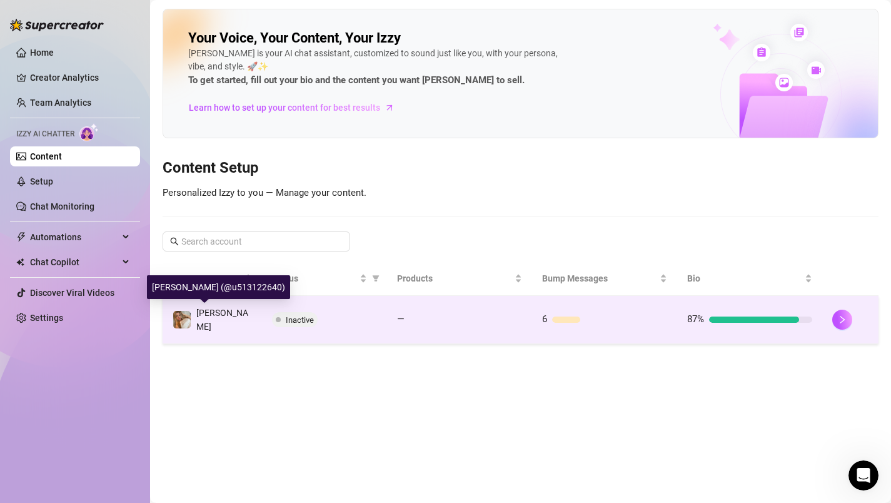
click at [232, 318] on span "[PERSON_NAME]" at bounding box center [222, 320] width 52 height 24
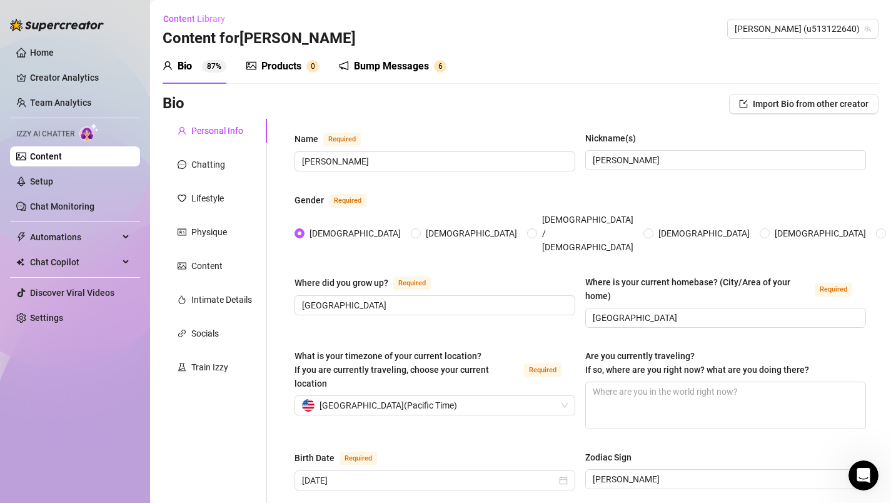
click at [267, 68] on div "Products" at bounding box center [281, 66] width 40 height 15
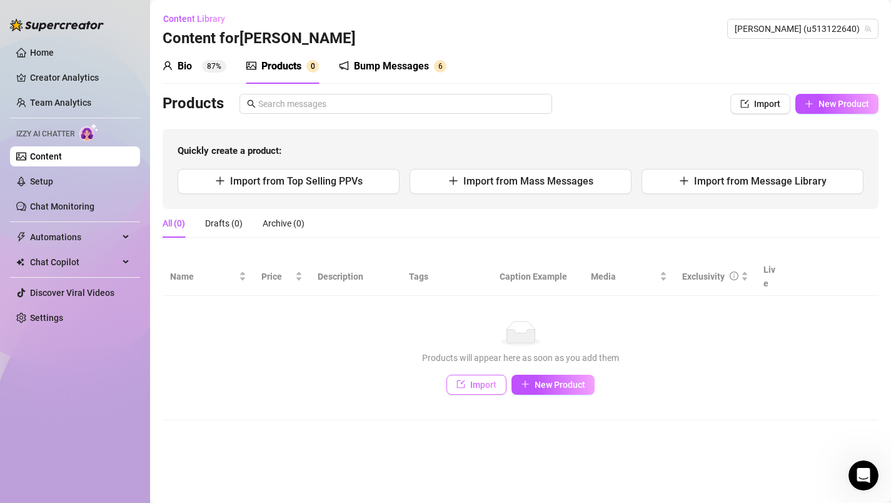
click at [481, 379] on span "Import" at bounding box center [483, 384] width 26 height 10
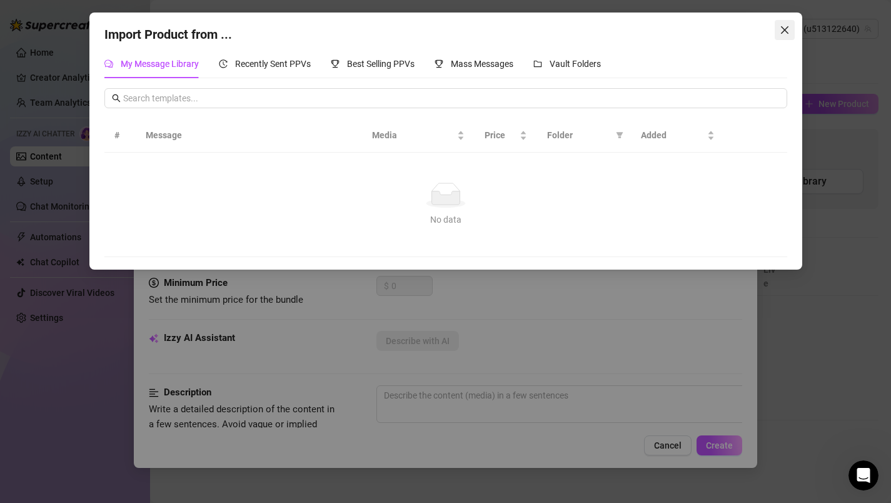
click at [786, 31] on icon "close" at bounding box center [785, 30] width 10 height 10
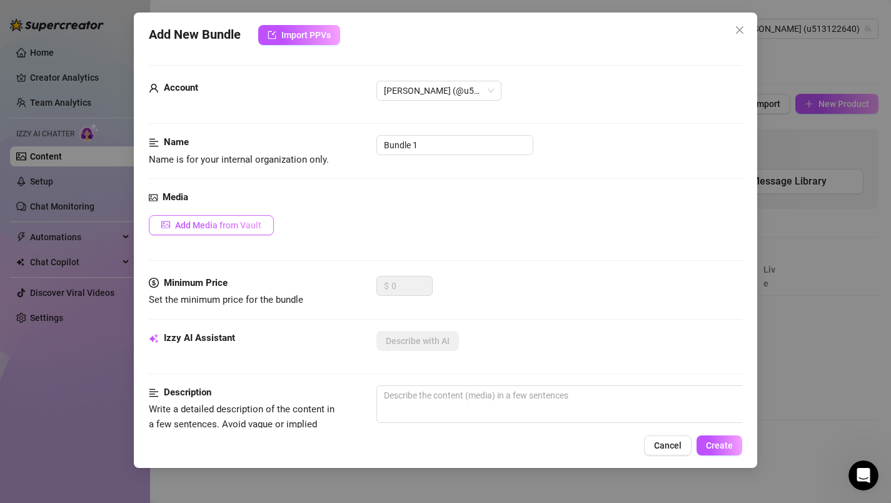
click at [206, 224] on span "Add Media from Vault" at bounding box center [218, 225] width 86 height 10
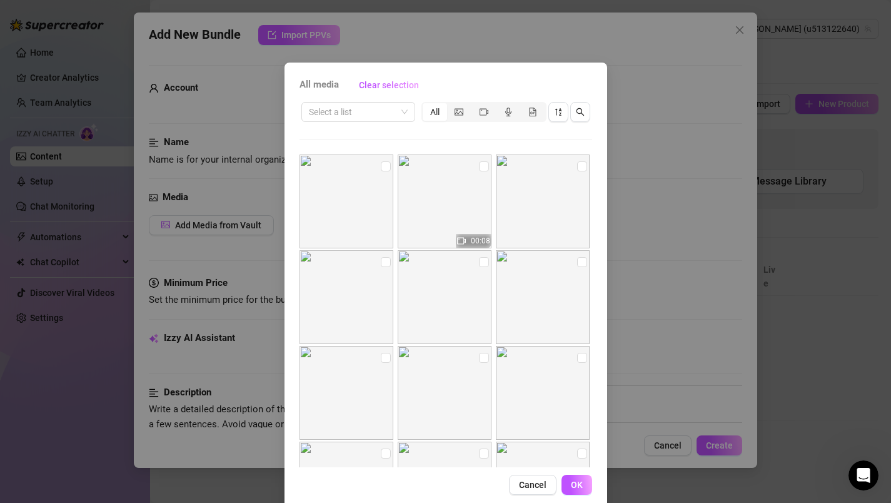
click at [641, 89] on div "All media Clear selection Select a list All 00:08 00:20 Cancel OK" at bounding box center [445, 251] width 891 height 503
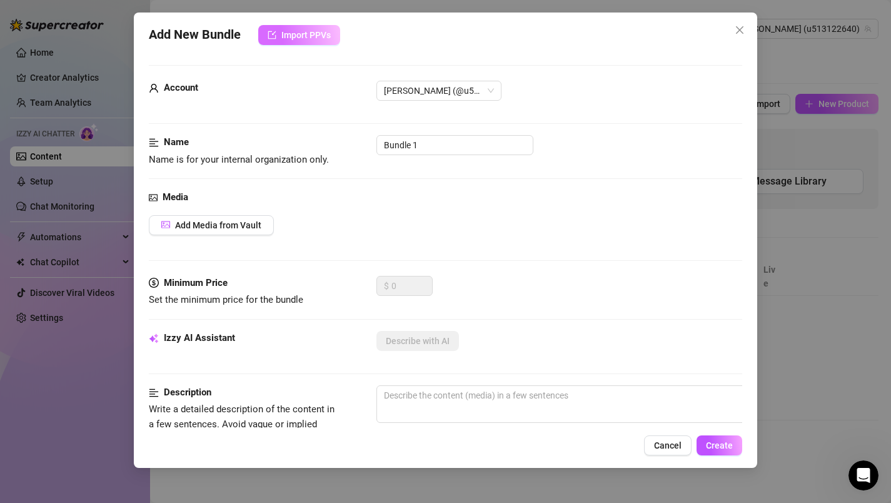
click at [293, 37] on span "Import PPVs" at bounding box center [305, 35] width 49 height 10
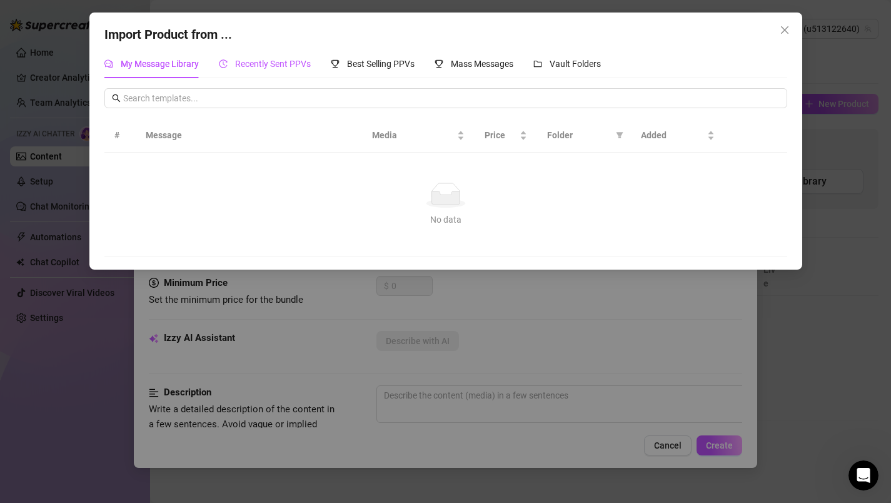
click at [293, 64] on span "Recently Sent PPVs" at bounding box center [273, 64] width 76 height 10
click at [150, 62] on span "My Message Library" at bounding box center [160, 64] width 78 height 10
click at [256, 64] on span "Recently Sent PPVs" at bounding box center [273, 64] width 76 height 10
click at [783, 31] on icon "close" at bounding box center [785, 30] width 10 height 10
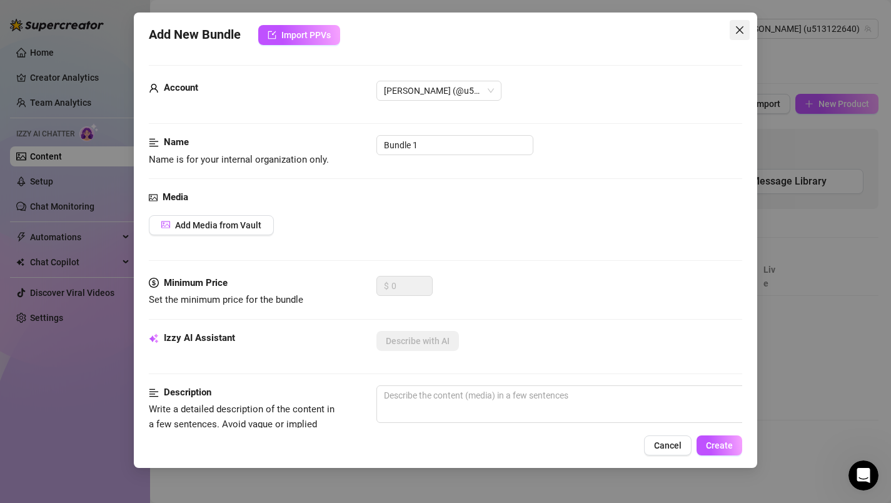
click at [742, 32] on icon "close" at bounding box center [740, 30] width 10 height 10
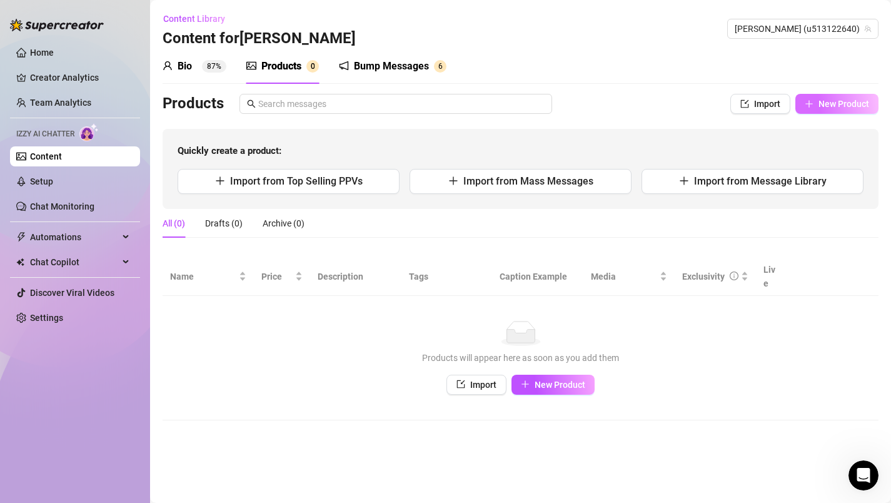
click at [812, 106] on icon "plus" at bounding box center [809, 103] width 9 height 9
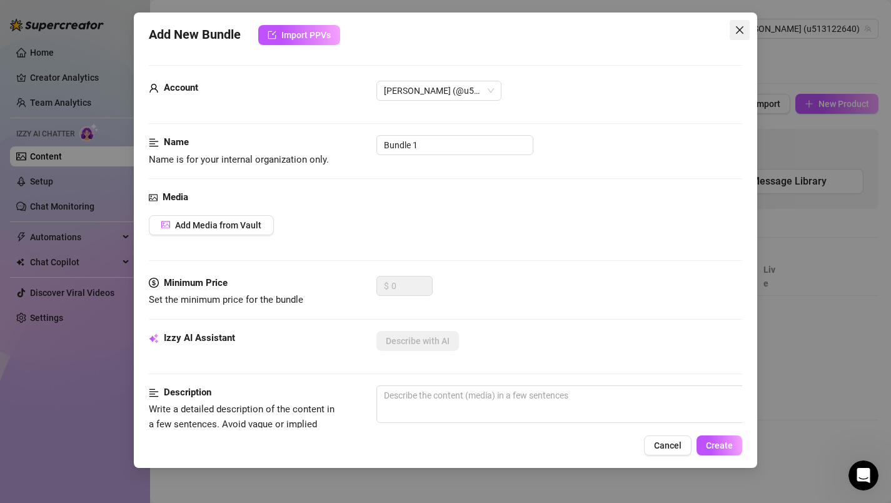
click at [741, 33] on icon "close" at bounding box center [740, 30] width 10 height 10
